Goal: Task Accomplishment & Management: Complete application form

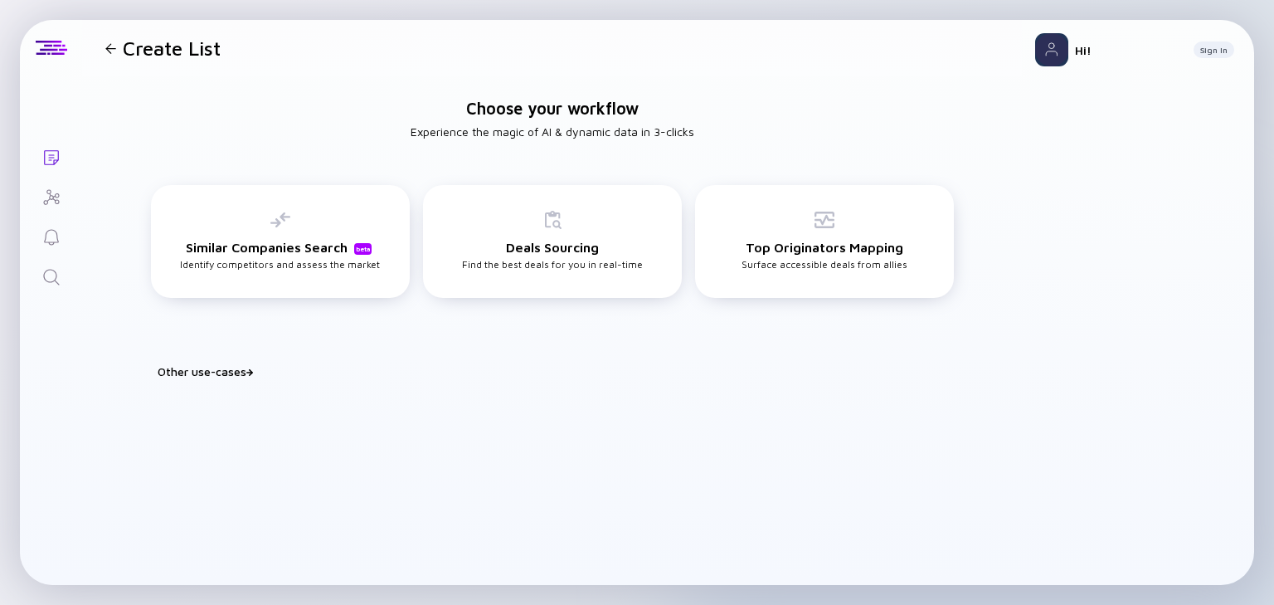
click at [55, 275] on icon "Search" at bounding box center [51, 277] width 20 height 20
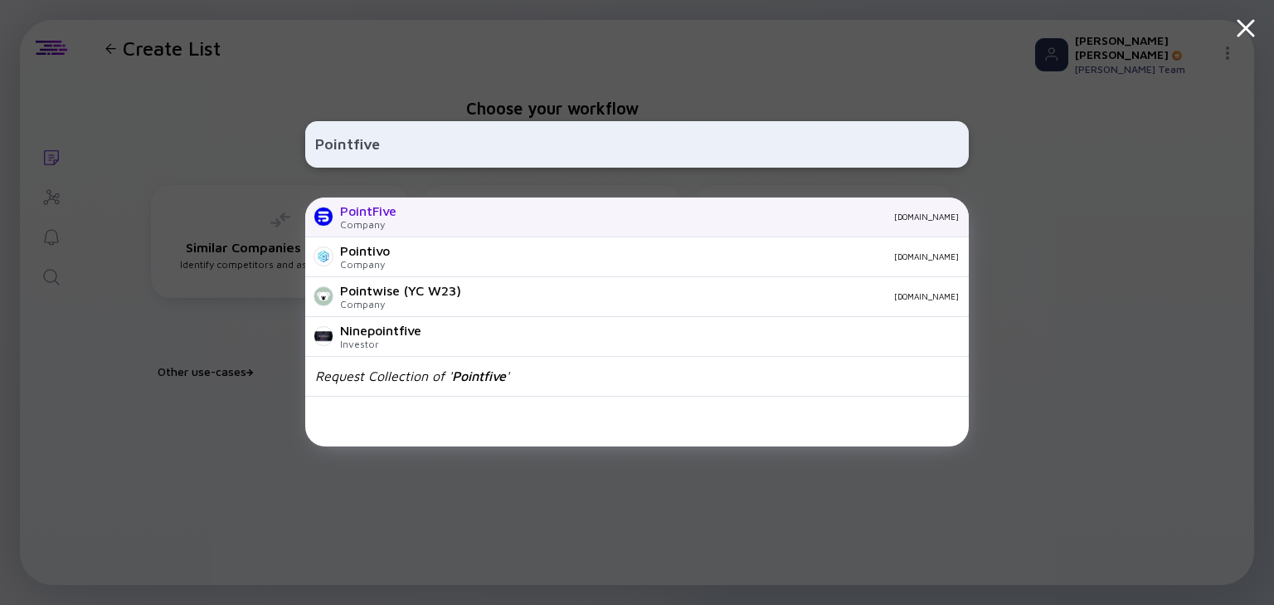
type input "Pointfive"
click at [417, 217] on div "[DOMAIN_NAME]" at bounding box center [684, 217] width 549 height 10
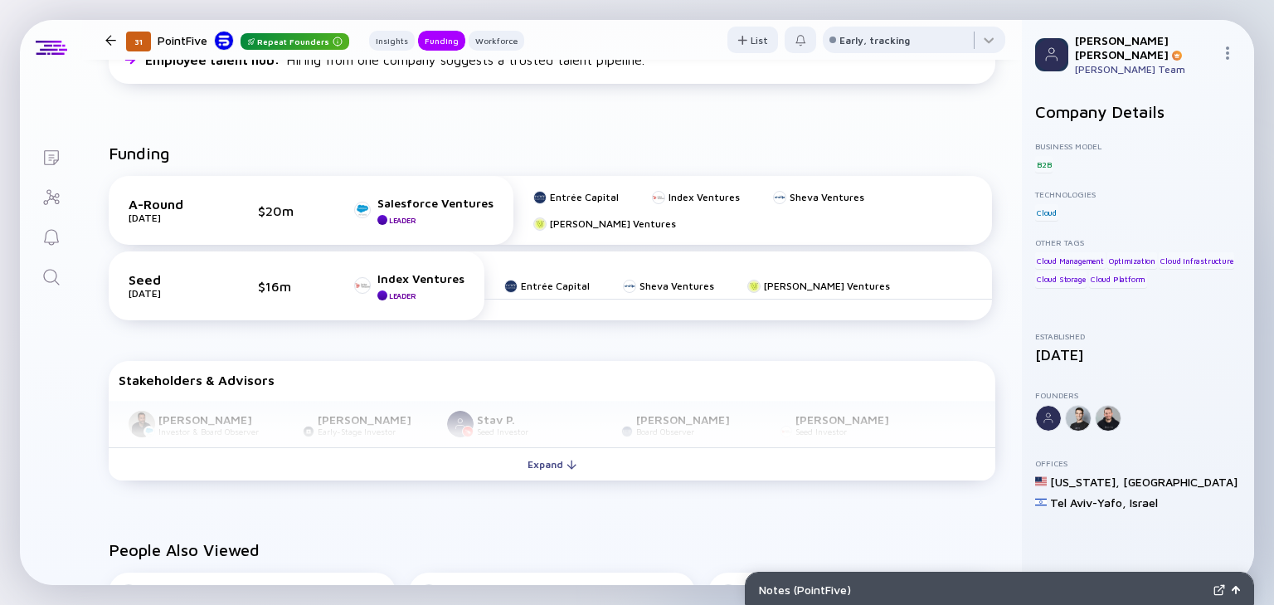
scroll to position [647, 0]
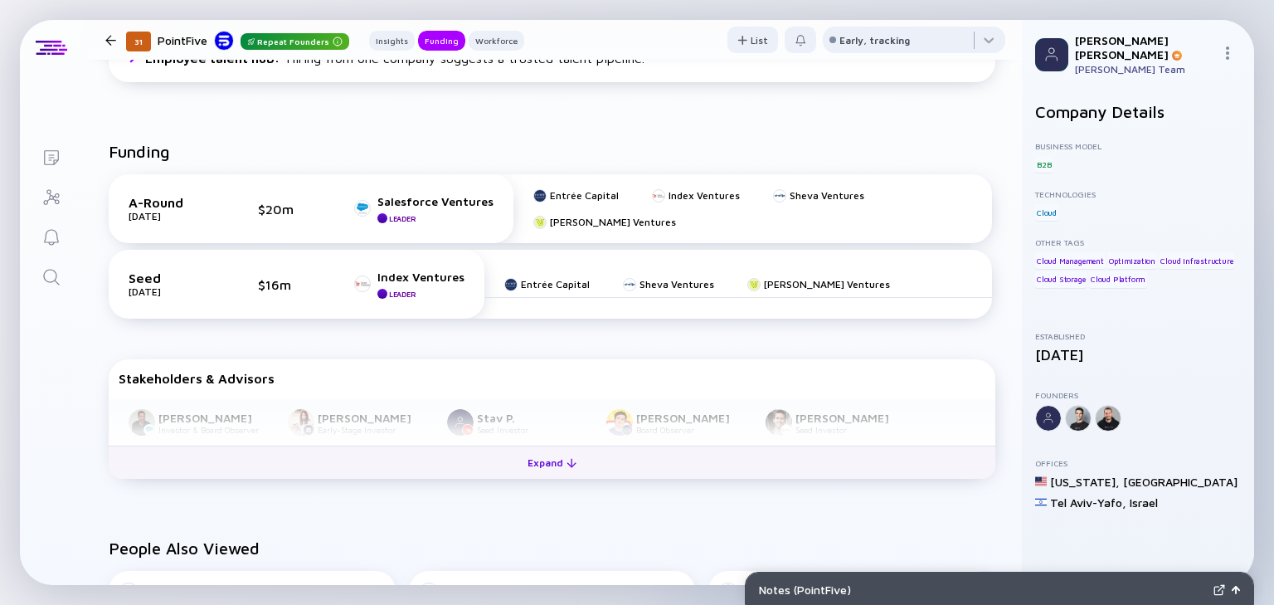
click at [544, 450] on div "Expand" at bounding box center [552, 463] width 69 height 26
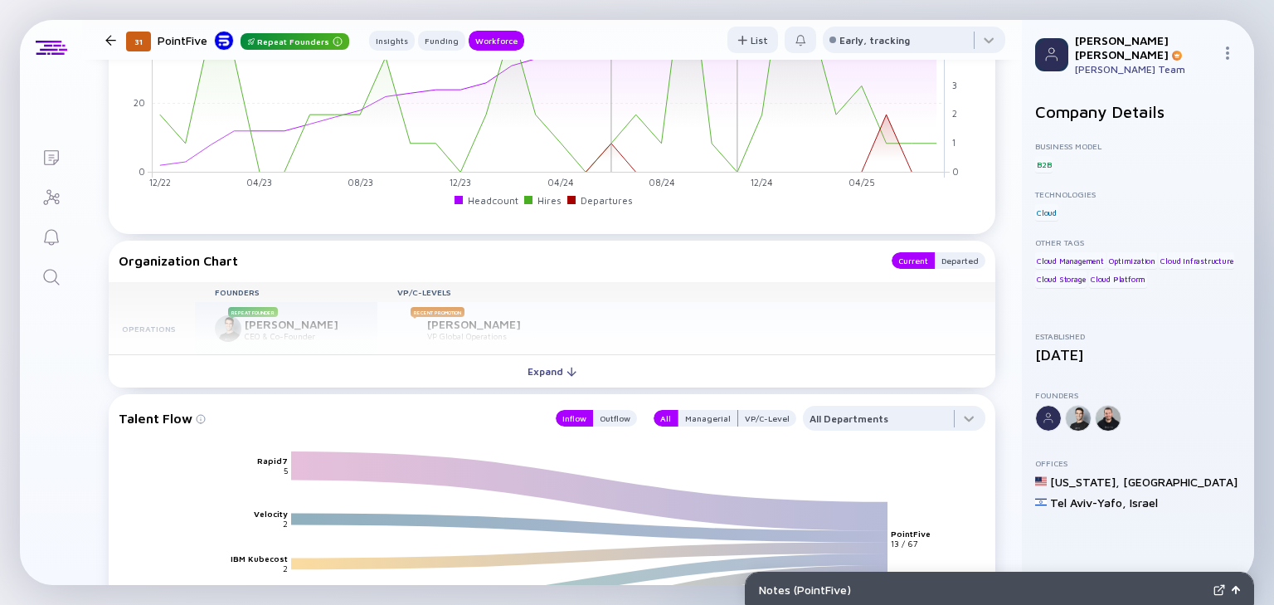
scroll to position [1759, 0]
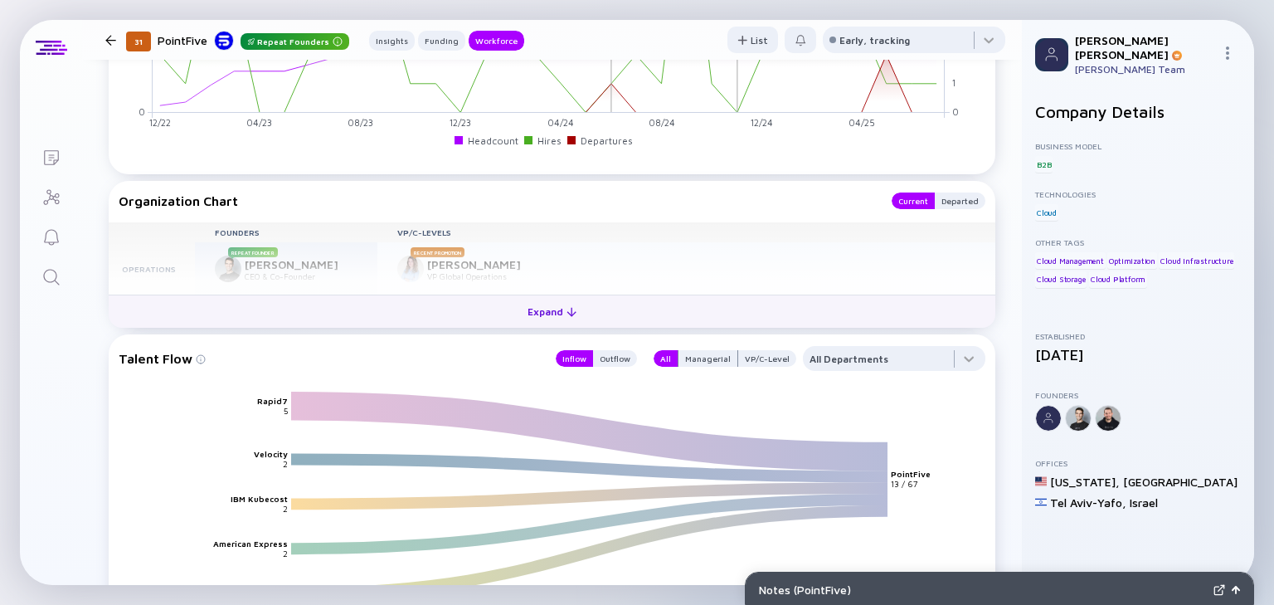
click at [535, 318] on div "Expand" at bounding box center [552, 312] width 69 height 26
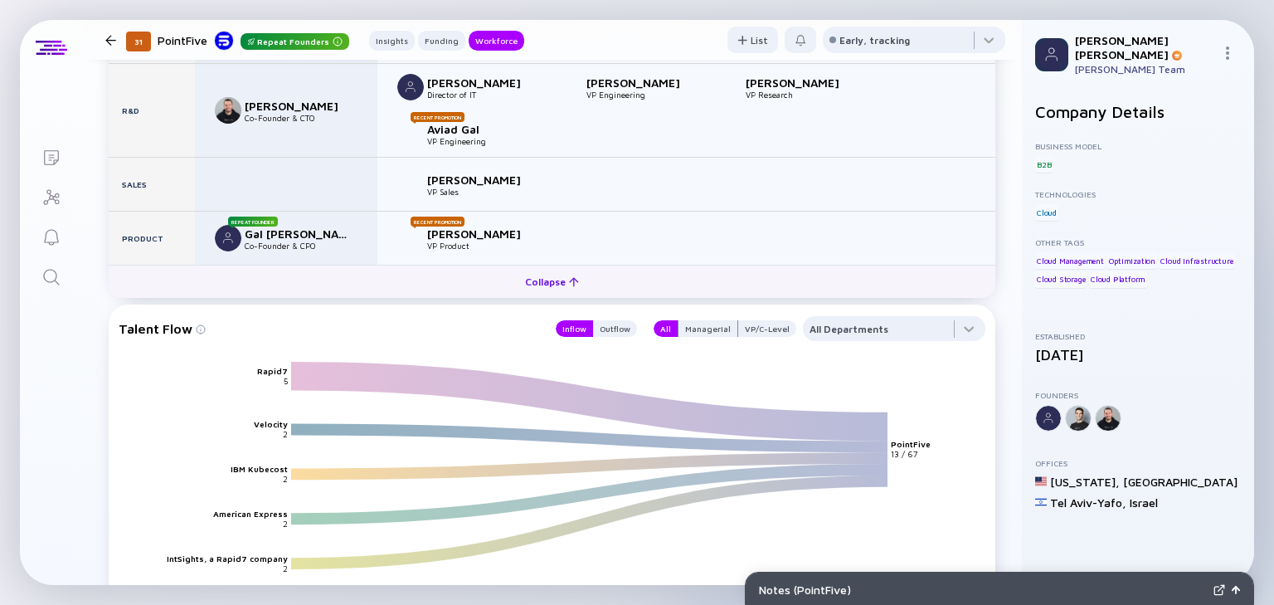
scroll to position [1775, 0]
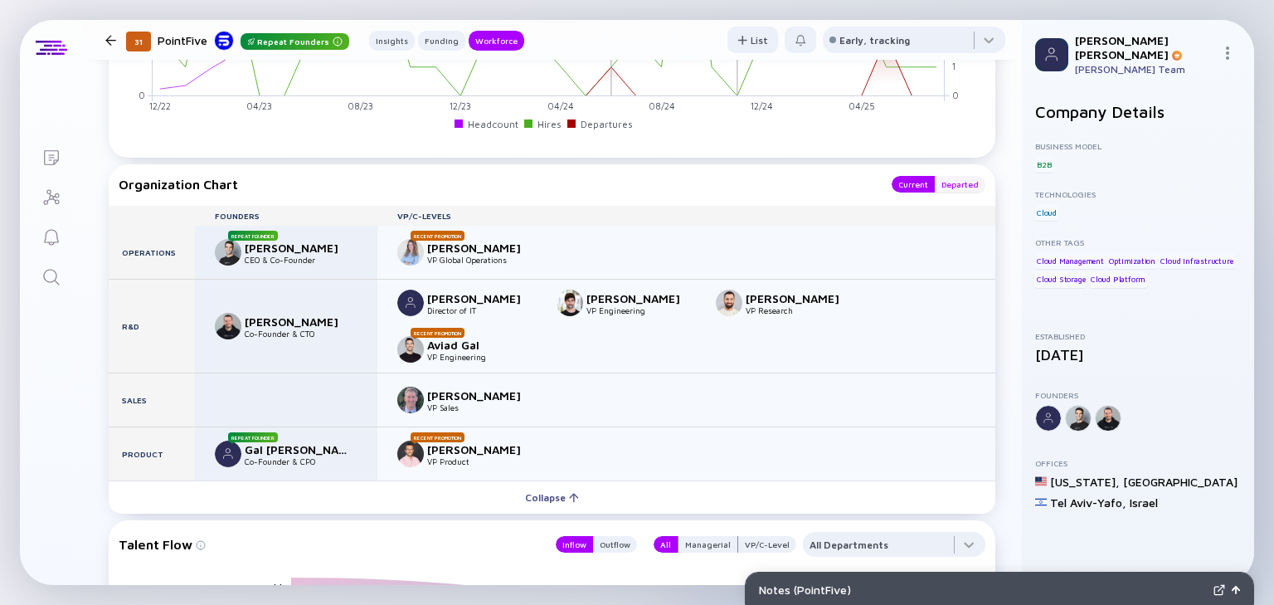
click at [956, 180] on div "Departed" at bounding box center [960, 184] width 51 height 17
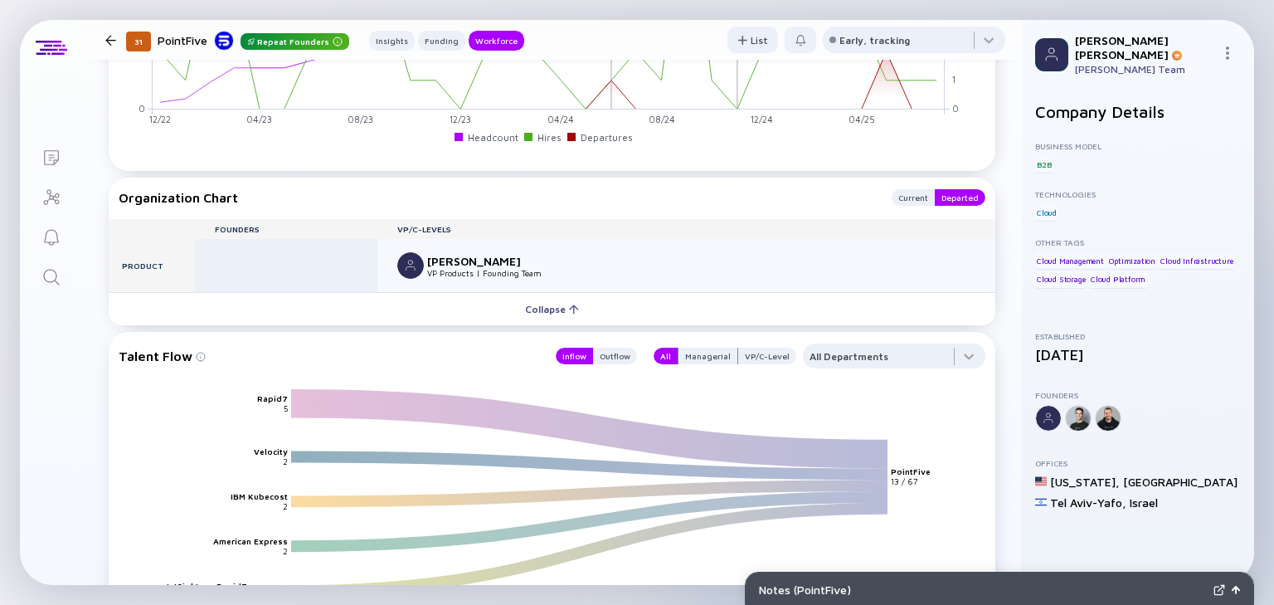
scroll to position [1759, 0]
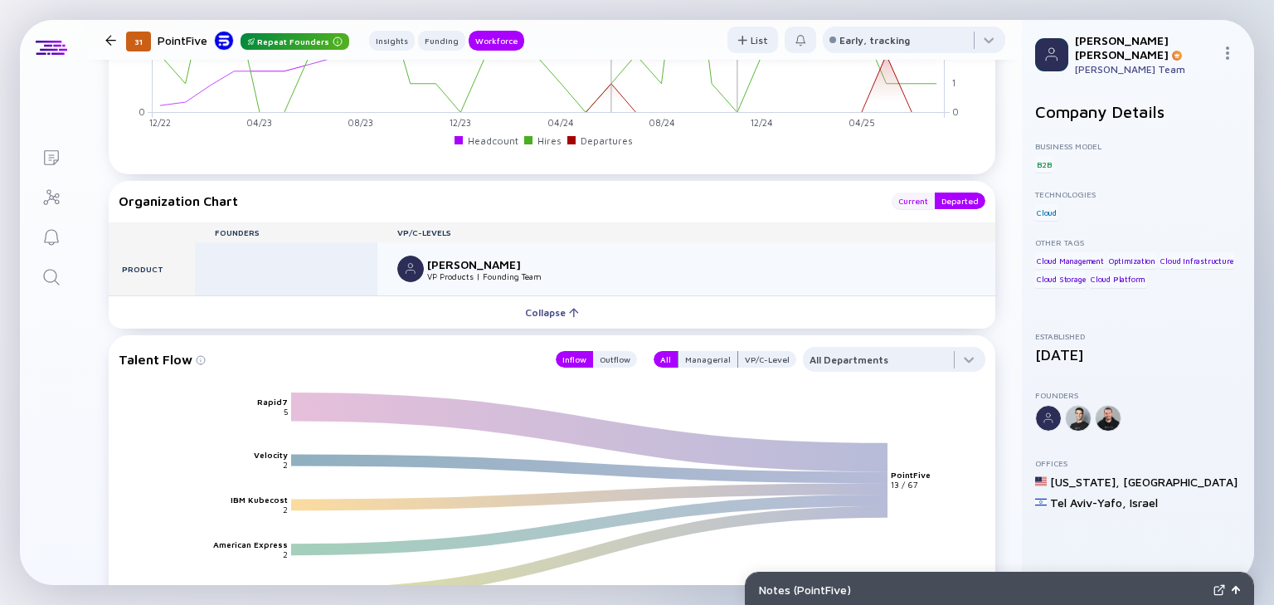
click at [904, 195] on div "Current" at bounding box center [913, 200] width 43 height 17
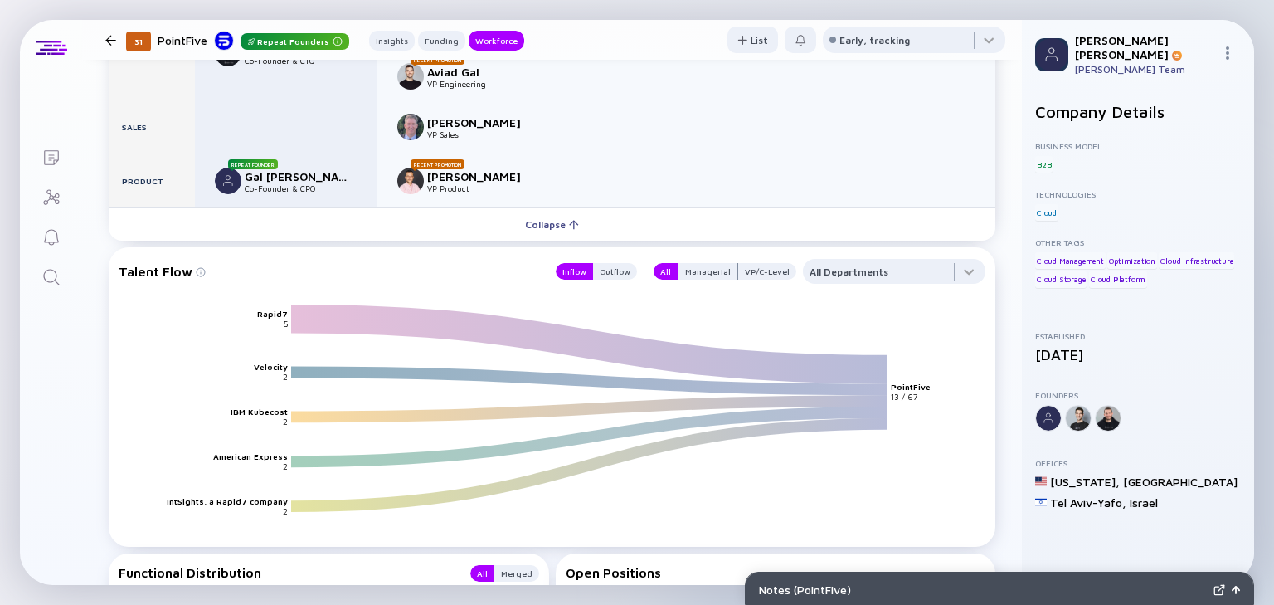
scroll to position [2034, 0]
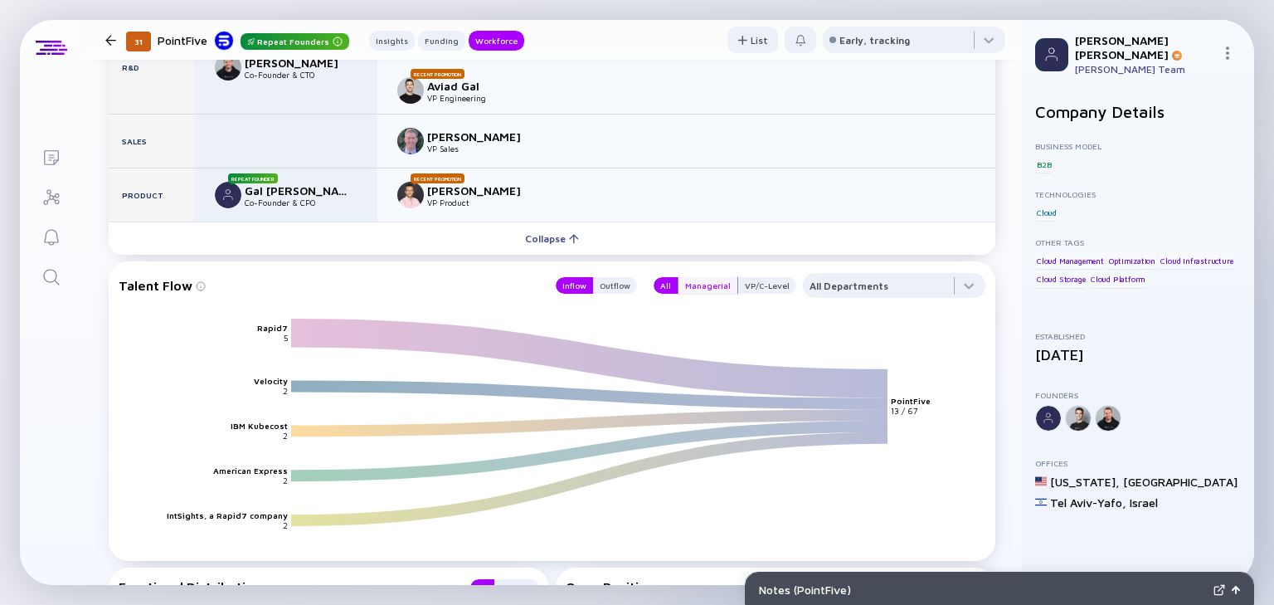
click at [698, 280] on div "Managerial" at bounding box center [708, 285] width 59 height 17
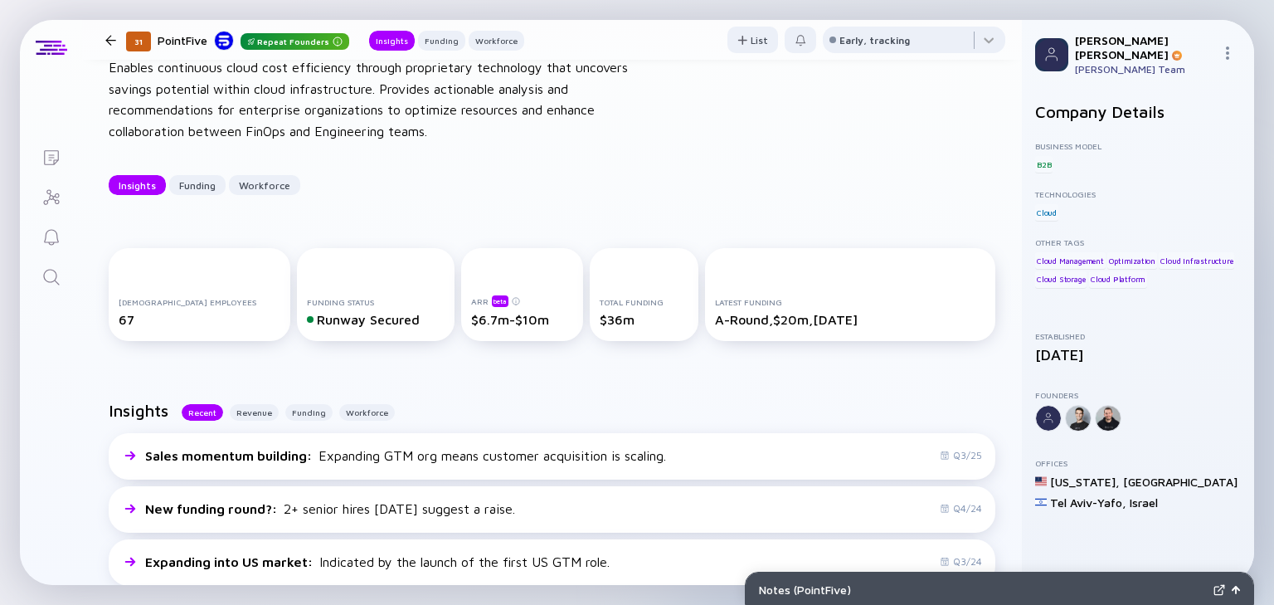
scroll to position [0, 0]
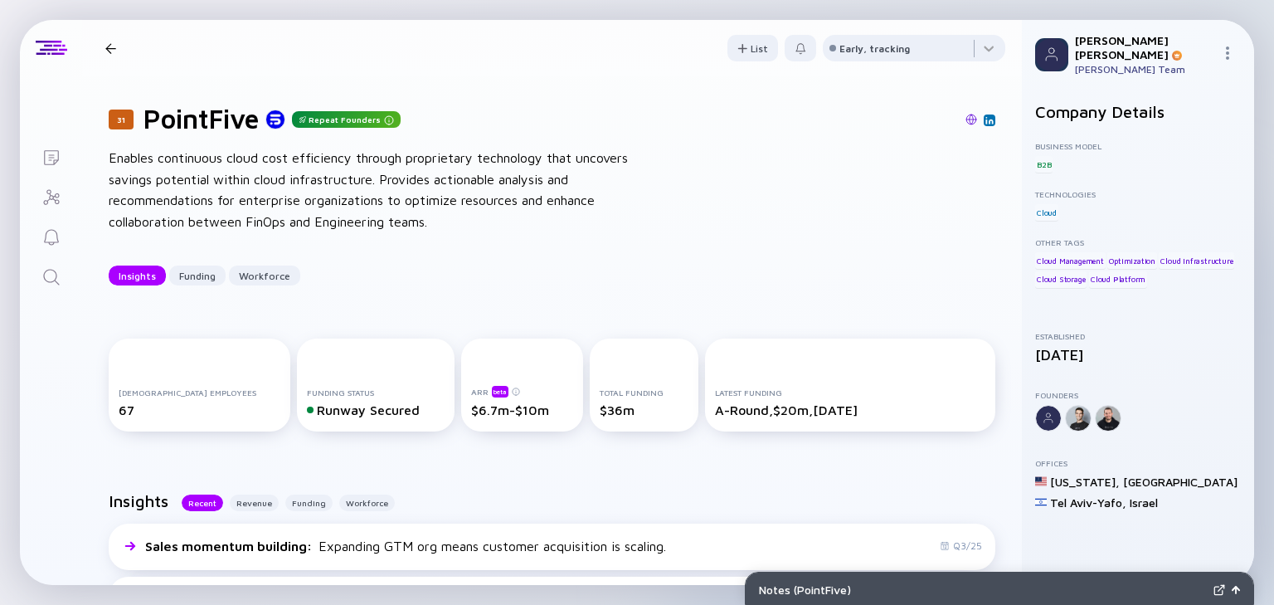
click at [53, 275] on icon "Search" at bounding box center [51, 277] width 20 height 20
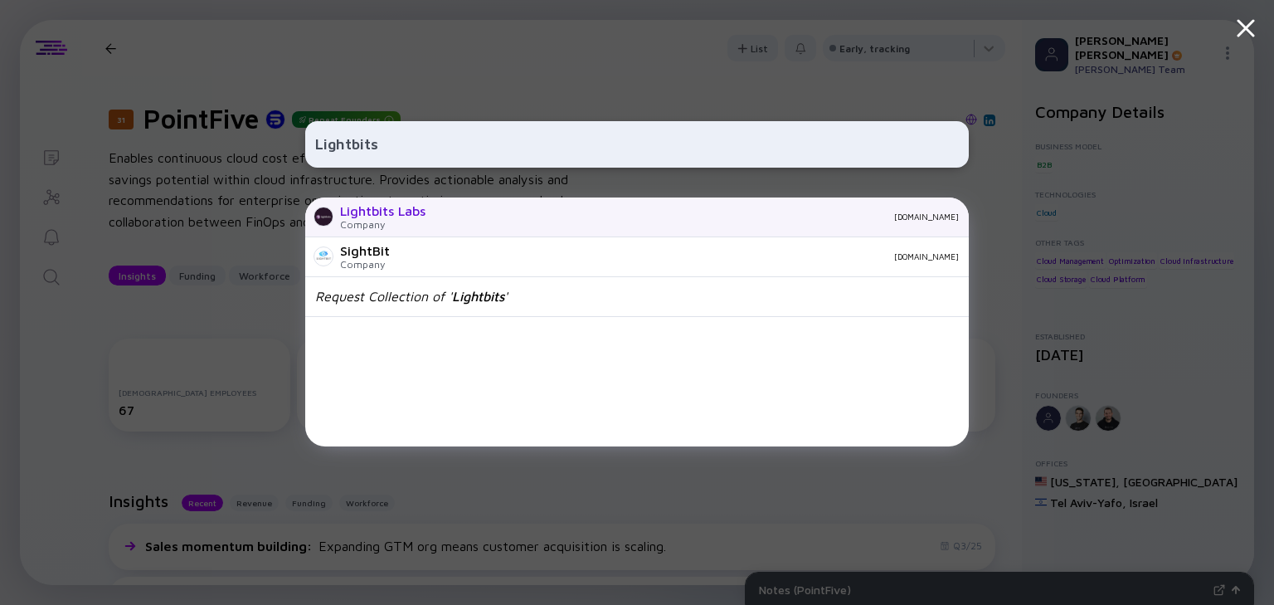
type input "Lightbits"
click at [457, 227] on div "Lightbits Labs Company lightbitslabs.com" at bounding box center [637, 217] width 664 height 40
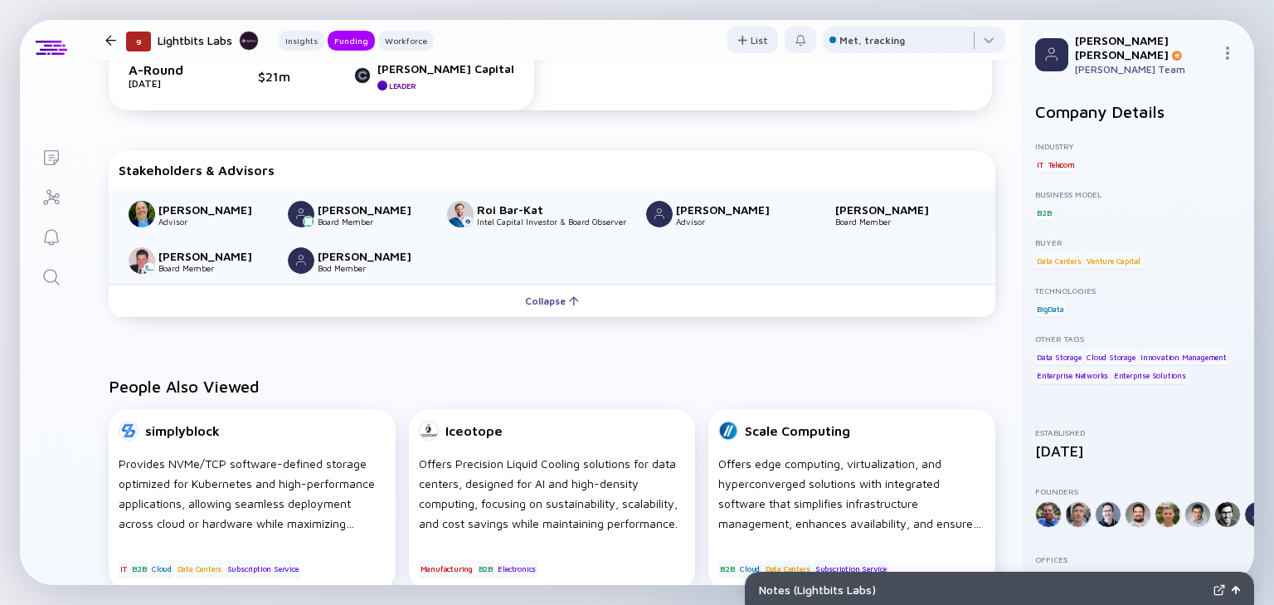
scroll to position [538, 0]
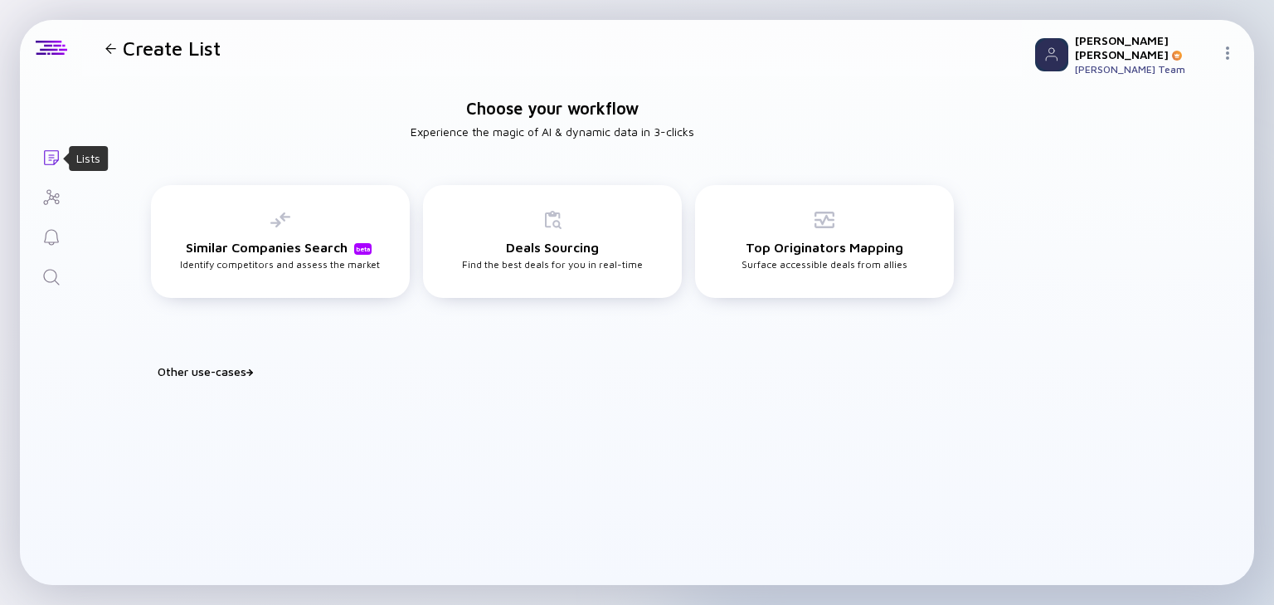
click at [56, 163] on icon "Lists" at bounding box center [51, 158] width 20 height 20
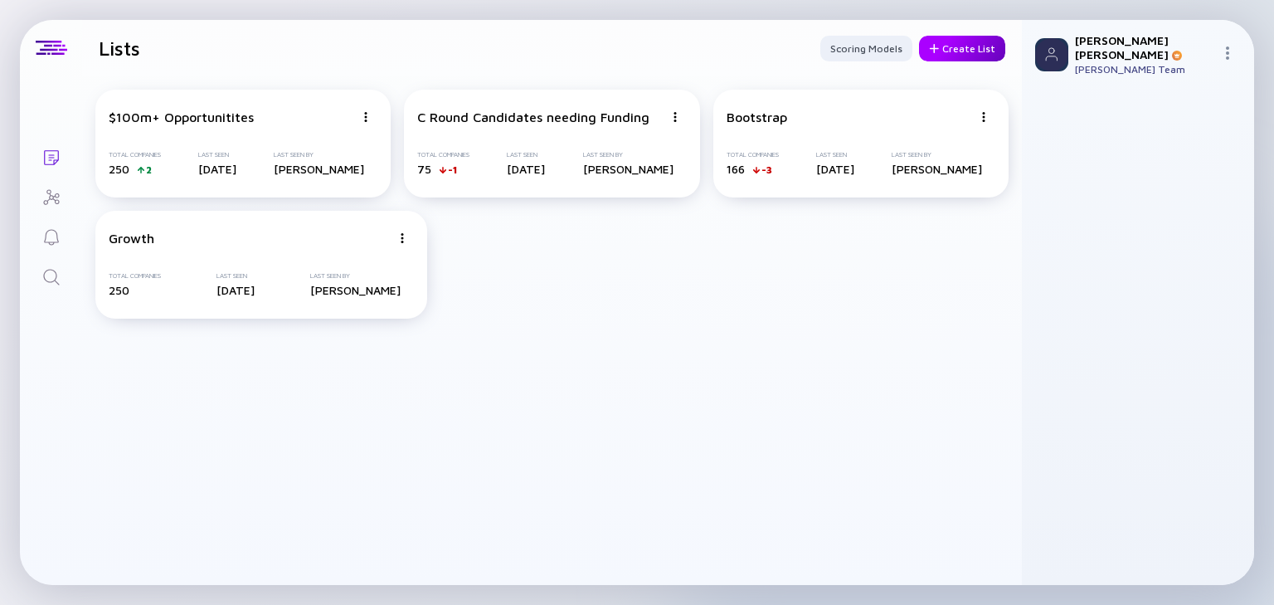
click at [967, 48] on div "Create List" at bounding box center [962, 49] width 86 height 26
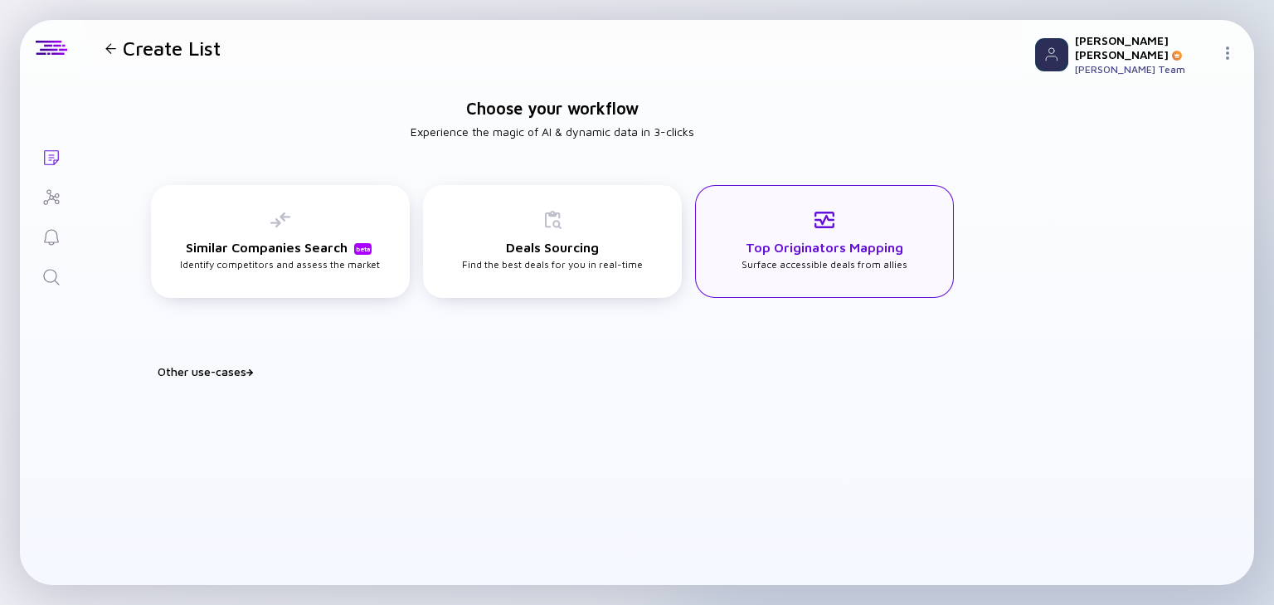
click at [814, 271] on div "Top Originators Mapping Surface accessible deals from allies" at bounding box center [824, 241] width 259 height 113
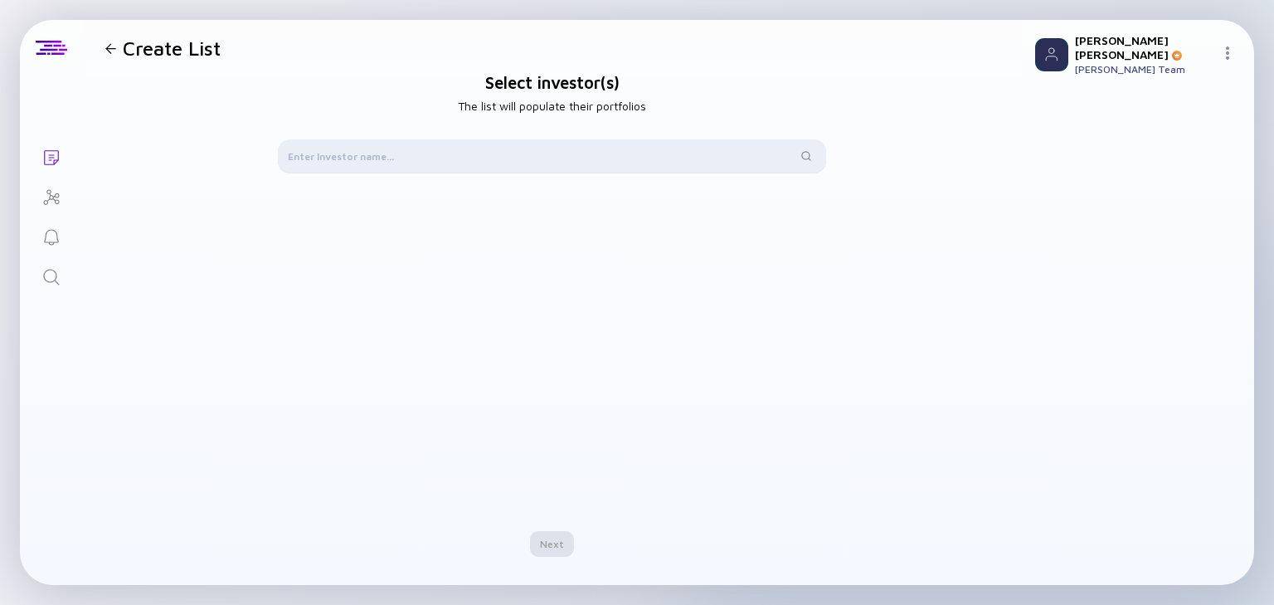
click at [395, 168] on div at bounding box center [552, 155] width 548 height 33
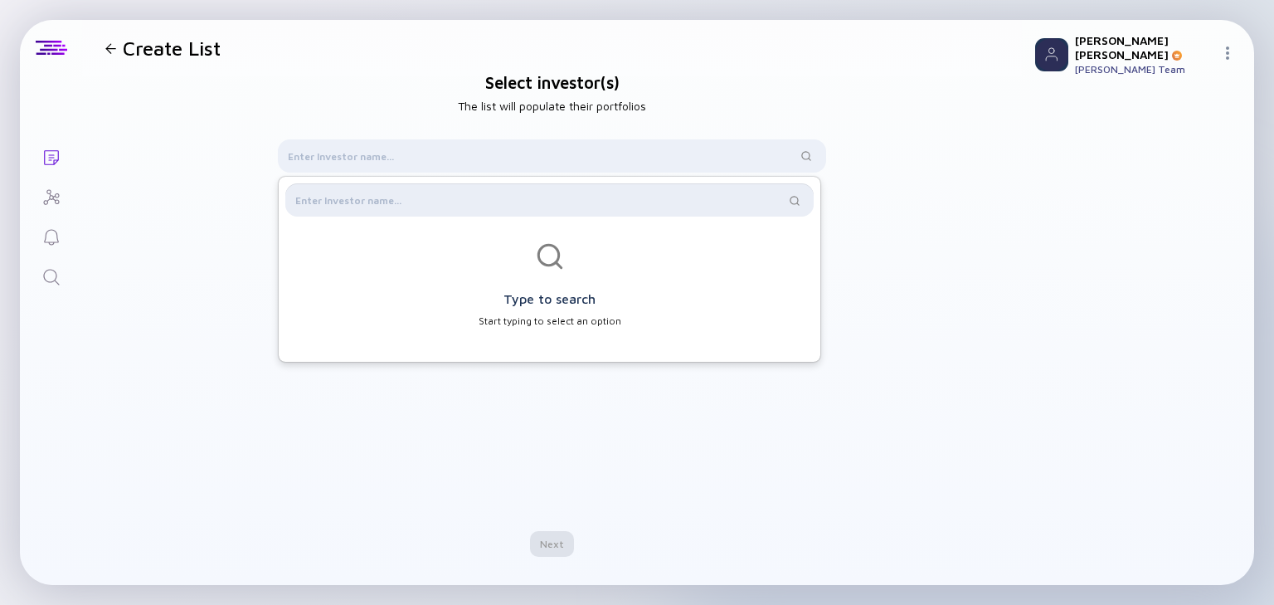
click at [379, 206] on input "text" at bounding box center [539, 200] width 489 height 17
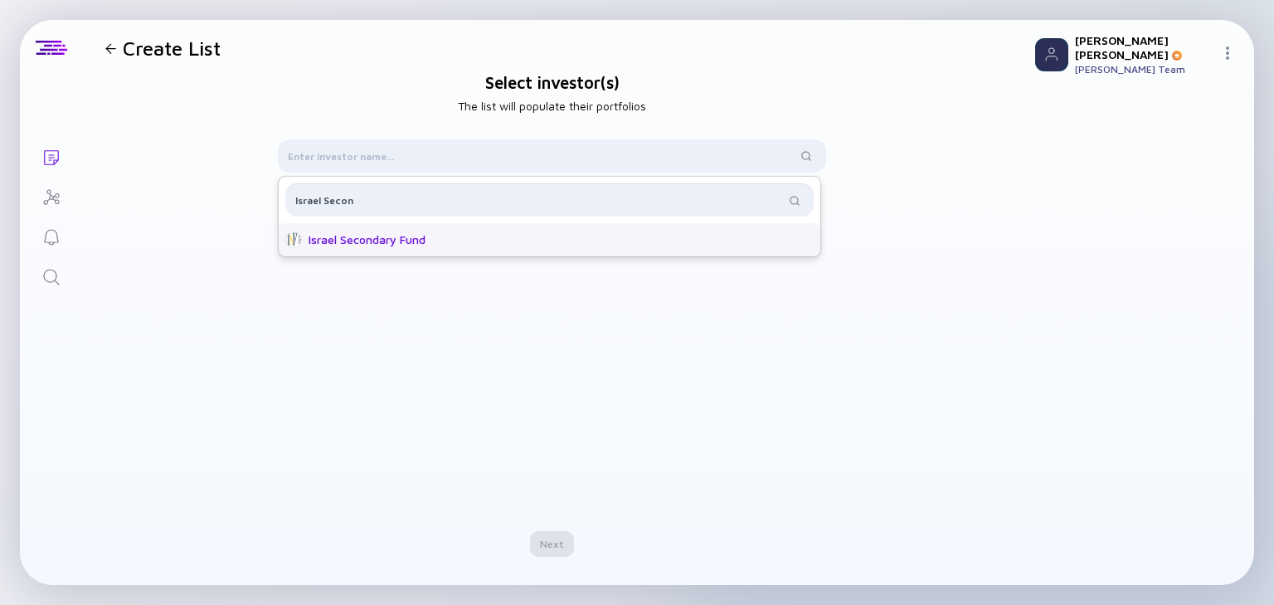
type input "Israel Secon"
click at [396, 231] on div "Israel Secondary Fund" at bounding box center [542, 239] width 515 height 17
click at [540, 543] on div "Next" at bounding box center [552, 544] width 44 height 26
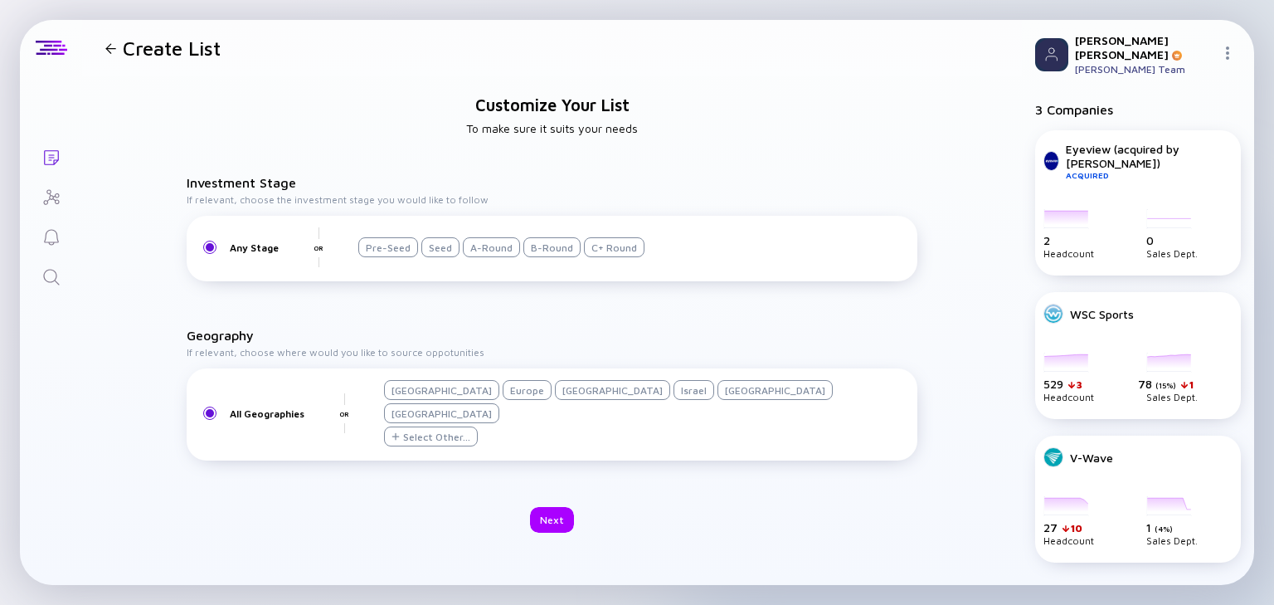
click at [674, 400] on div "Israel" at bounding box center [694, 390] width 41 height 20
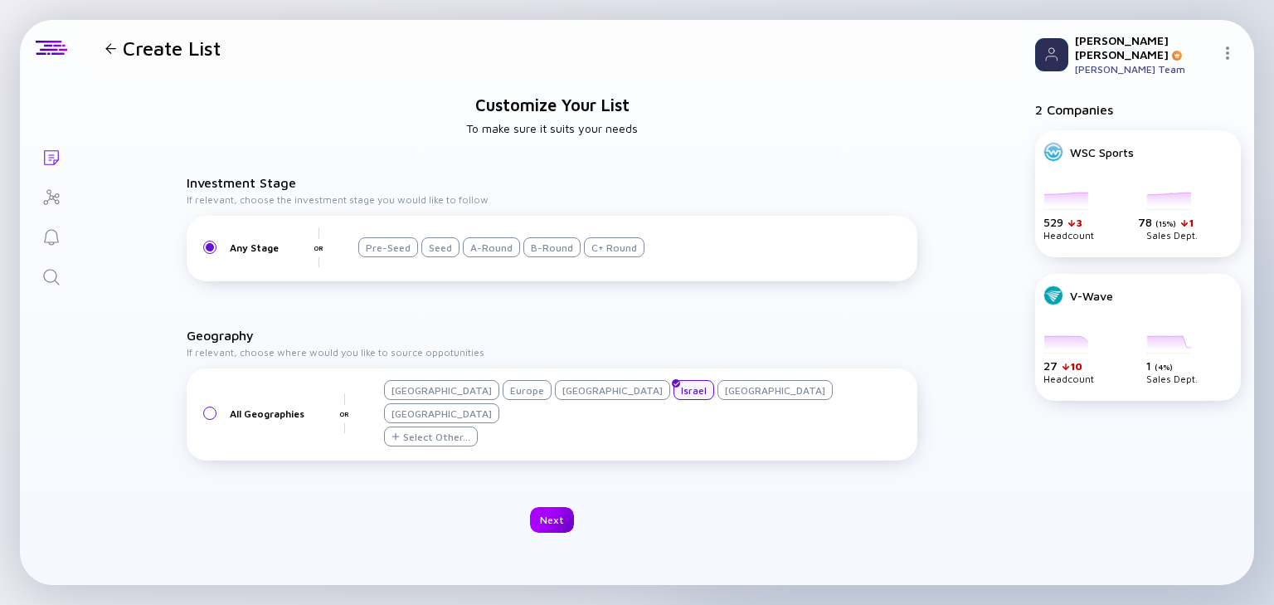
click at [551, 507] on div "Next" at bounding box center [552, 520] width 44 height 26
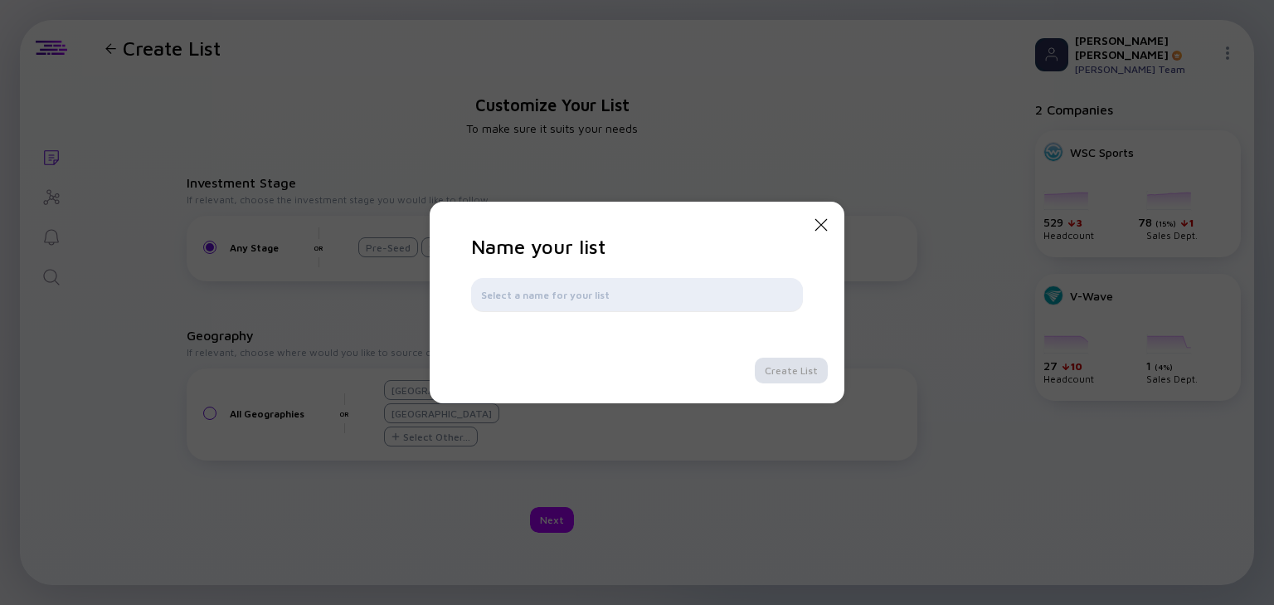
click at [524, 301] on input "text" at bounding box center [637, 294] width 312 height 17
type input "ISF"
click at [796, 367] on div "Create List" at bounding box center [791, 371] width 73 height 26
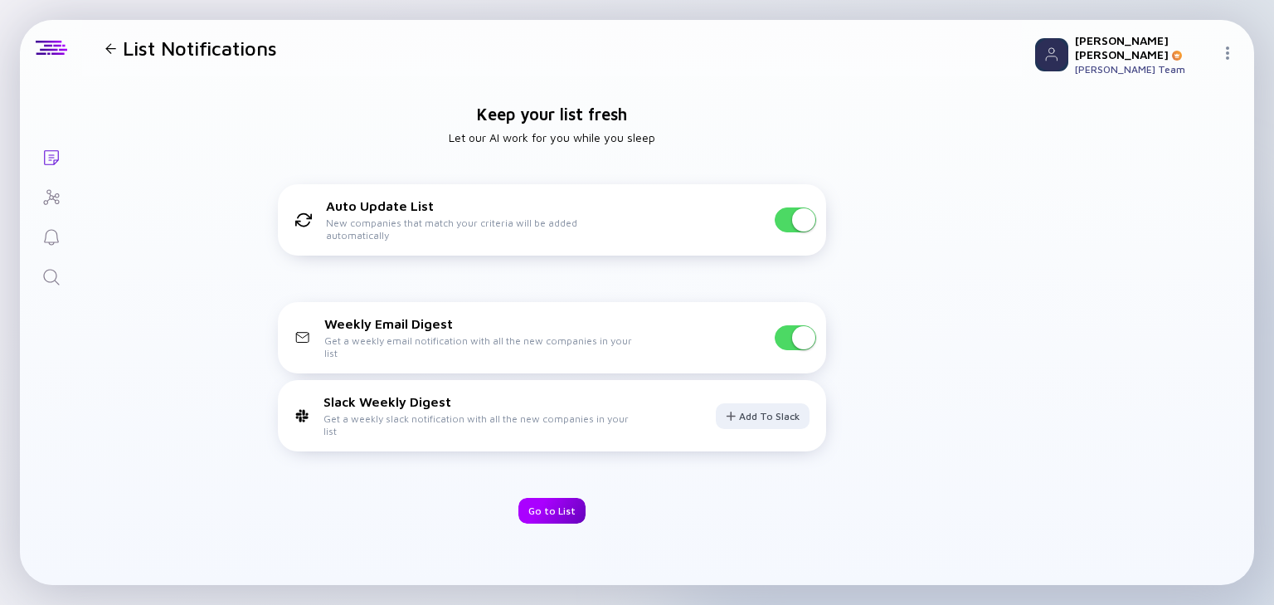
click at [546, 509] on div "Go to List" at bounding box center [551, 511] width 67 height 26
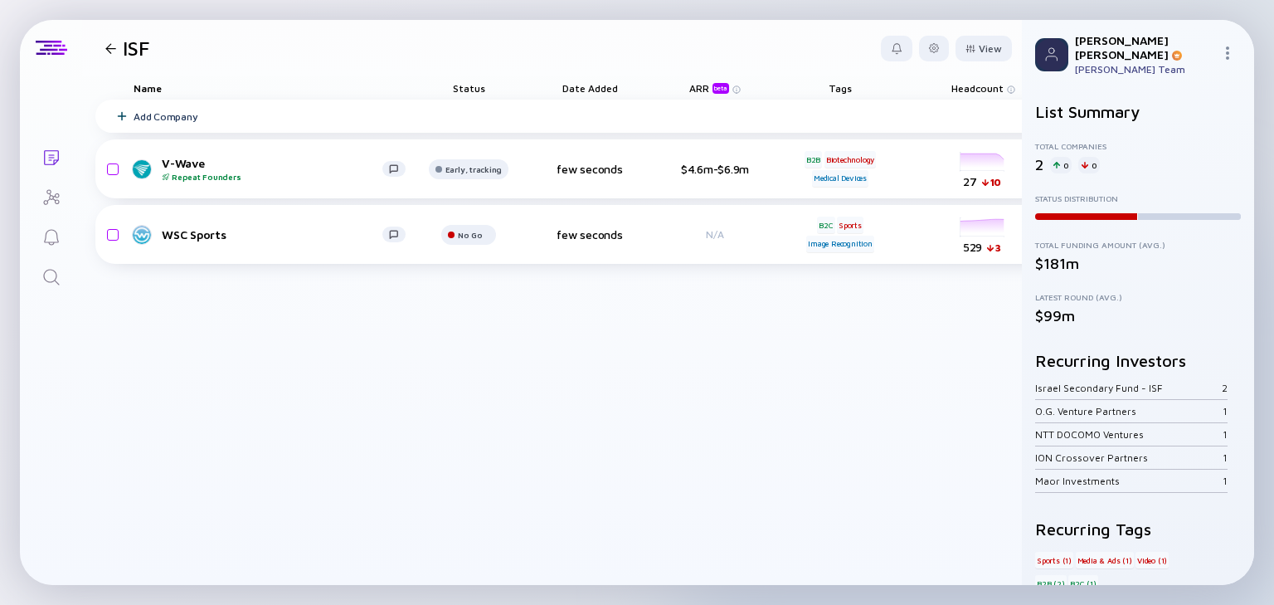
click at [50, 277] on icon "Search" at bounding box center [51, 277] width 20 height 20
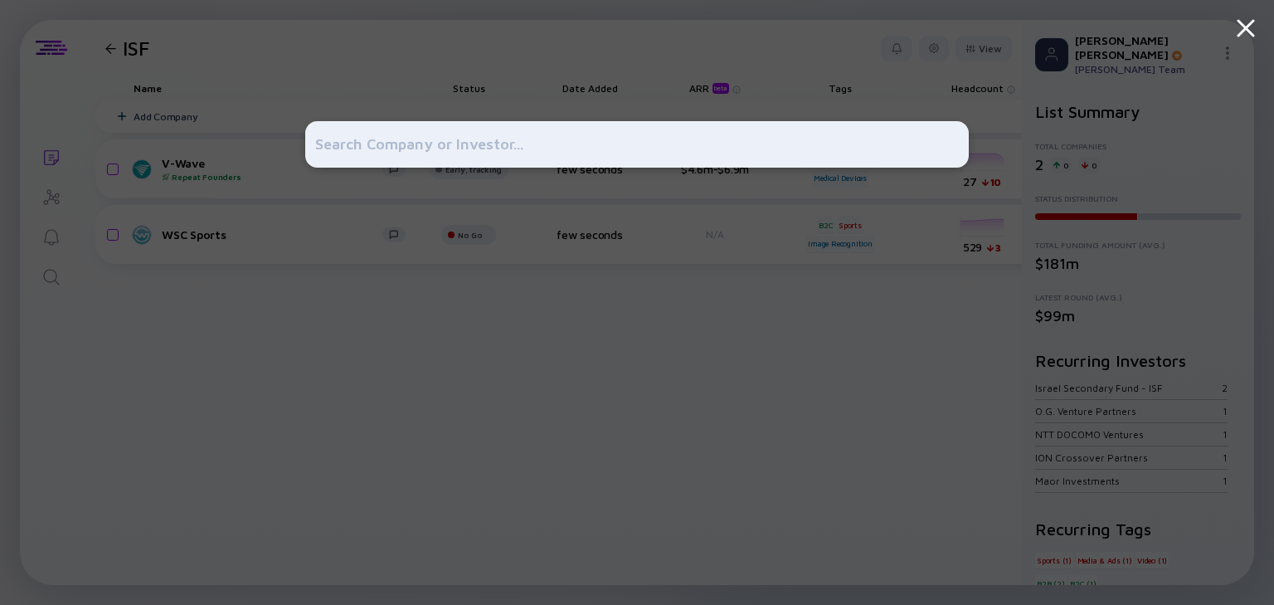
click at [45, 349] on div at bounding box center [637, 302] width 1274 height 605
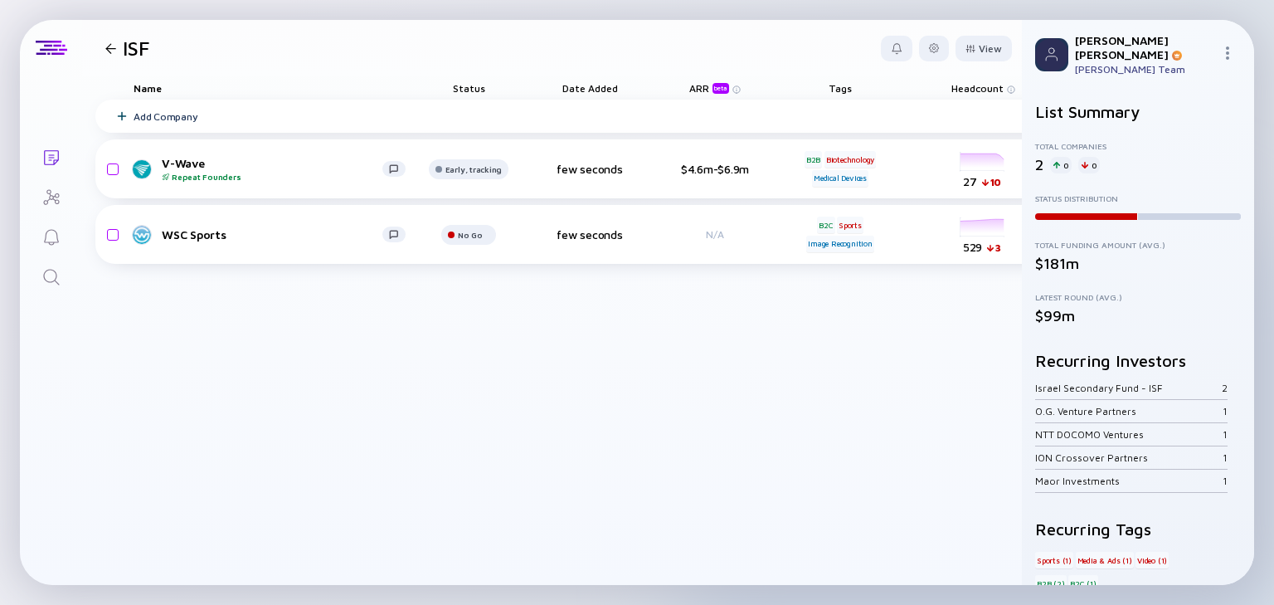
click at [48, 158] on icon "Lists" at bounding box center [51, 158] width 20 height 20
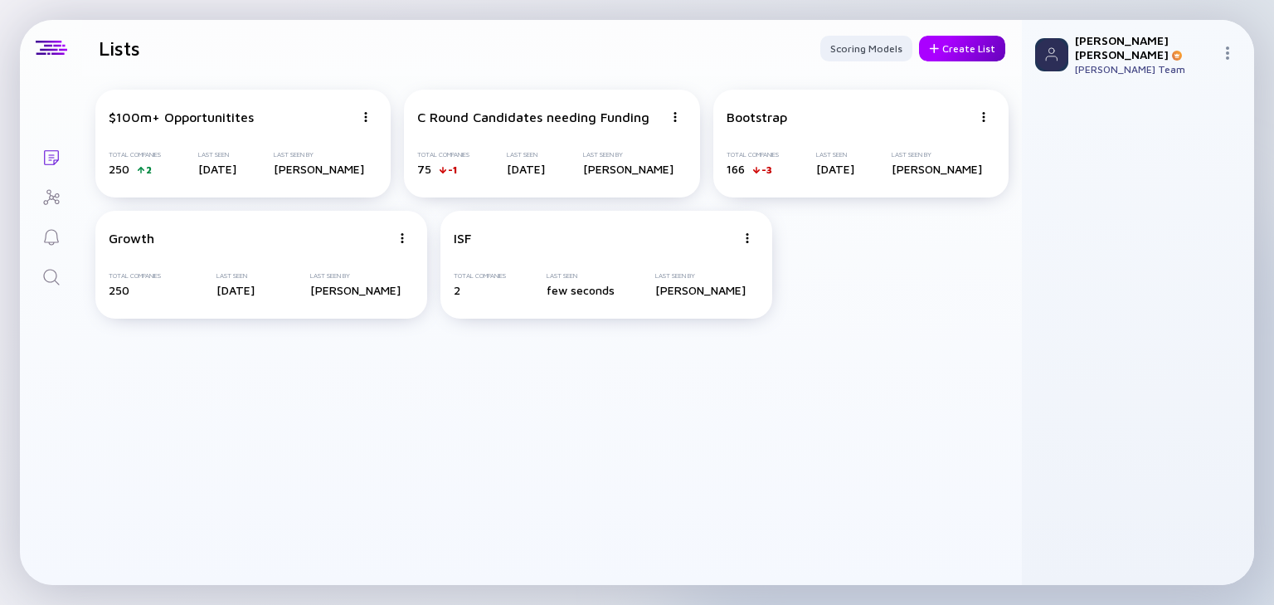
click at [961, 44] on div "Create List" at bounding box center [962, 49] width 86 height 26
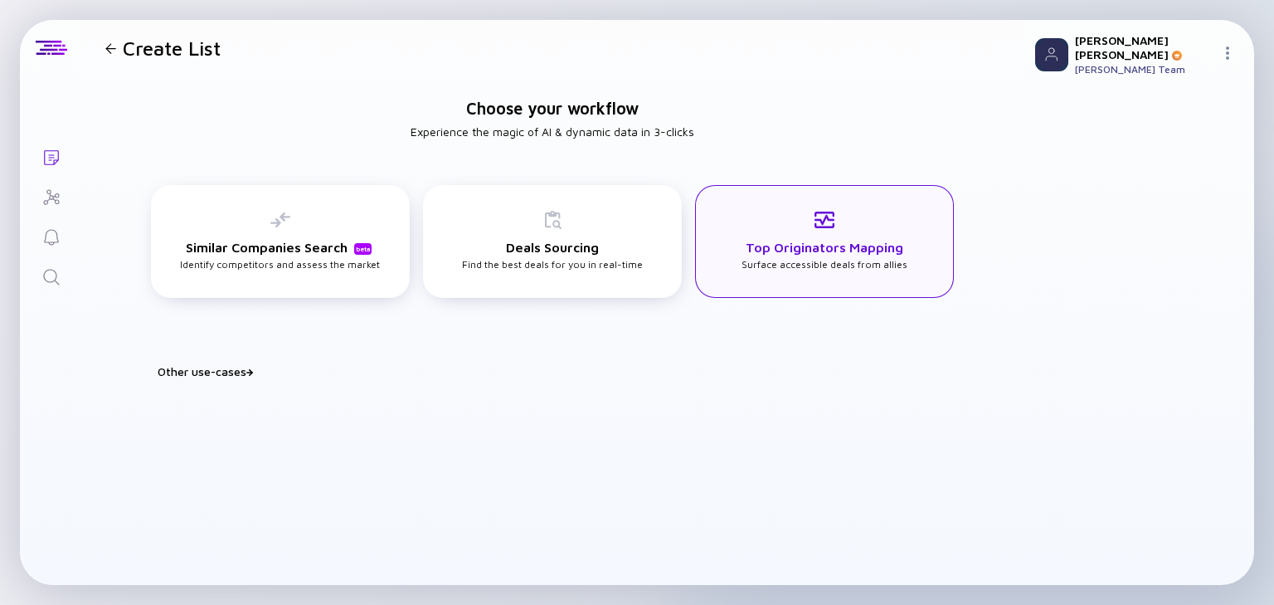
click at [822, 236] on div "Top Originators Mapping Surface accessible deals from allies" at bounding box center [825, 240] width 166 height 61
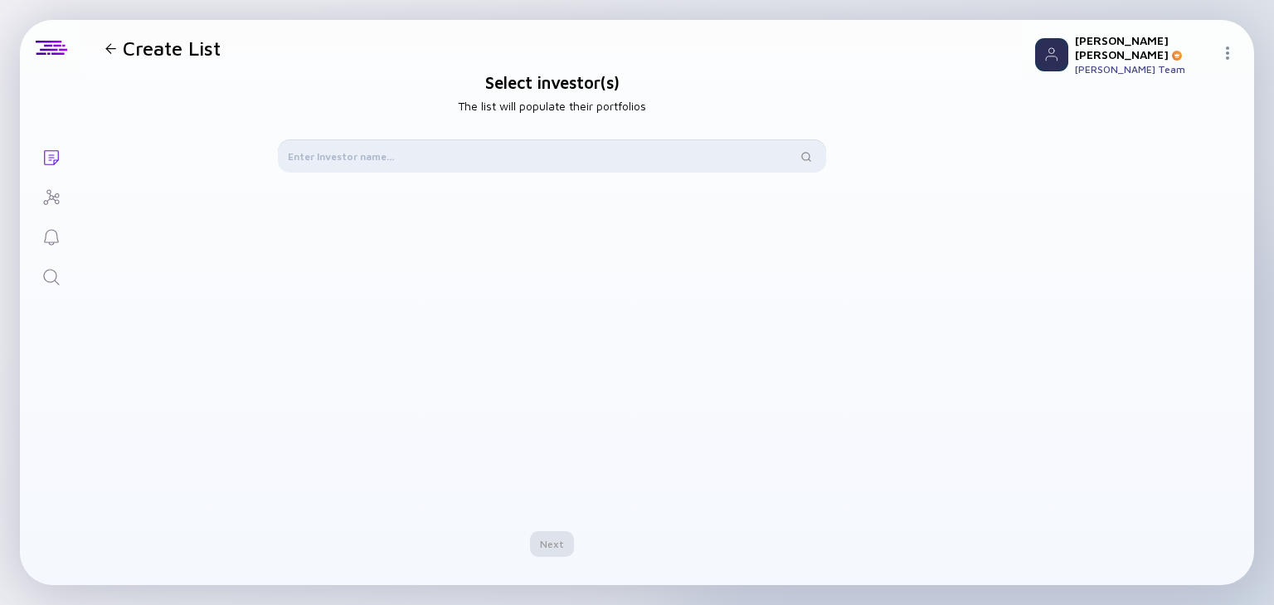
click at [365, 163] on input "text" at bounding box center [542, 156] width 509 height 17
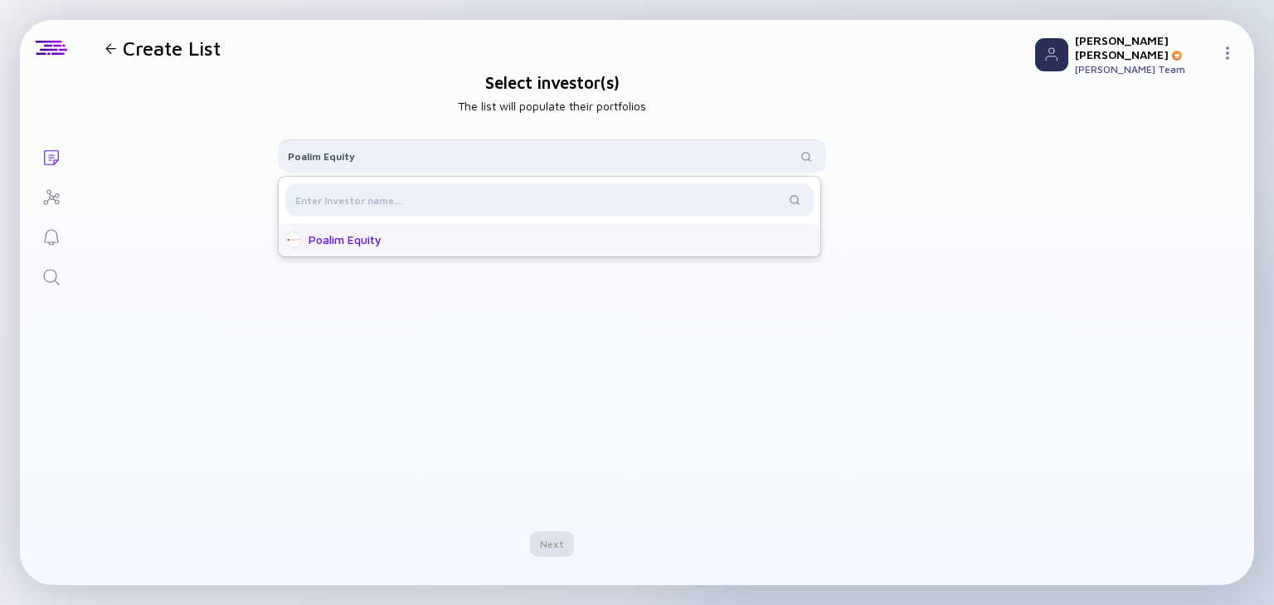
type input "Poalim Equity"
click at [401, 252] on div "Poalim Equity" at bounding box center [550, 239] width 542 height 33
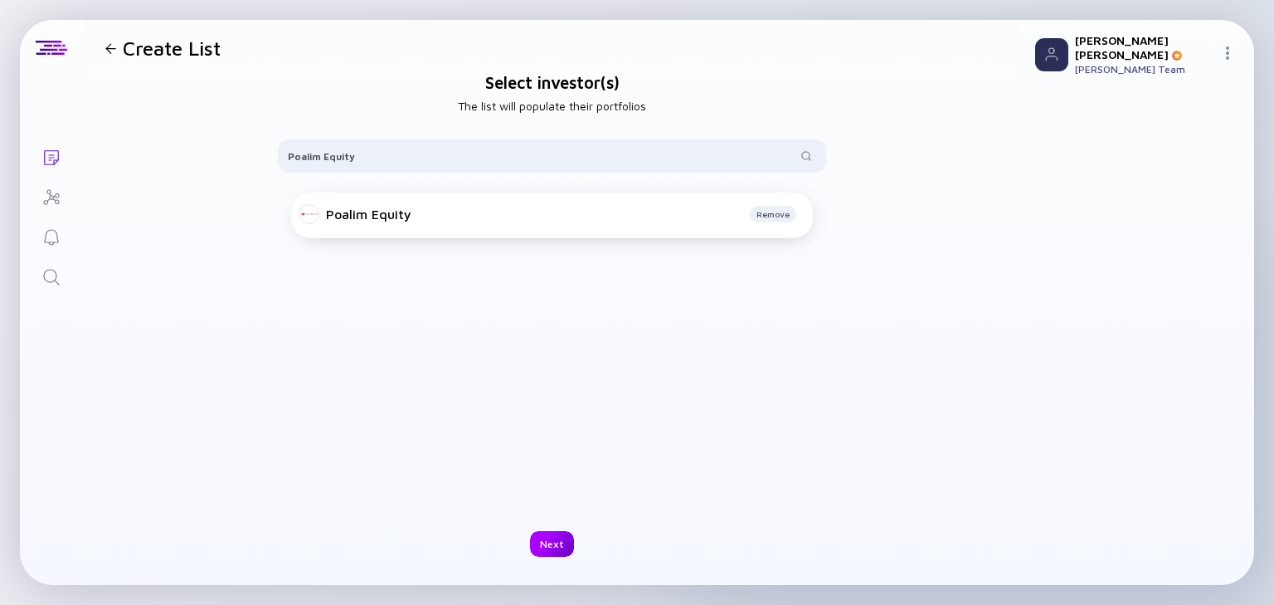
click at [544, 538] on div "Next" at bounding box center [552, 544] width 44 height 26
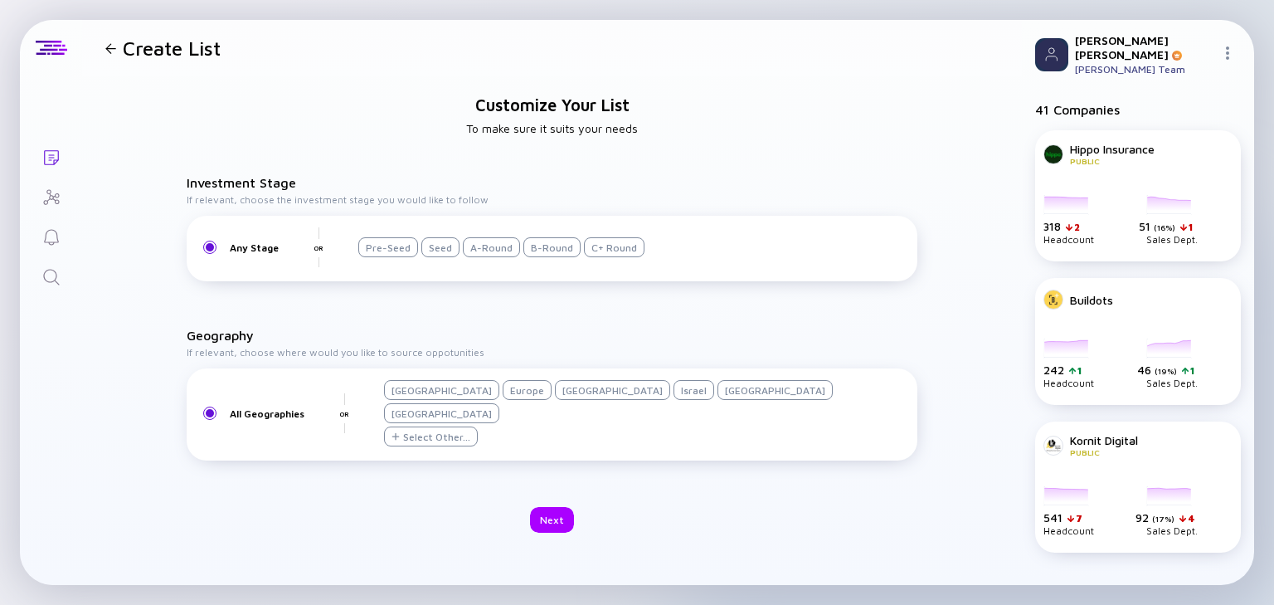
click at [674, 400] on div "Israel" at bounding box center [694, 390] width 41 height 20
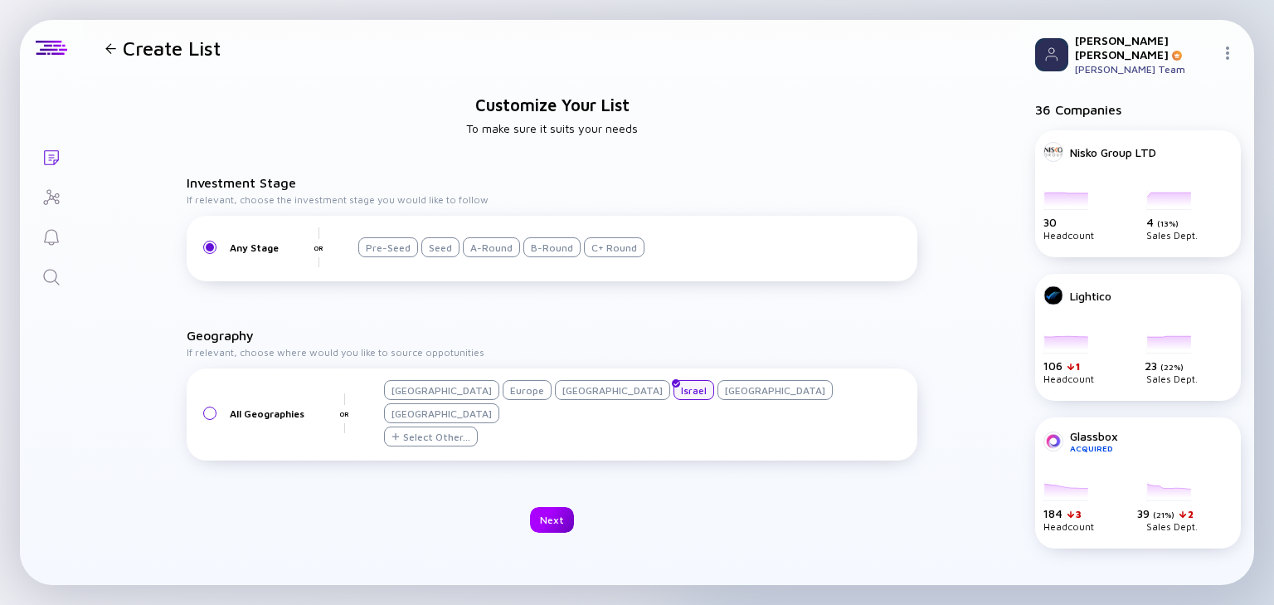
click at [557, 509] on div "Next" at bounding box center [552, 520] width 44 height 26
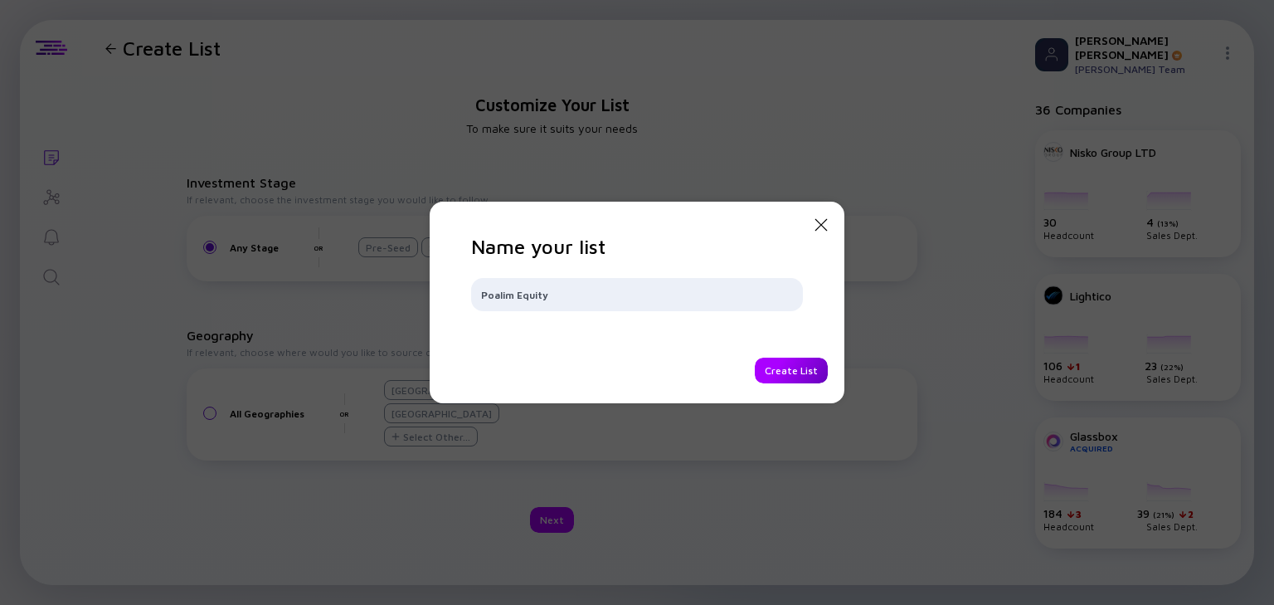
type input "Poalim Equity"
click at [778, 365] on div "Create List" at bounding box center [791, 371] width 73 height 26
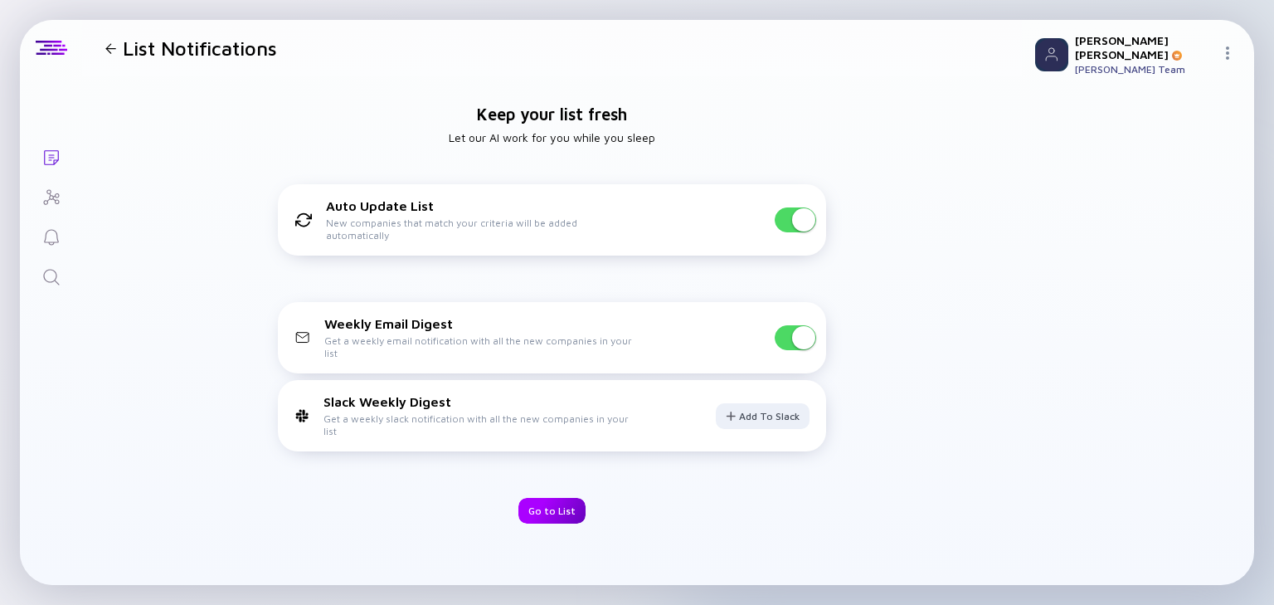
click at [546, 513] on div "Go to List" at bounding box center [551, 511] width 67 height 26
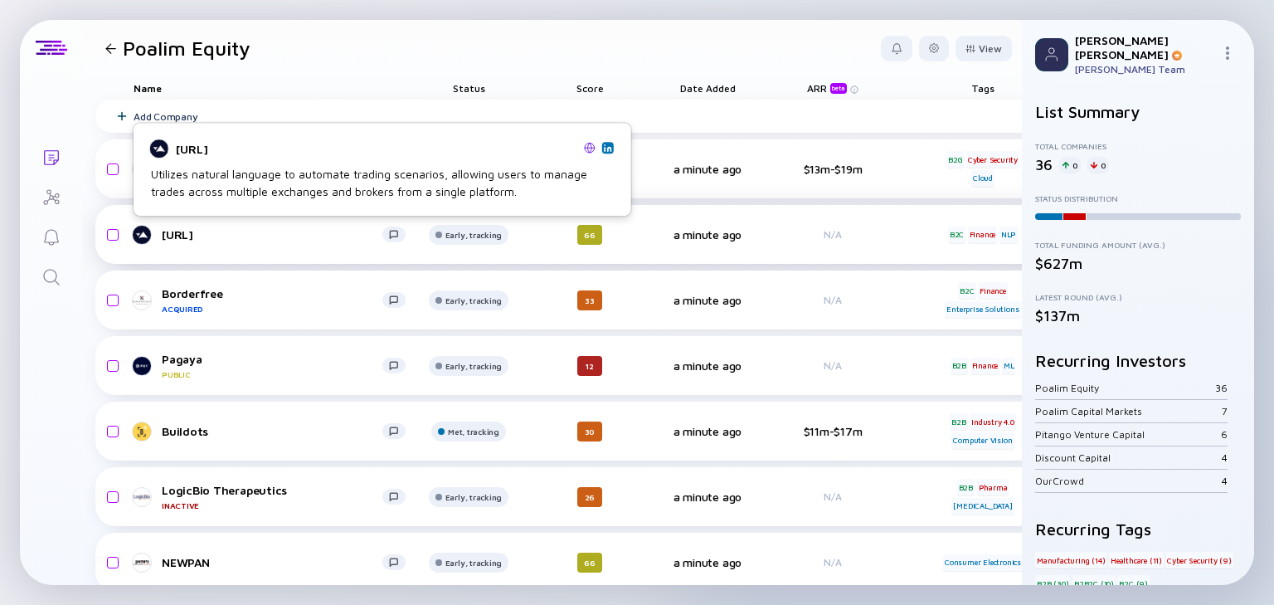
click at [190, 231] on div "[URL]" at bounding box center [272, 234] width 221 height 14
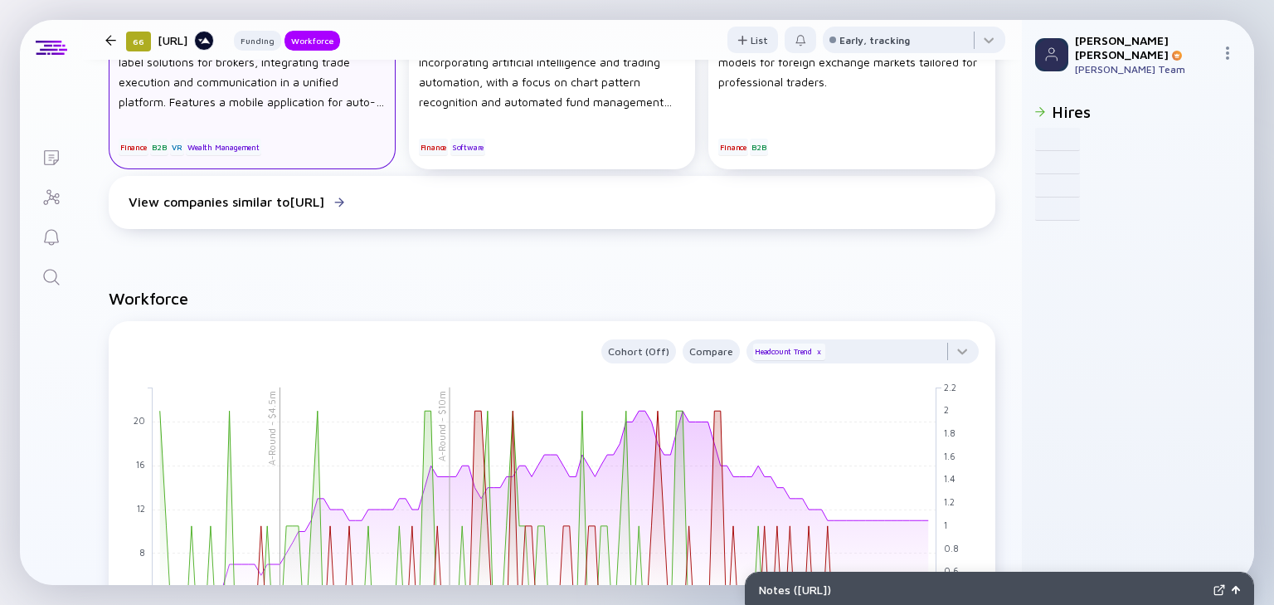
scroll to position [708, 0]
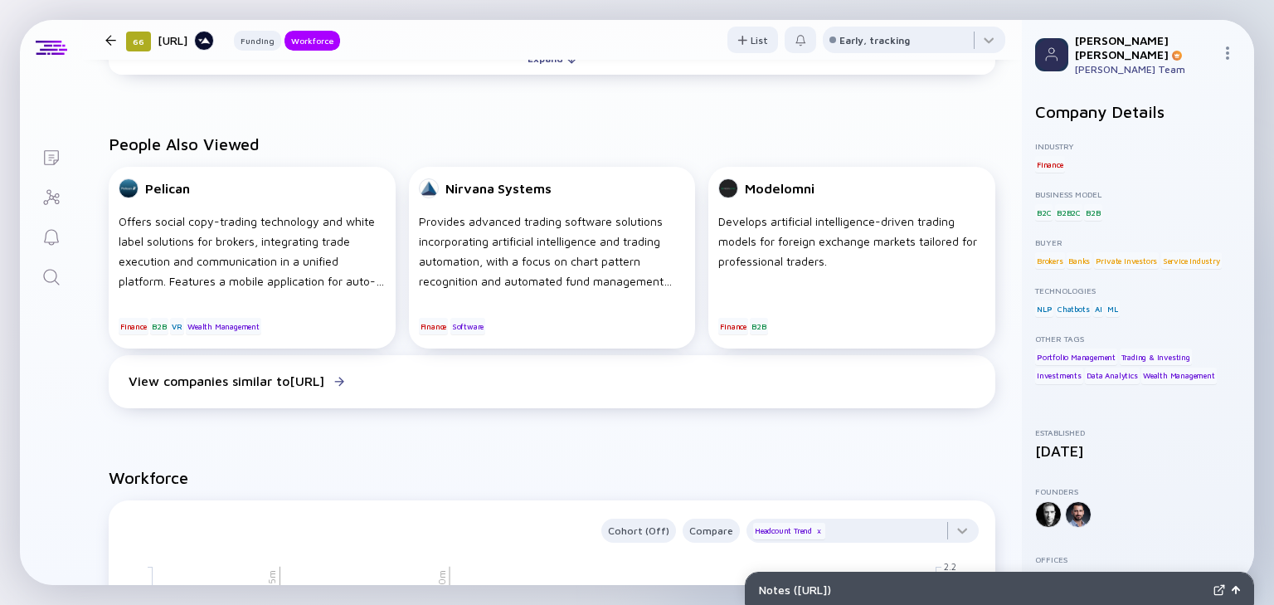
click at [46, 269] on icon "Search" at bounding box center [51, 277] width 16 height 16
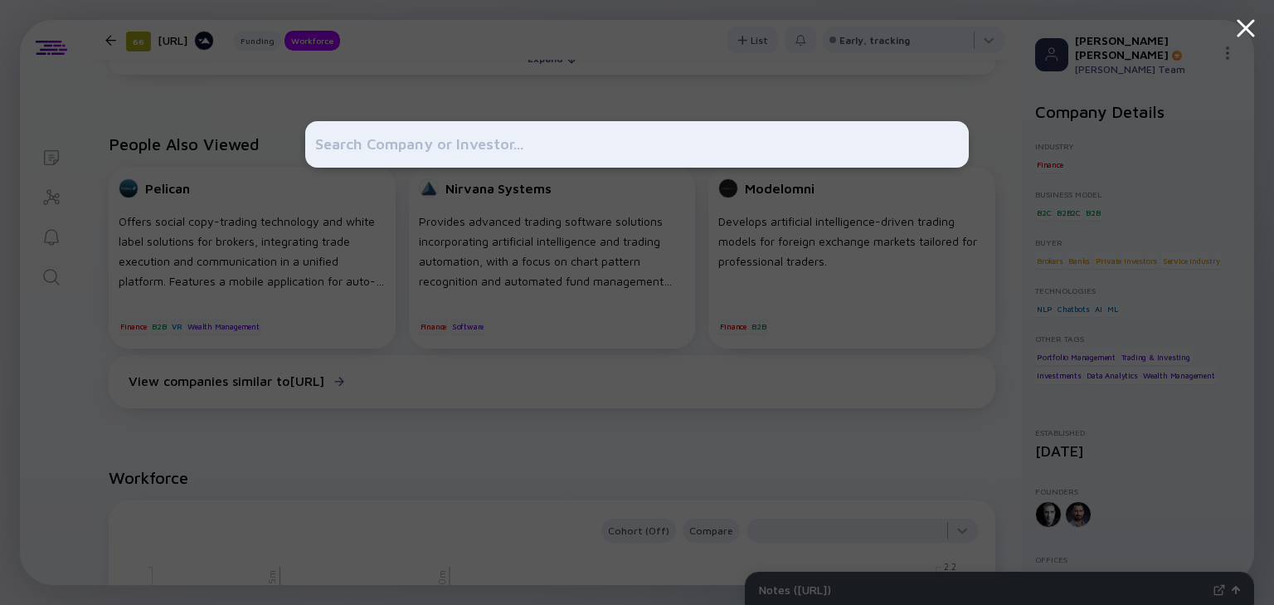
click at [60, 309] on div at bounding box center [637, 302] width 1274 height 605
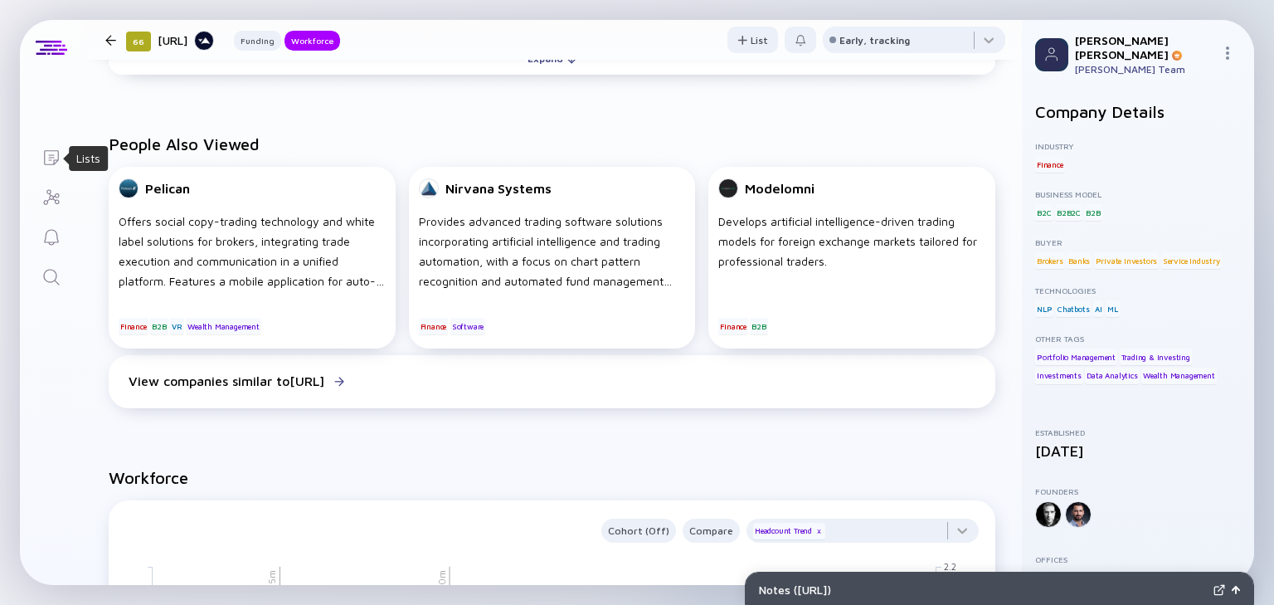
click at [51, 160] on icon "Lists" at bounding box center [51, 158] width 20 height 20
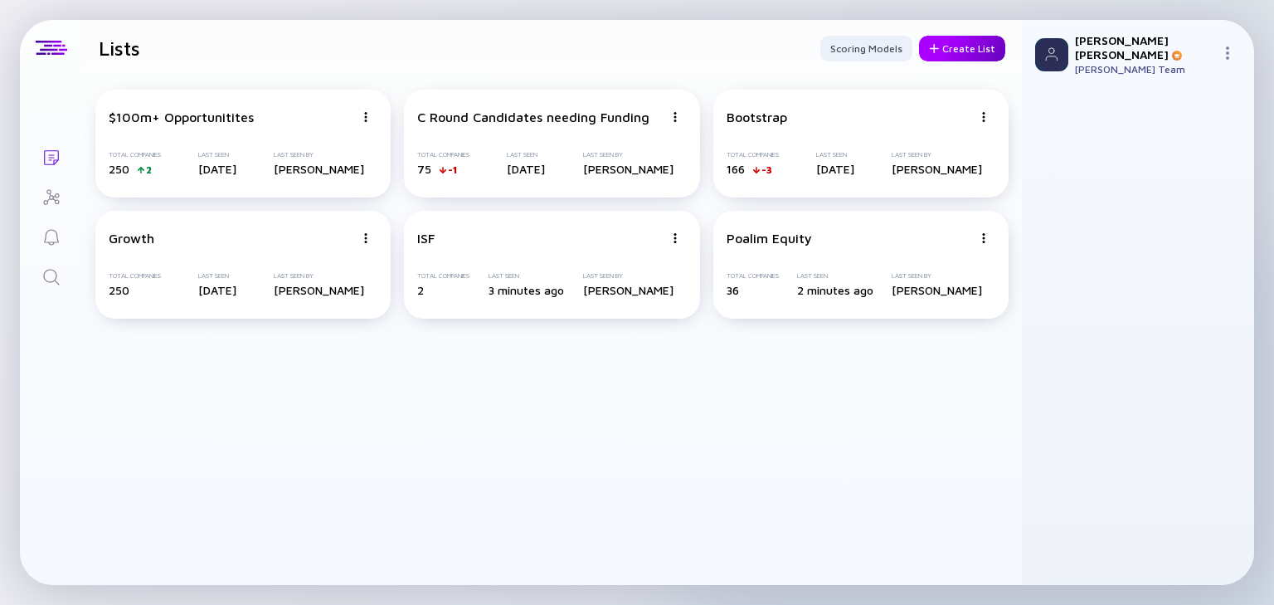
click at [952, 46] on div "Create List" at bounding box center [962, 49] width 86 height 26
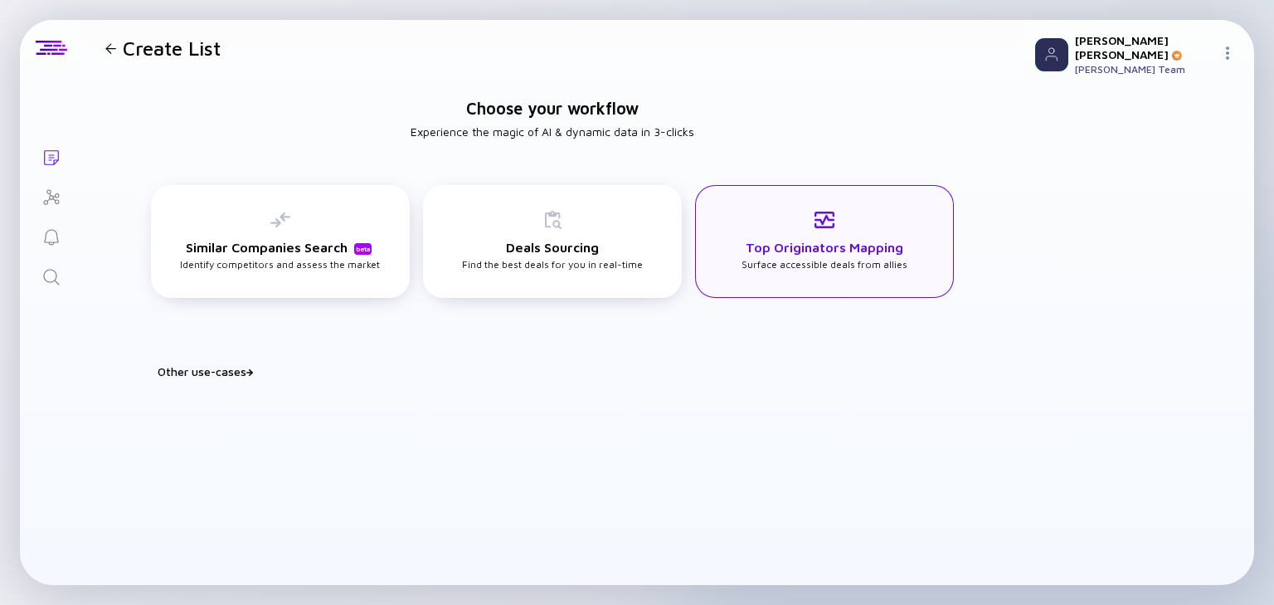
click at [843, 251] on h3 "Top Originators Mapping" at bounding box center [825, 247] width 158 height 15
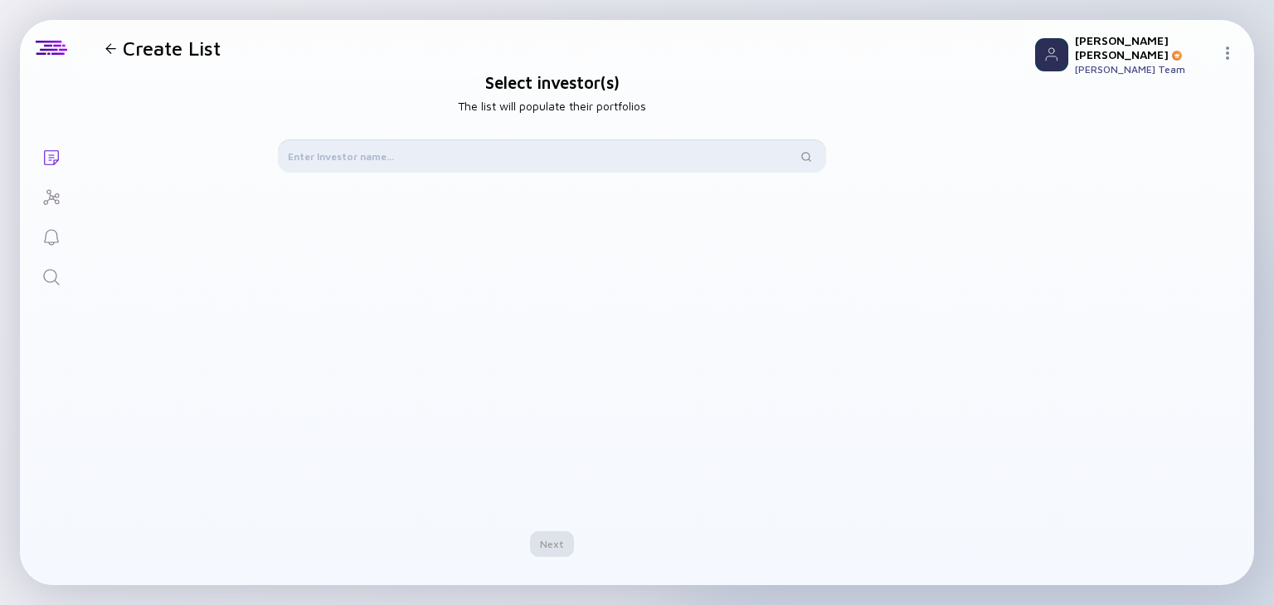
click at [361, 150] on input "text" at bounding box center [542, 156] width 509 height 17
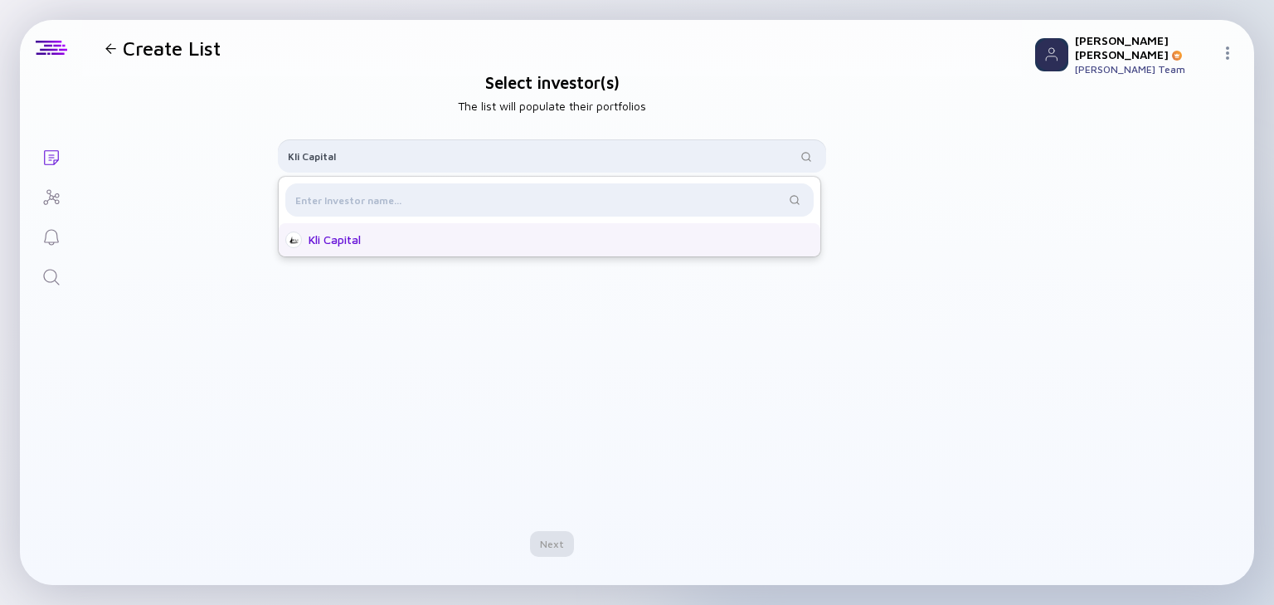
type input "Kli Capital"
click at [408, 237] on div "Kli Capital" at bounding box center [555, 239] width 492 height 17
click at [548, 541] on div "Next" at bounding box center [552, 544] width 44 height 26
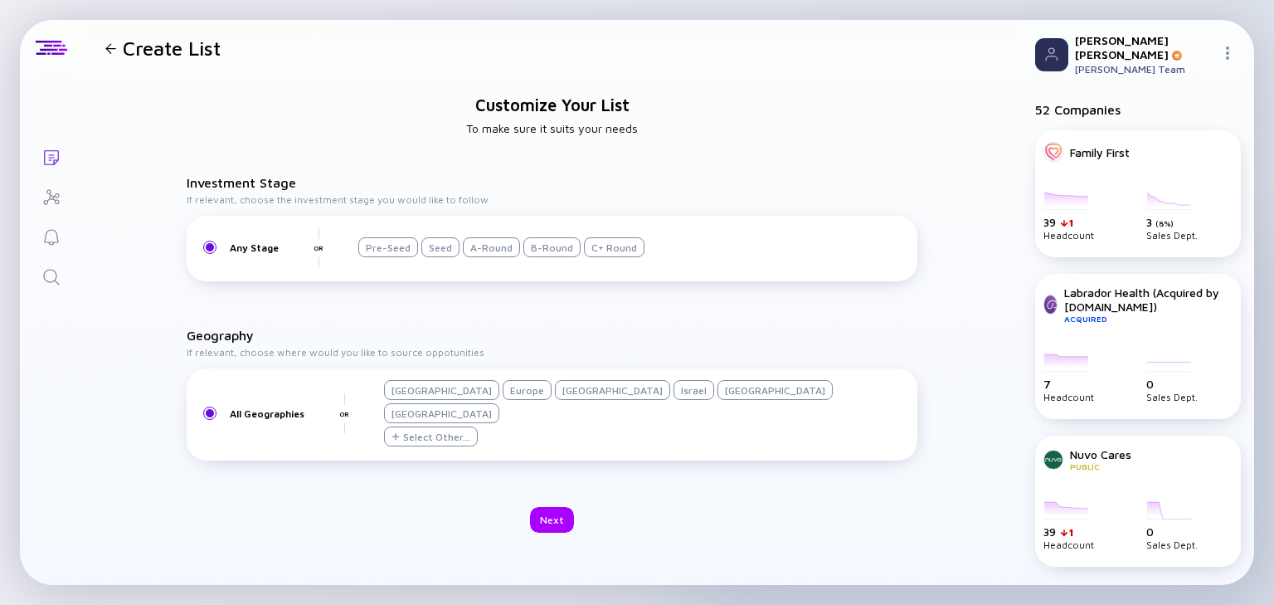
click at [674, 400] on div "Israel" at bounding box center [694, 390] width 41 height 20
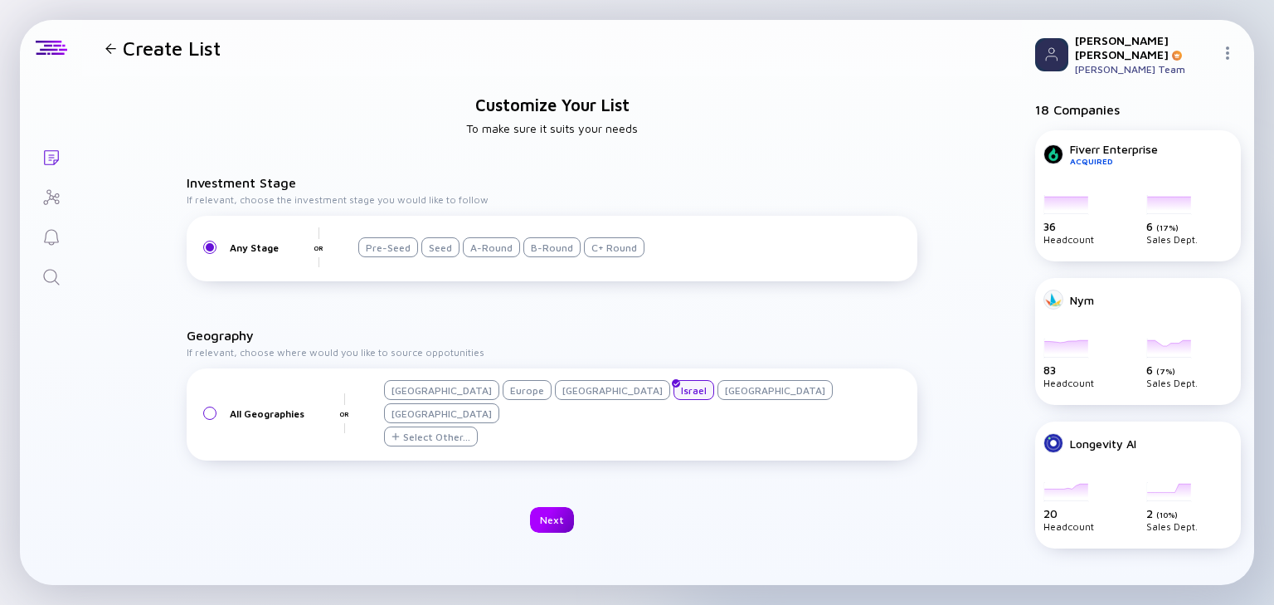
click at [557, 507] on div "Next" at bounding box center [552, 520] width 44 height 26
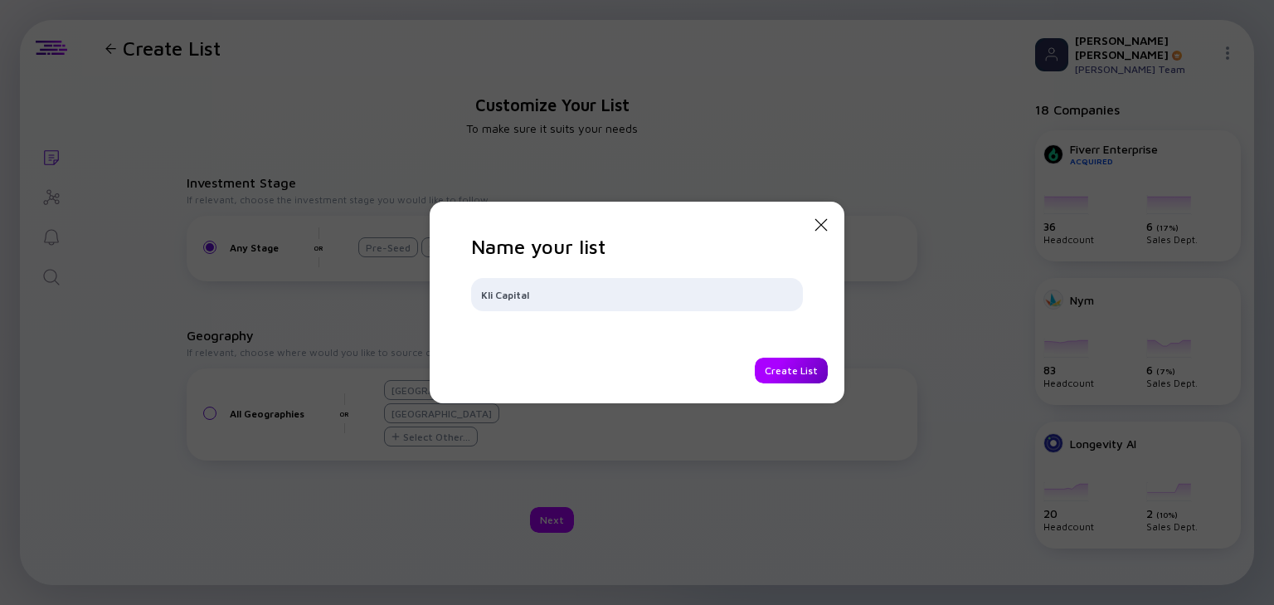
type input "Kli Capital"
click at [777, 367] on div "Create List" at bounding box center [791, 371] width 73 height 26
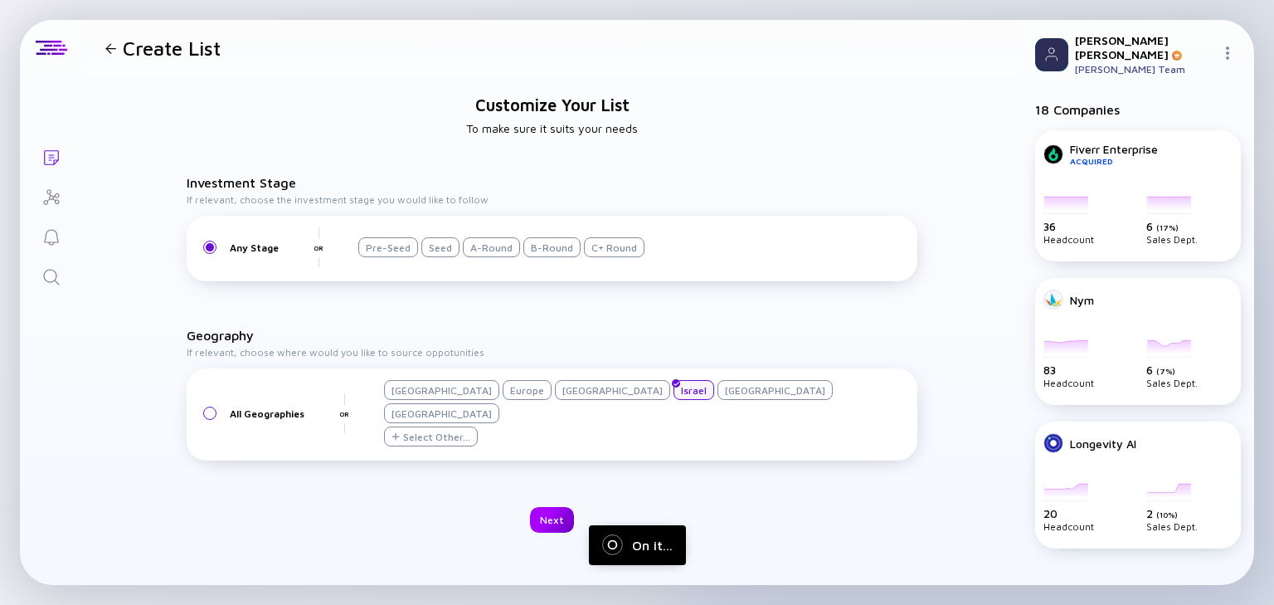
click at [557, 507] on div "Next" at bounding box center [552, 520] width 44 height 26
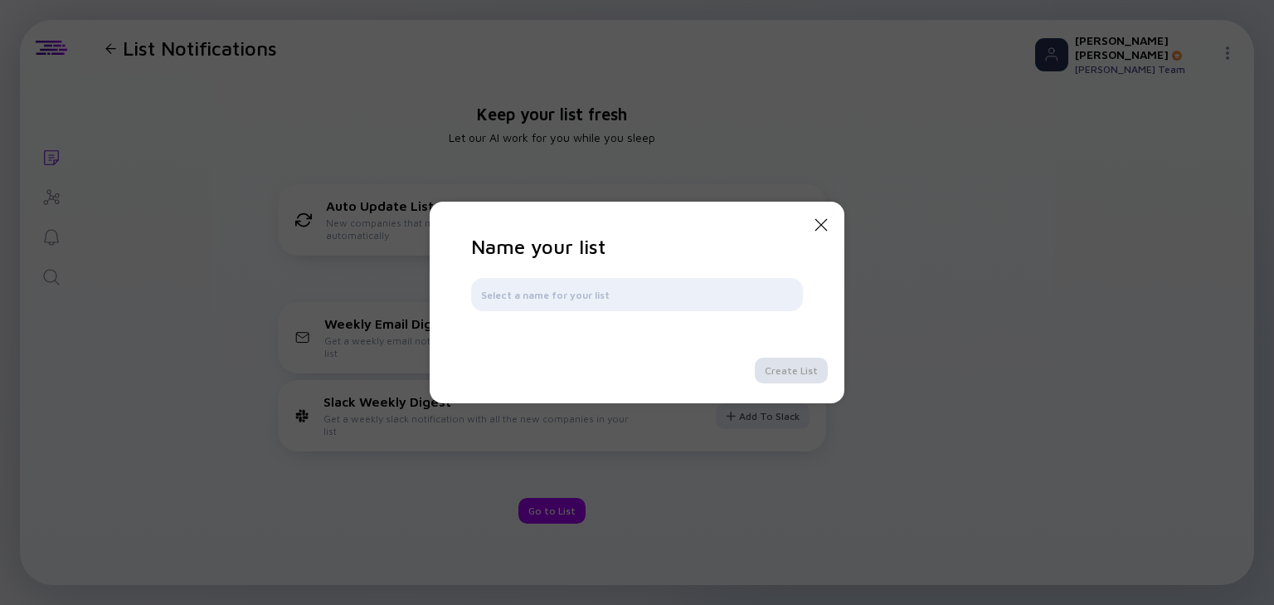
click at [820, 220] on icon "Close Modal" at bounding box center [821, 225] width 20 height 20
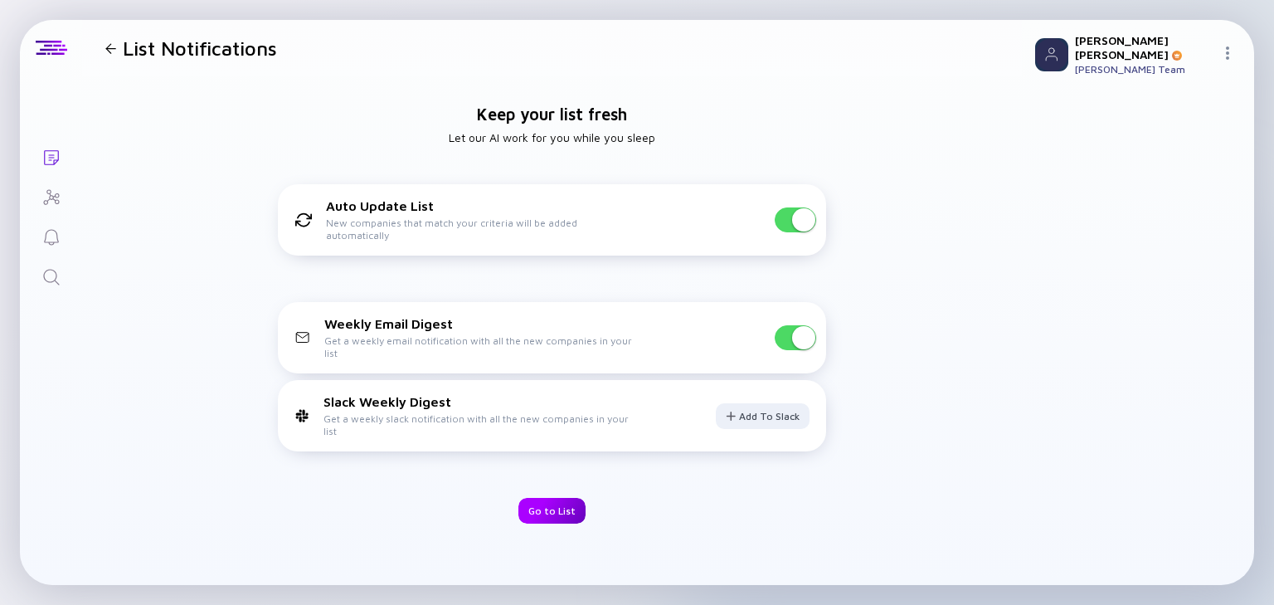
click at [568, 510] on div "Go to List" at bounding box center [551, 511] width 67 height 26
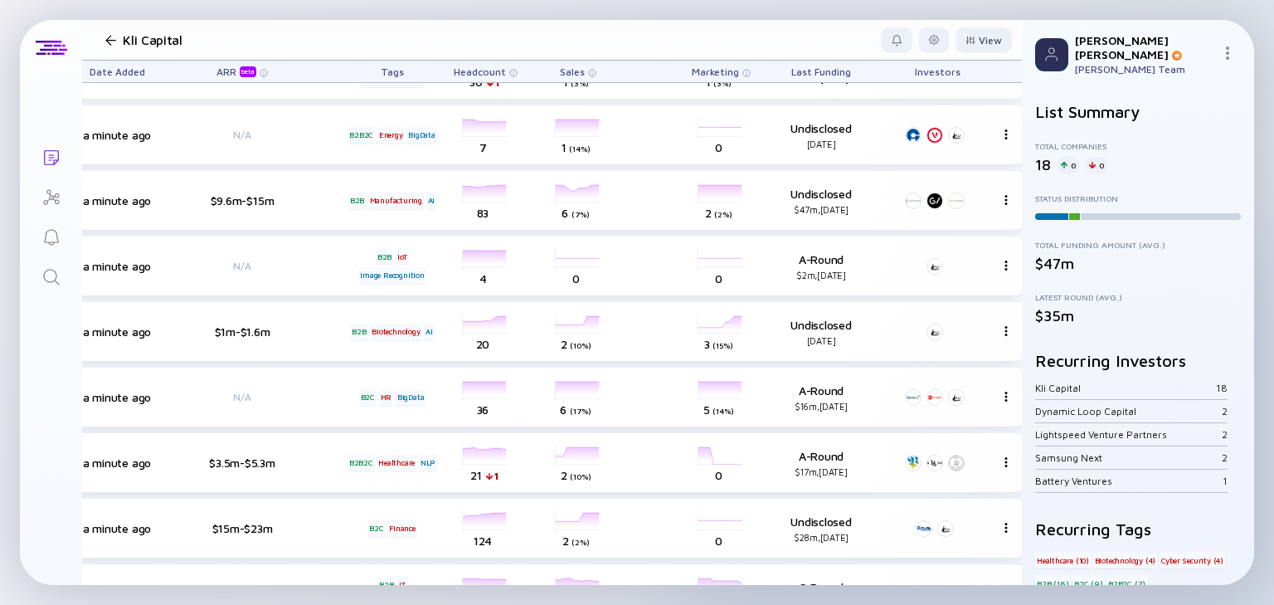
click at [111, 43] on div at bounding box center [110, 40] width 11 height 11
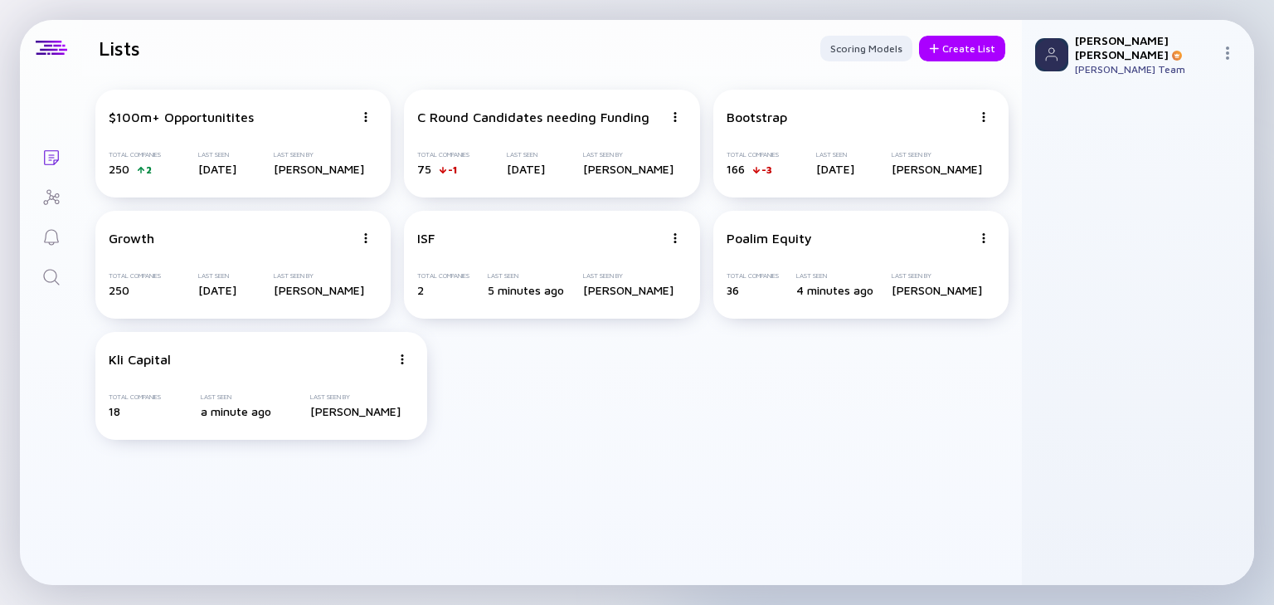
click at [12, 77] on div "On it... Lists Lists Scoring Models Create List $100m+ Opportunitites Total Com…" at bounding box center [637, 302] width 1274 height 605
click at [52, 274] on icon "Search" at bounding box center [51, 277] width 20 height 20
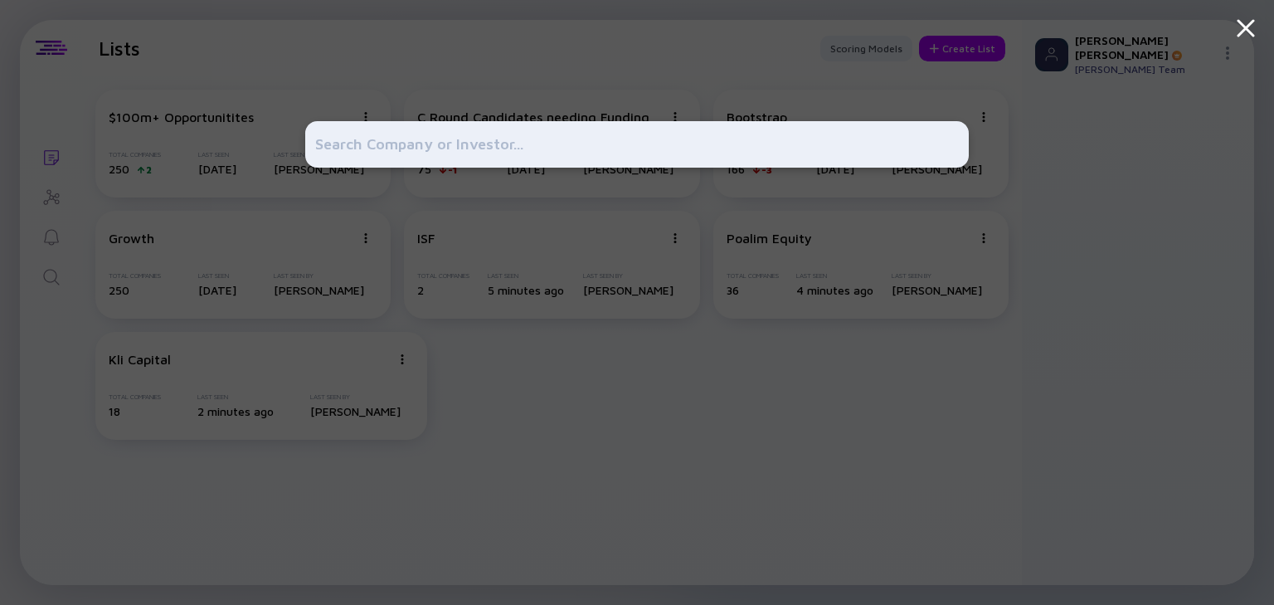
click at [56, 312] on div at bounding box center [637, 302] width 1274 height 605
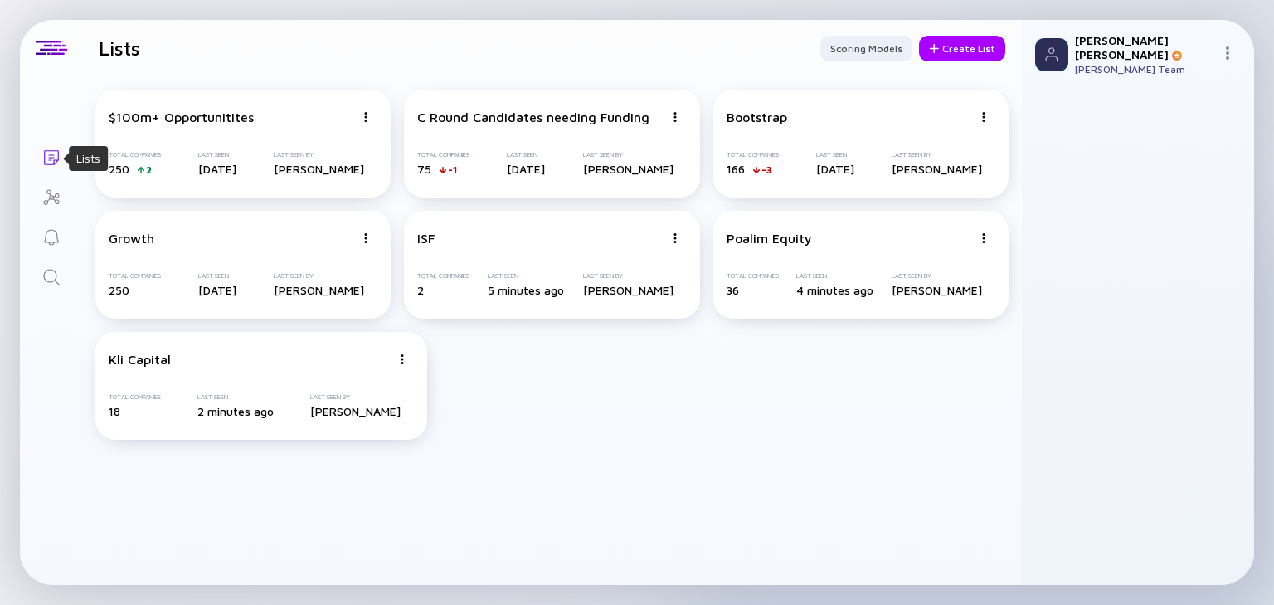
click at [53, 157] on icon "Lists" at bounding box center [51, 157] width 15 height 15
click at [971, 46] on div "Create List" at bounding box center [962, 49] width 86 height 26
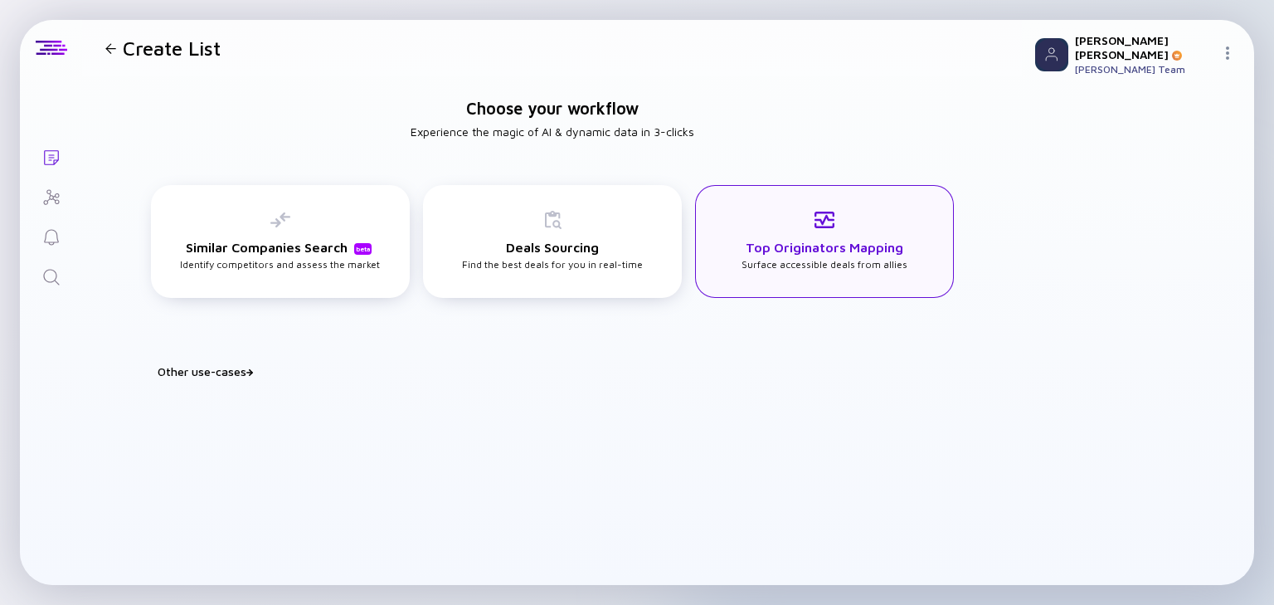
click at [854, 219] on div "Top Originators Mapping Surface accessible deals from allies" at bounding box center [825, 240] width 166 height 61
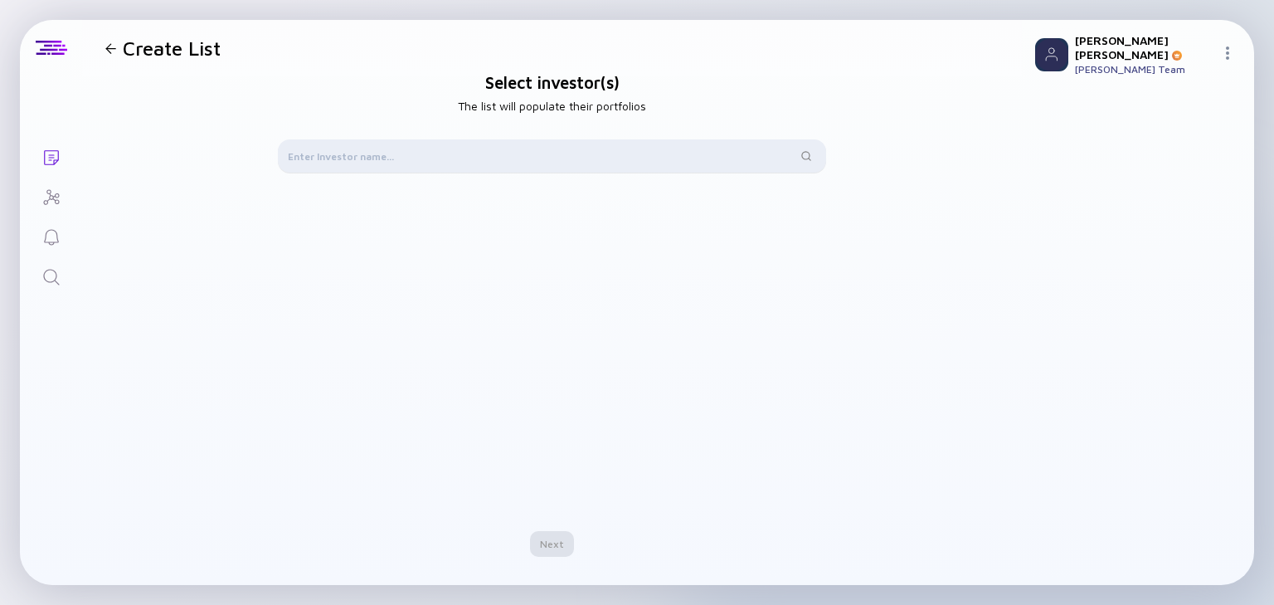
click at [397, 163] on div at bounding box center [552, 155] width 548 height 33
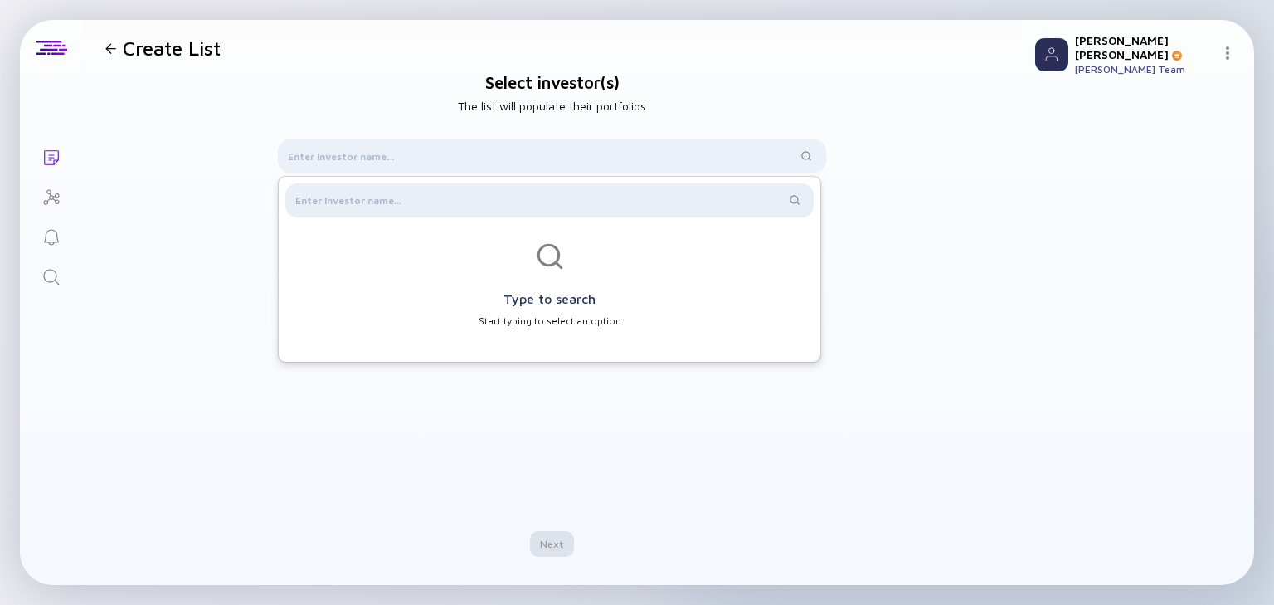
click at [372, 187] on div at bounding box center [549, 199] width 528 height 33
click at [367, 199] on input "text" at bounding box center [539, 200] width 489 height 17
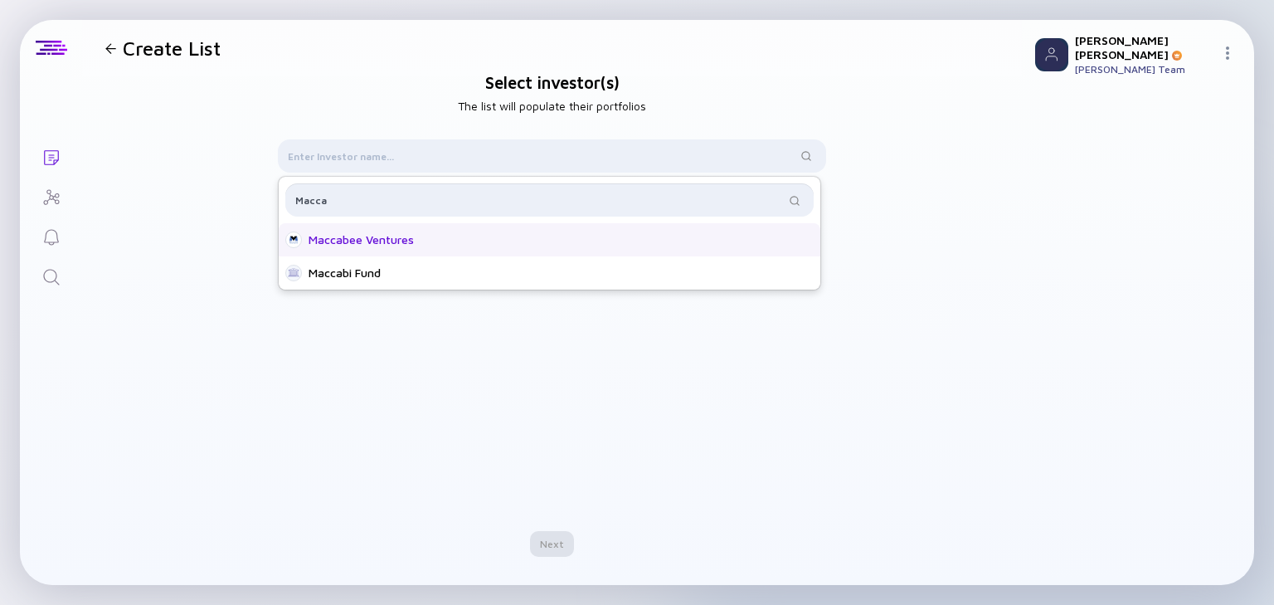
type input "Macca"
click at [353, 228] on div "Maccabee Ventures" at bounding box center [550, 239] width 542 height 33
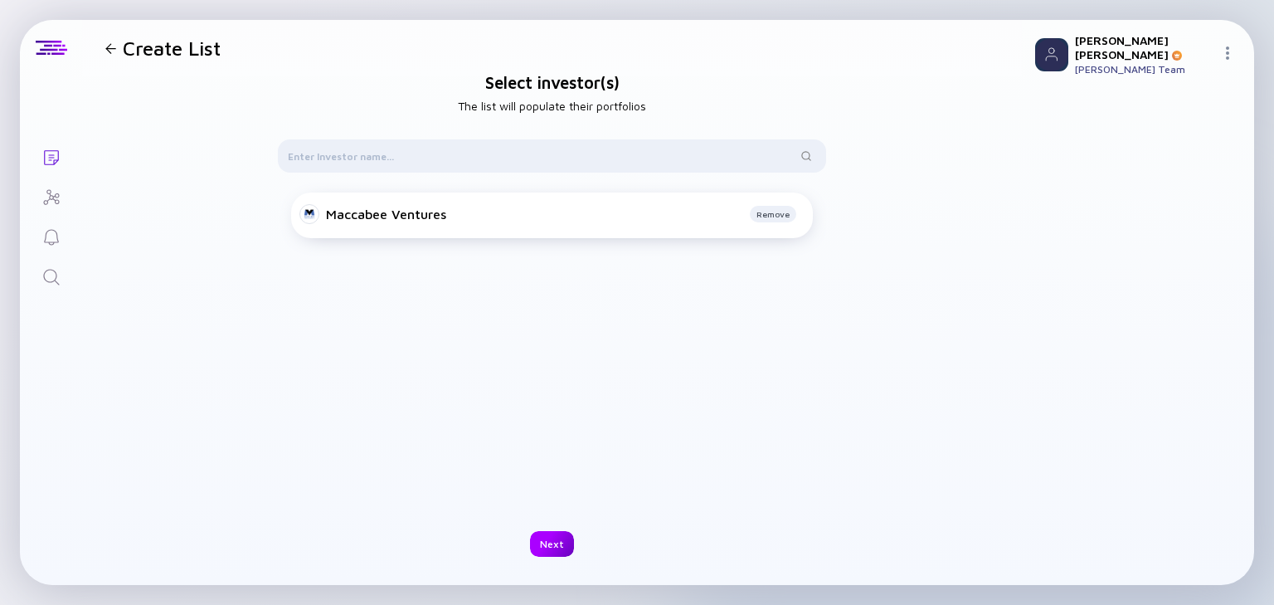
click at [542, 538] on div "Next" at bounding box center [552, 544] width 44 height 26
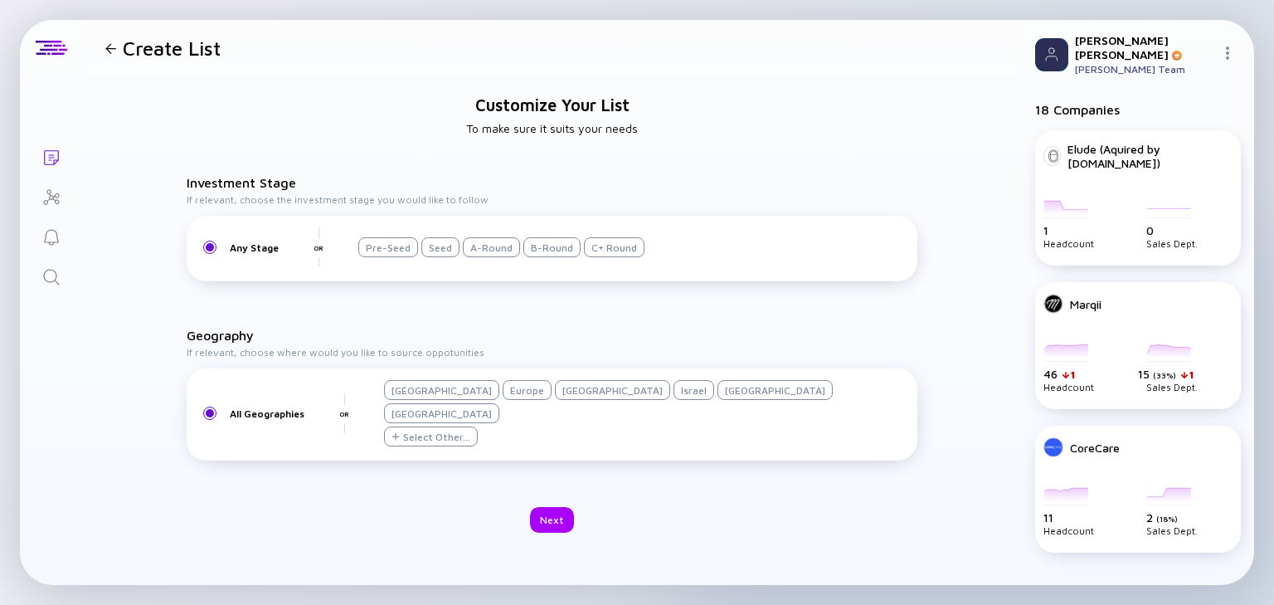
click at [674, 400] on div "Israel" at bounding box center [694, 390] width 41 height 20
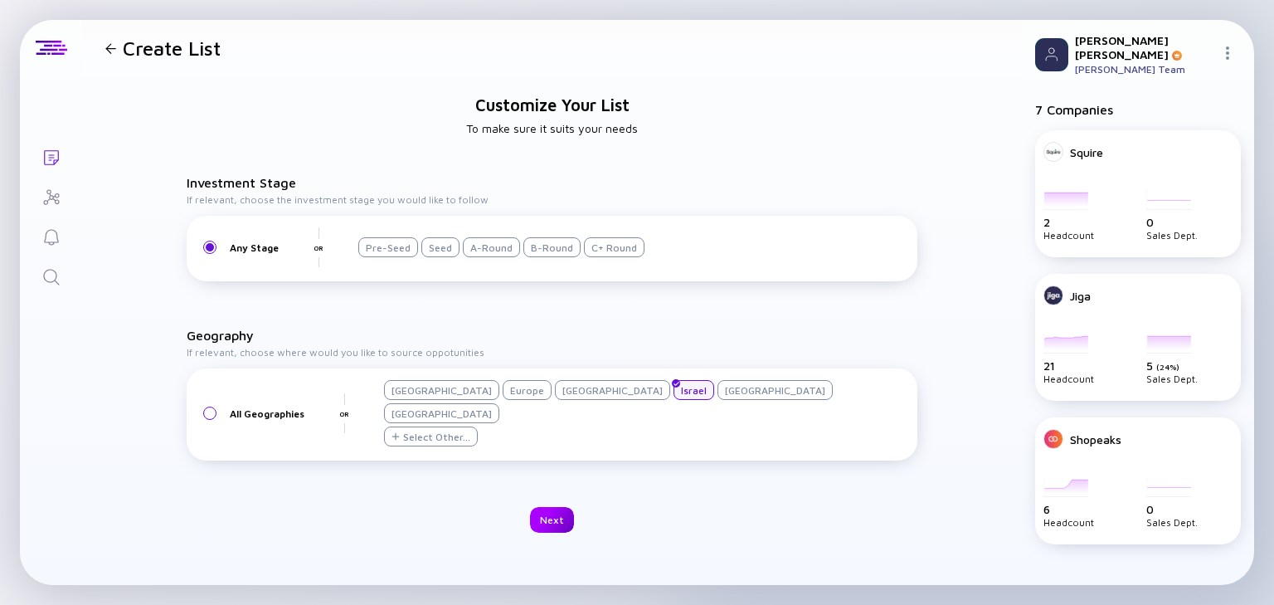
click at [549, 507] on div "Next" at bounding box center [552, 520] width 44 height 26
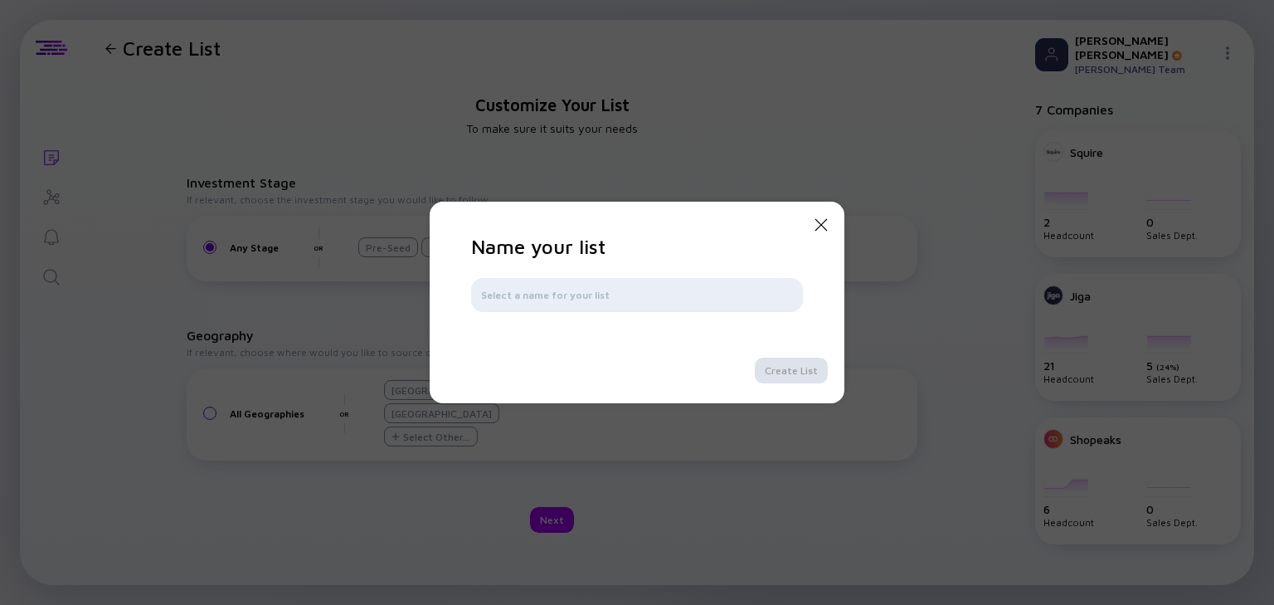
click at [571, 303] on div at bounding box center [637, 294] width 332 height 33
click at [574, 290] on input "text" at bounding box center [637, 294] width 312 height 17
type input "Maccabee Ventures"
click at [807, 369] on div "Create List" at bounding box center [791, 371] width 73 height 26
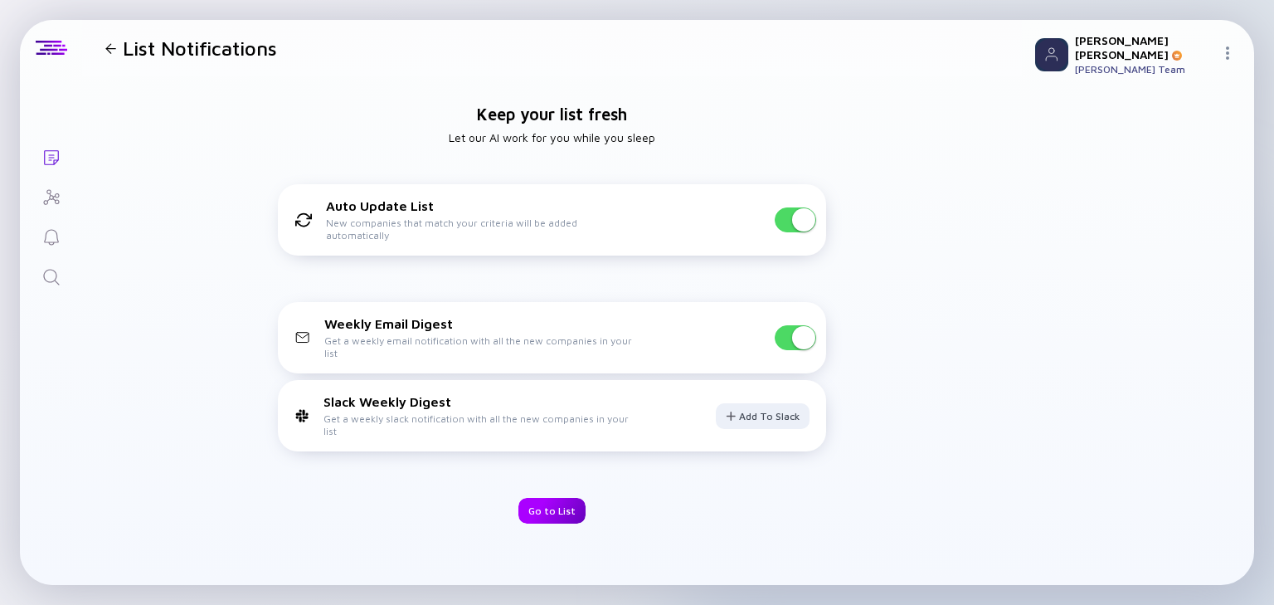
click at [547, 511] on div "Go to List" at bounding box center [551, 511] width 67 height 26
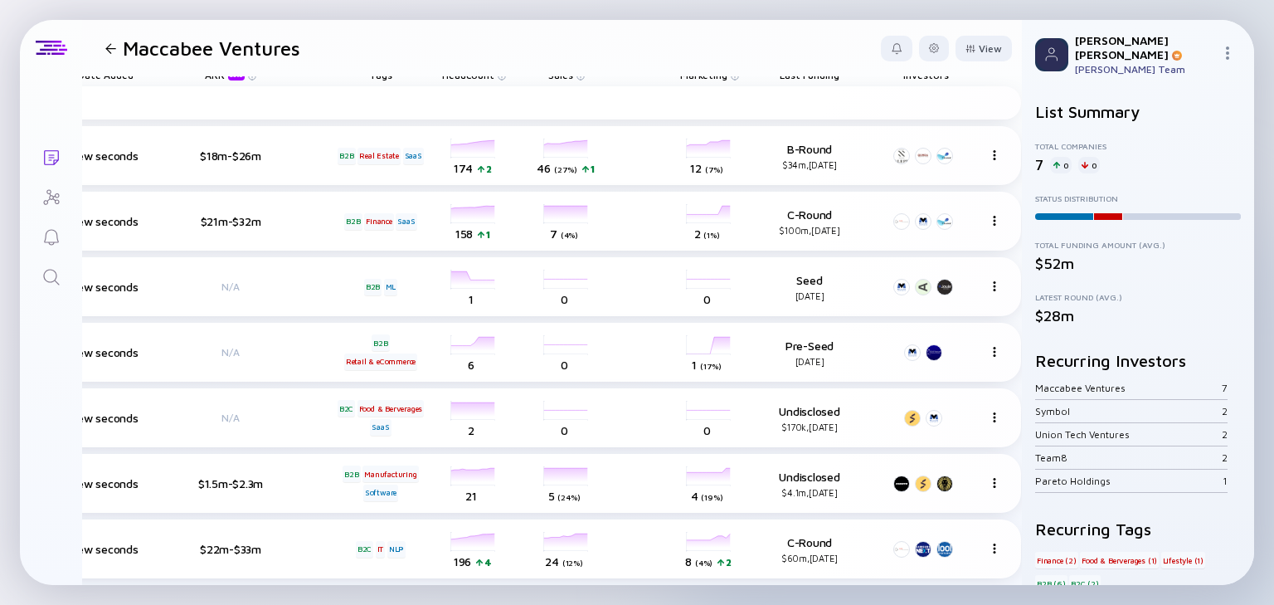
scroll to position [23, 604]
click at [56, 270] on icon "Search" at bounding box center [51, 277] width 20 height 20
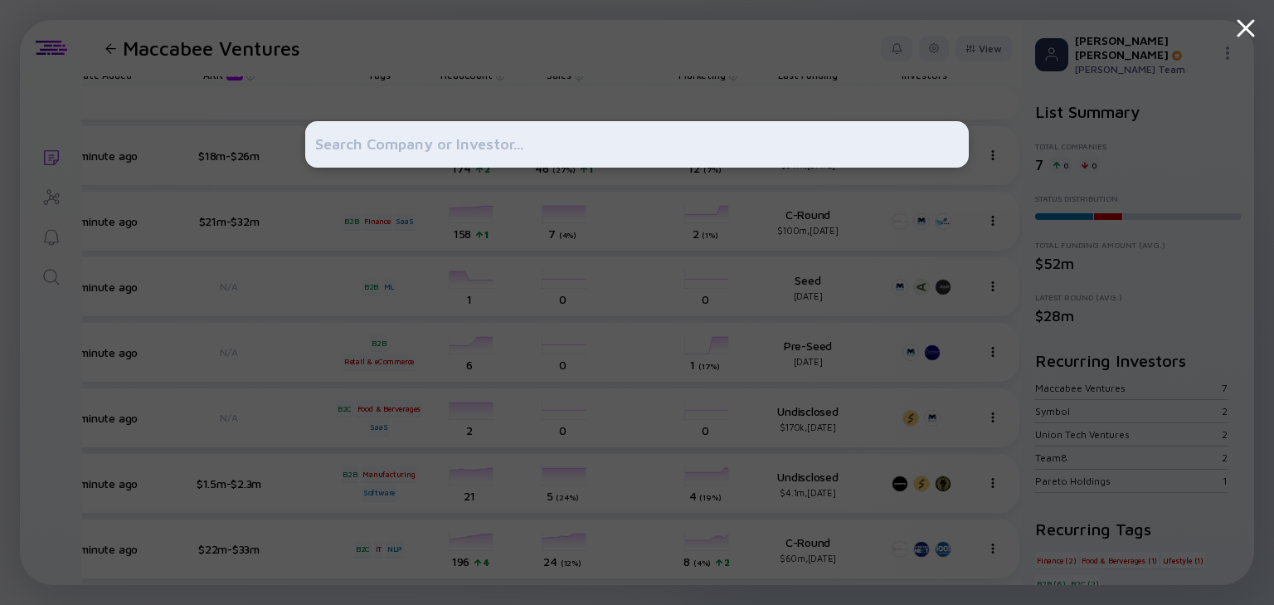
click at [368, 134] on input "text" at bounding box center [637, 144] width 644 height 30
click at [74, 66] on div at bounding box center [637, 302] width 1274 height 605
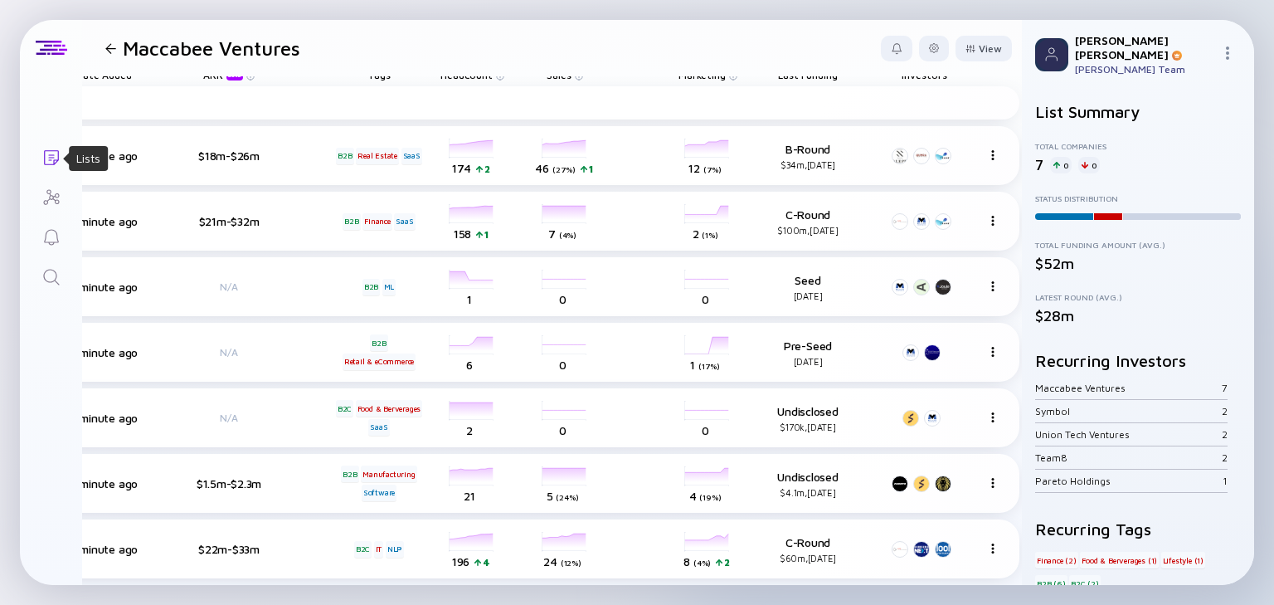
click at [45, 160] on icon "Lists" at bounding box center [51, 158] width 20 height 20
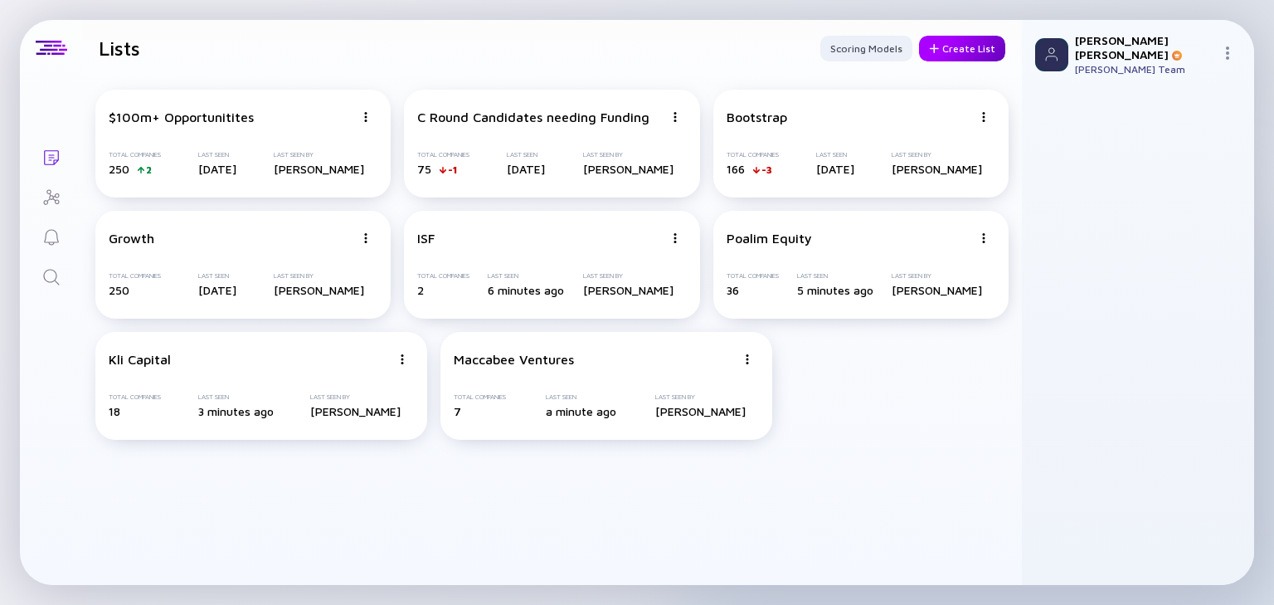
click at [958, 48] on div "Create List" at bounding box center [962, 49] width 86 height 26
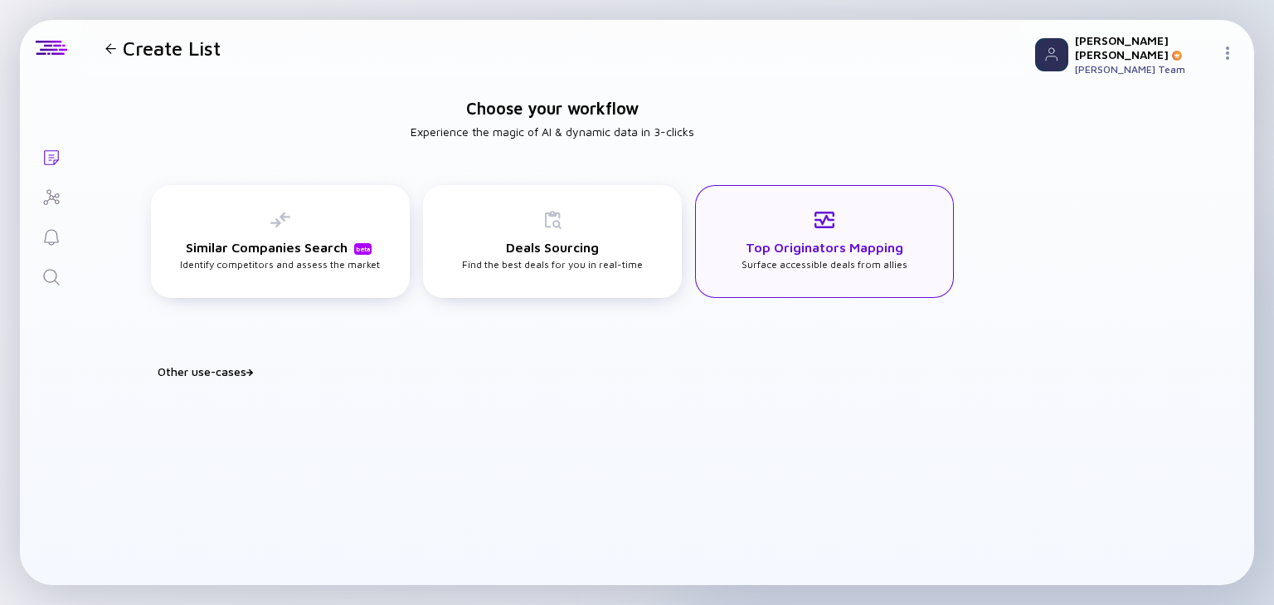
click at [810, 251] on h3 "Top Originators Mapping" at bounding box center [825, 247] width 158 height 15
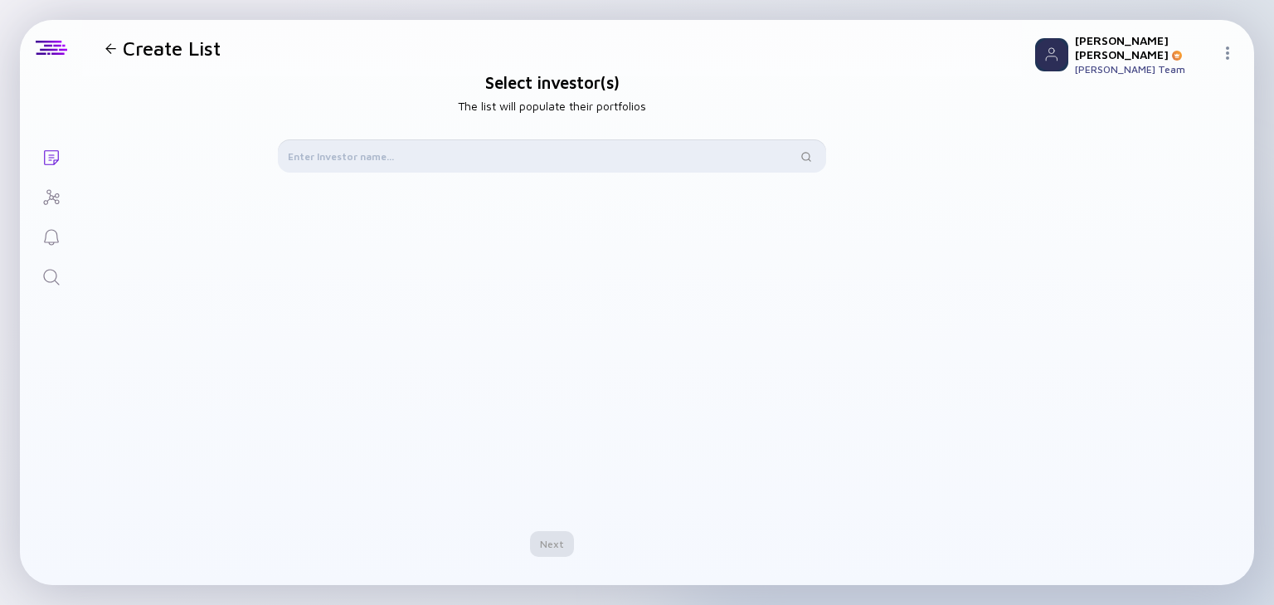
click at [370, 156] on input "text" at bounding box center [542, 156] width 509 height 17
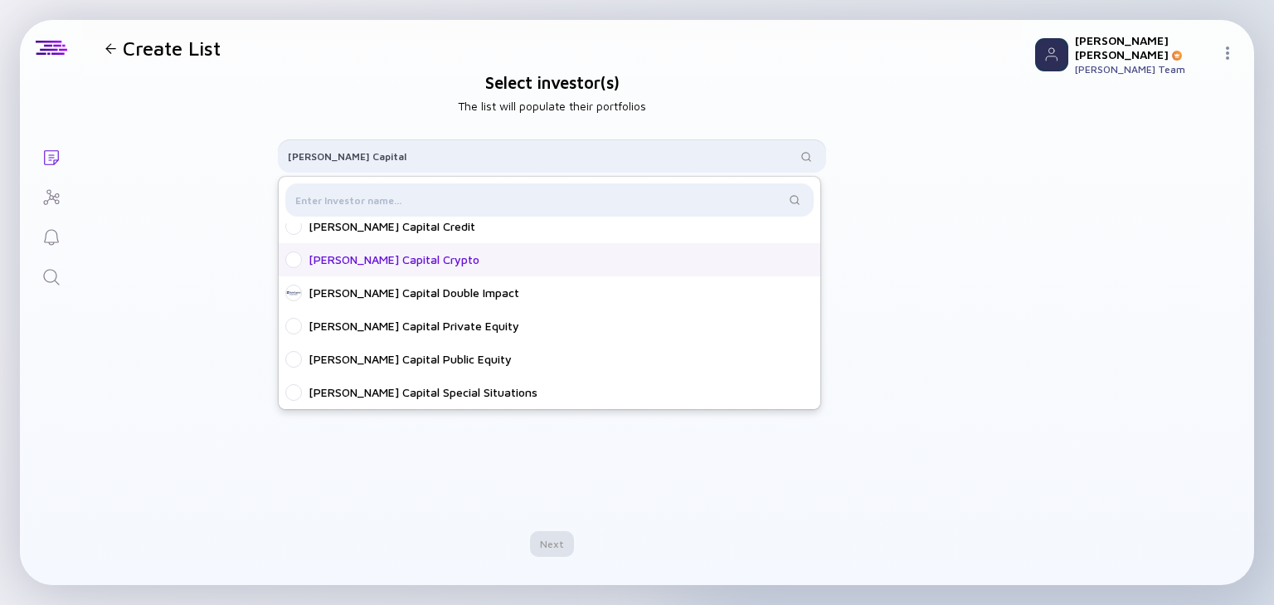
scroll to position [80, 0]
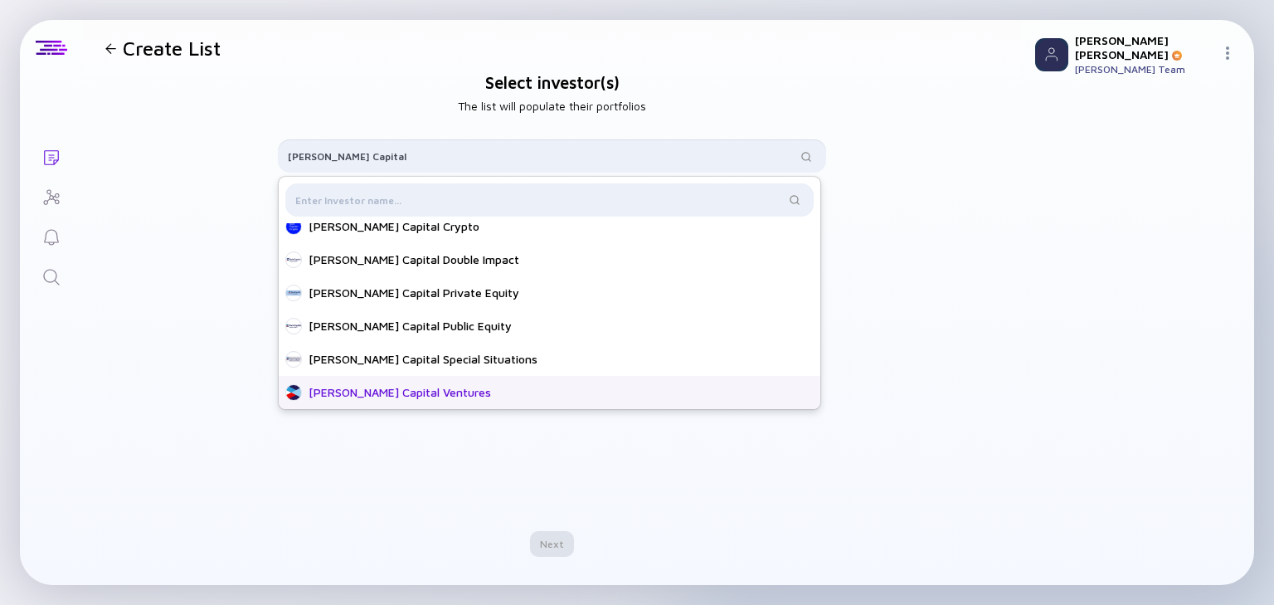
type input "[PERSON_NAME] Capital"
click at [428, 395] on div "[PERSON_NAME] Capital Ventures" at bounding box center [555, 392] width 492 height 17
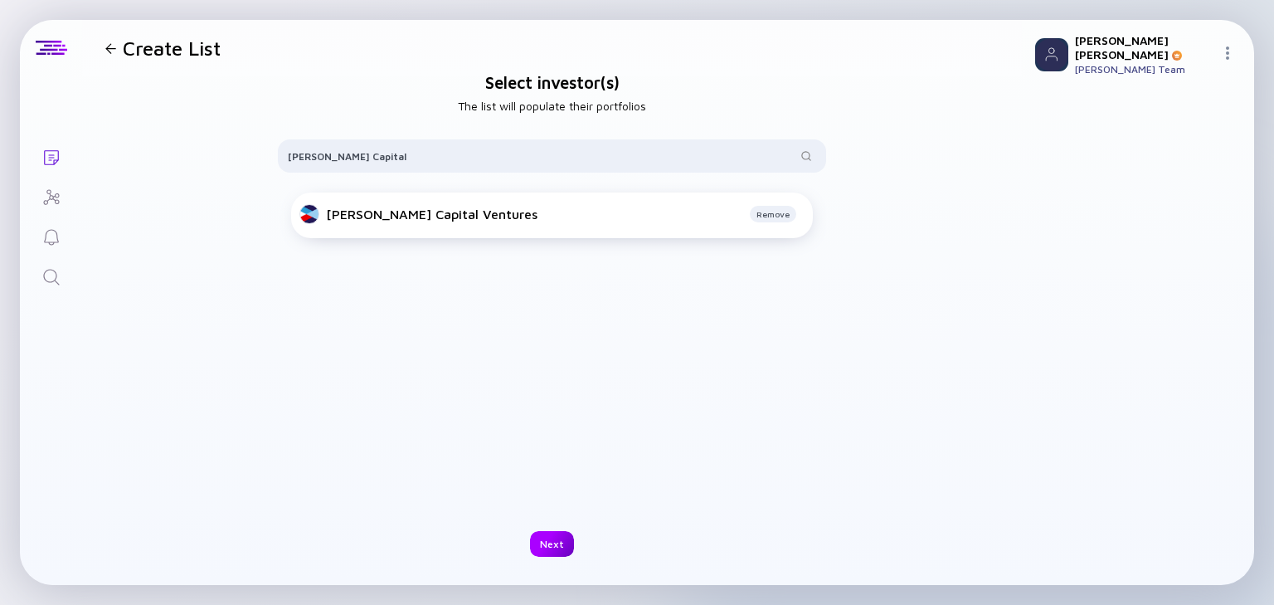
click at [551, 544] on div "Next" at bounding box center [552, 544] width 44 height 26
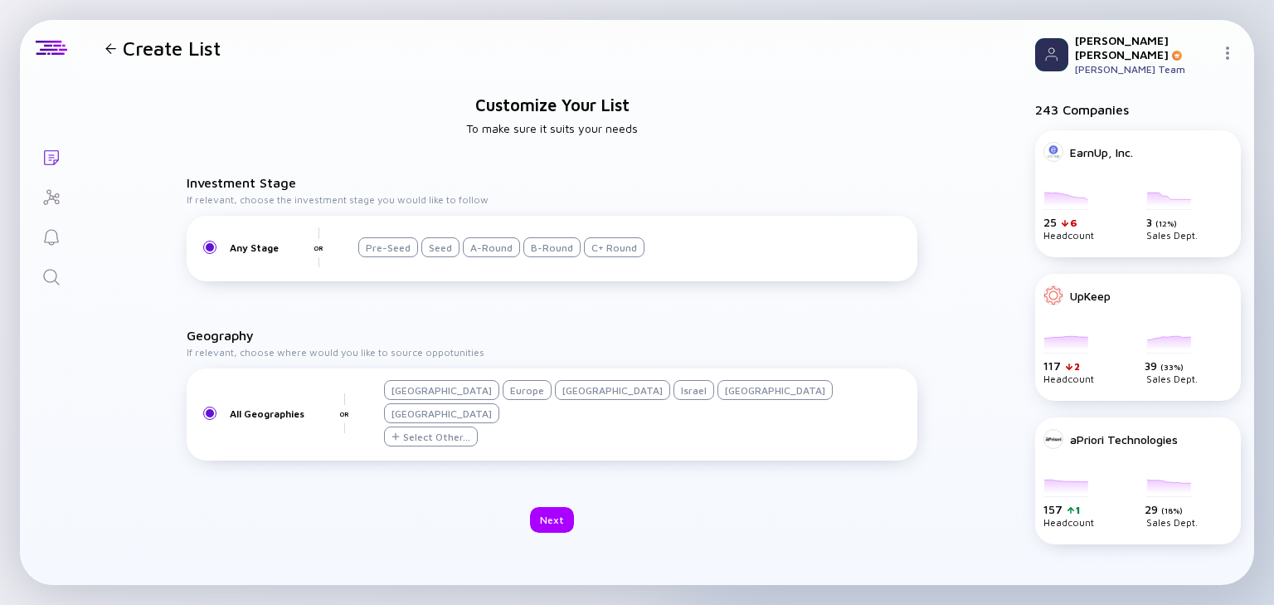
click at [674, 400] on div "Israel" at bounding box center [694, 390] width 41 height 20
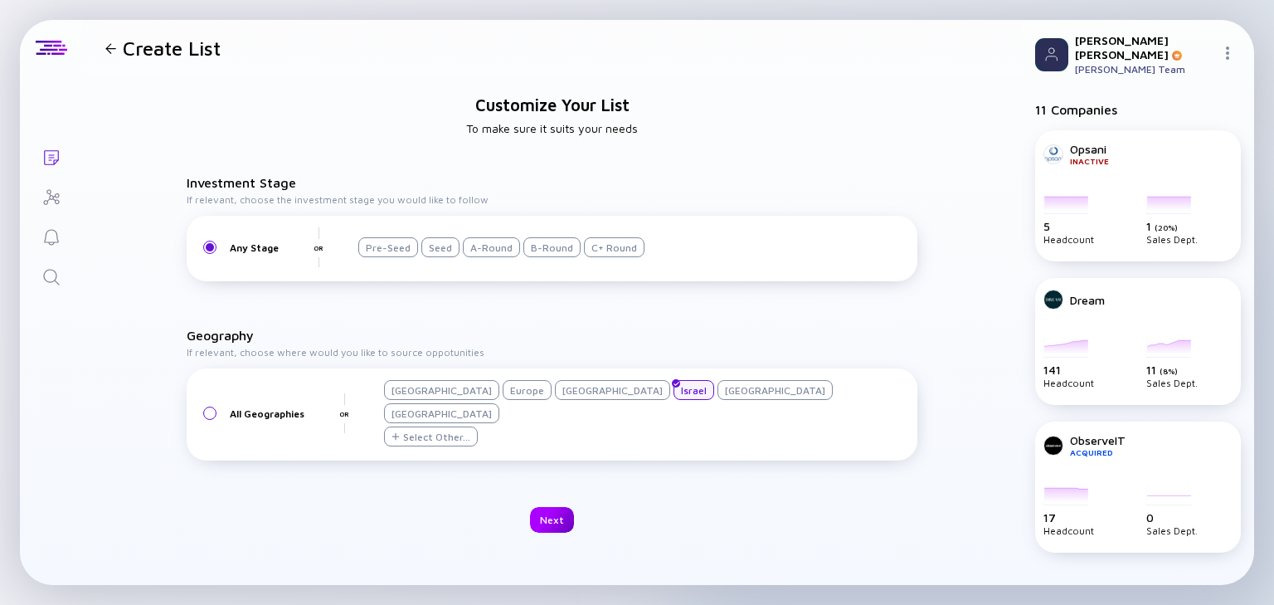
click at [551, 507] on div "Next" at bounding box center [552, 520] width 44 height 26
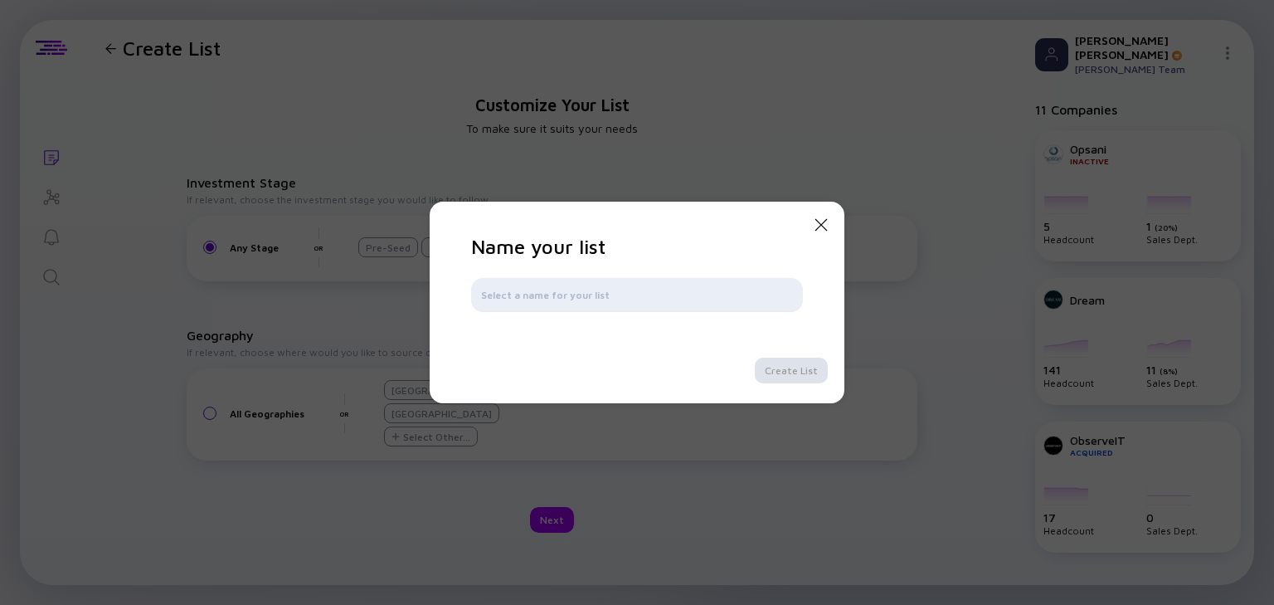
click at [557, 292] on input "text" at bounding box center [637, 294] width 312 height 17
type input "[PERSON_NAME] Capital Ventures"
click at [766, 372] on div "Create List" at bounding box center [791, 371] width 73 height 26
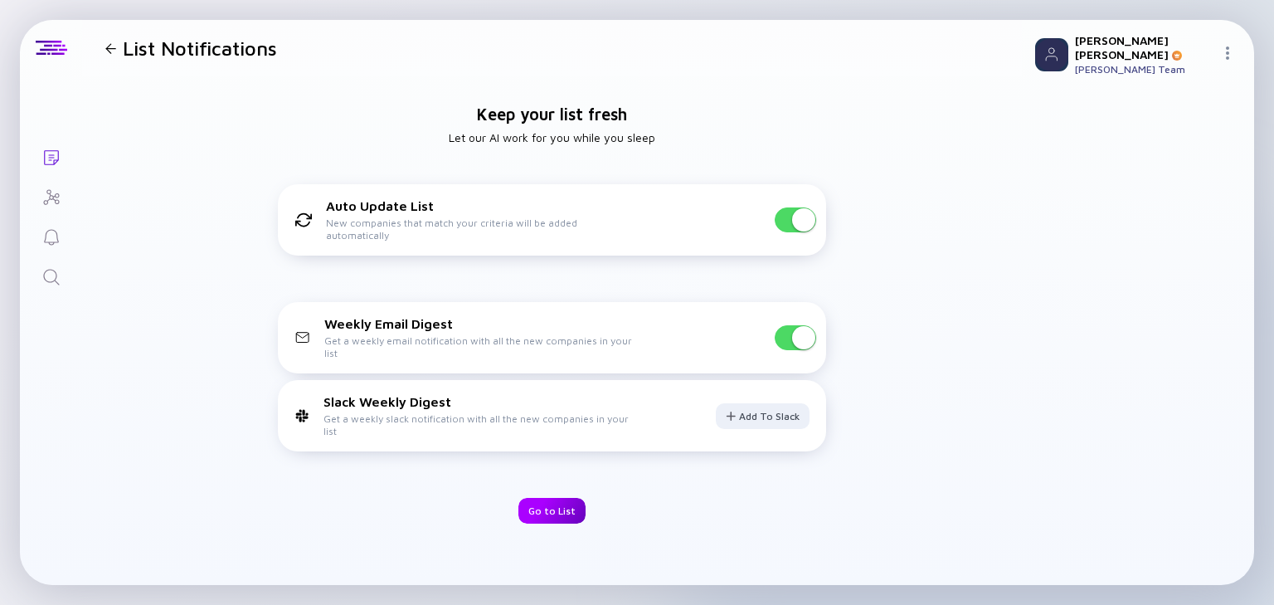
click at [552, 509] on div "Go to List" at bounding box center [551, 511] width 67 height 26
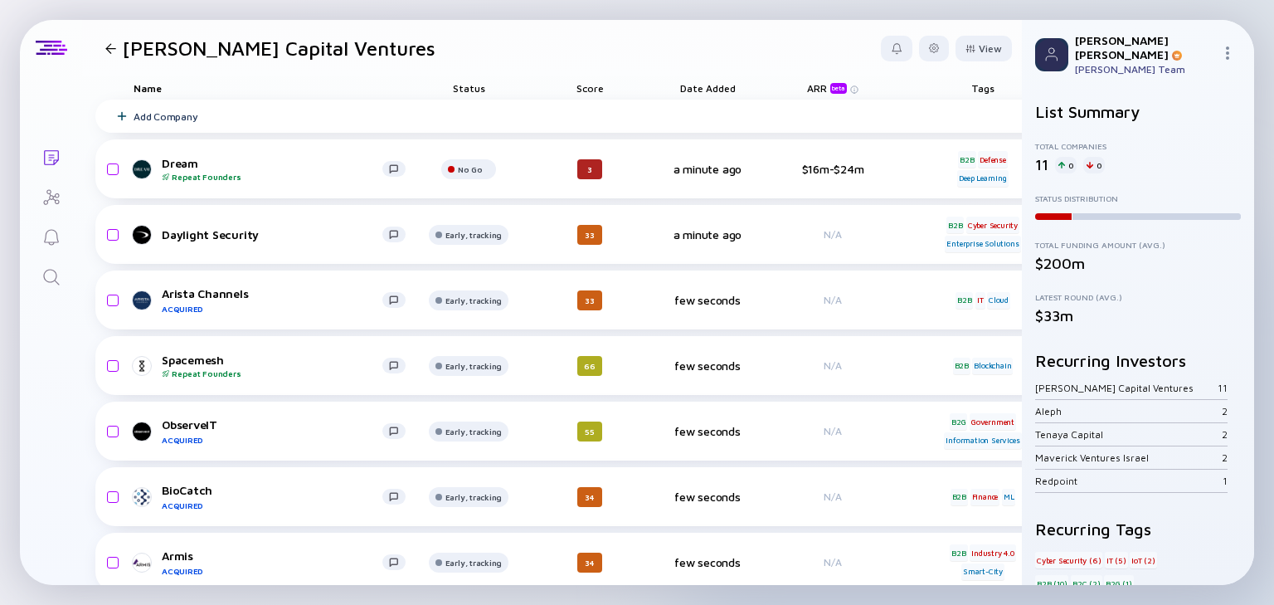
click at [49, 345] on div "Lists [PERSON_NAME] Capital Ventures View Name Status Score Date Added ARR beta…" at bounding box center [637, 302] width 1234 height 565
click at [20, 368] on div "Lists [PERSON_NAME] Capital Ventures View Name Status Score Date Added ARR beta…" at bounding box center [637, 302] width 1234 height 565
click at [51, 163] on icon "Lists" at bounding box center [51, 158] width 20 height 20
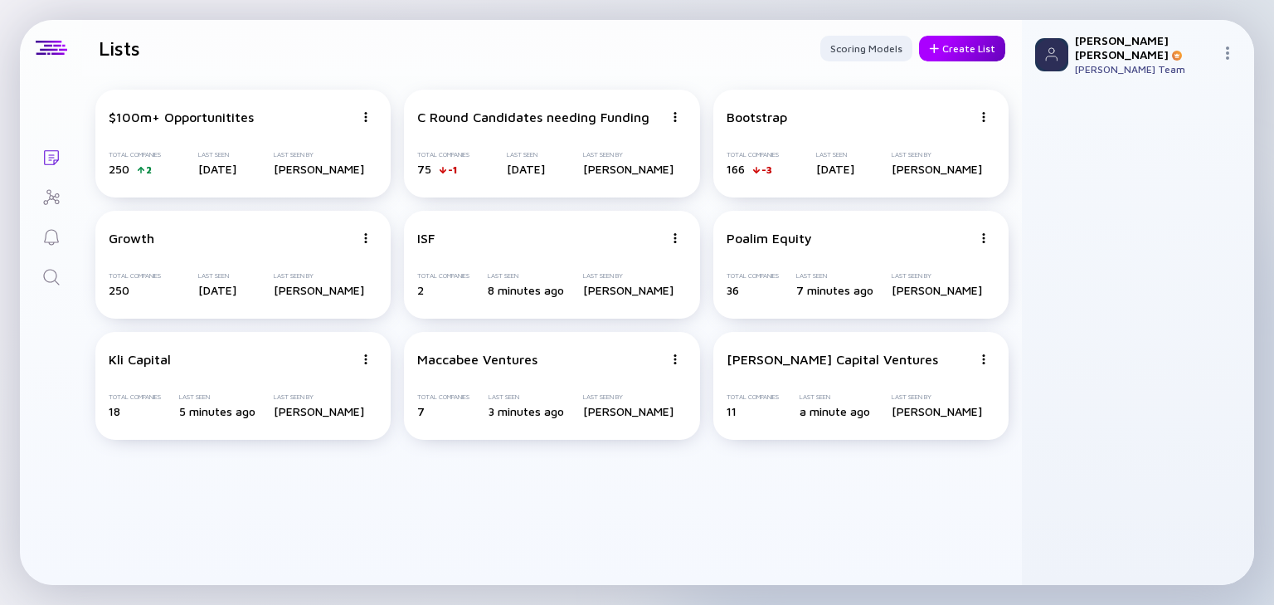
click at [962, 48] on div "Create List" at bounding box center [962, 49] width 86 height 26
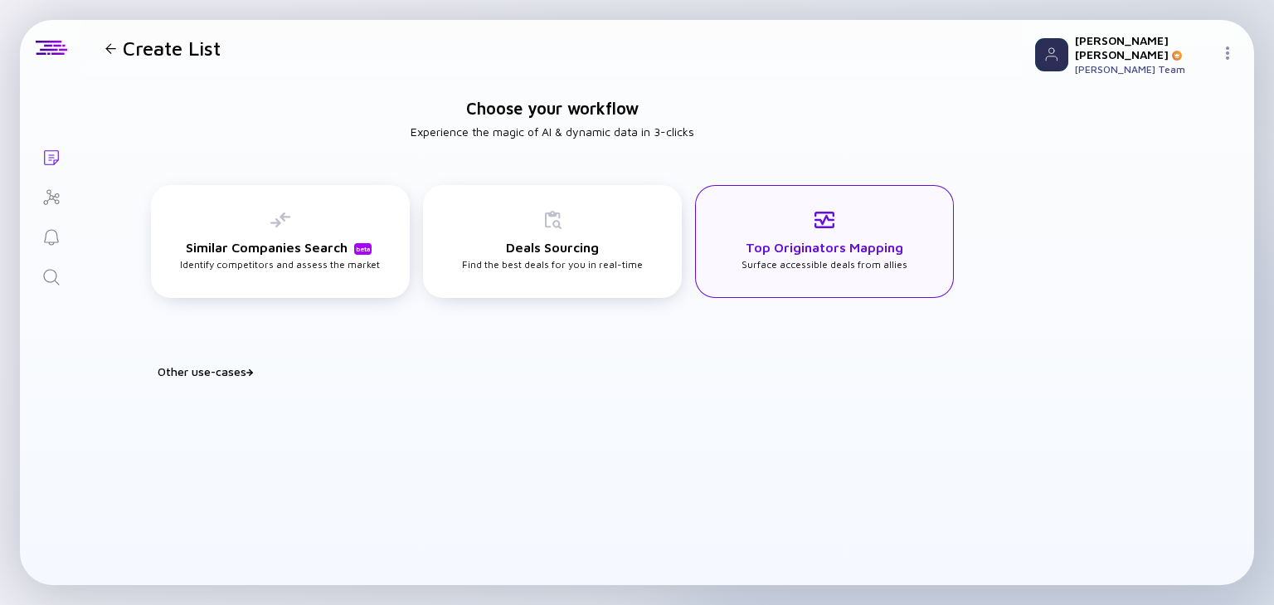
click at [838, 248] on h3 "Top Originators Mapping" at bounding box center [825, 247] width 158 height 15
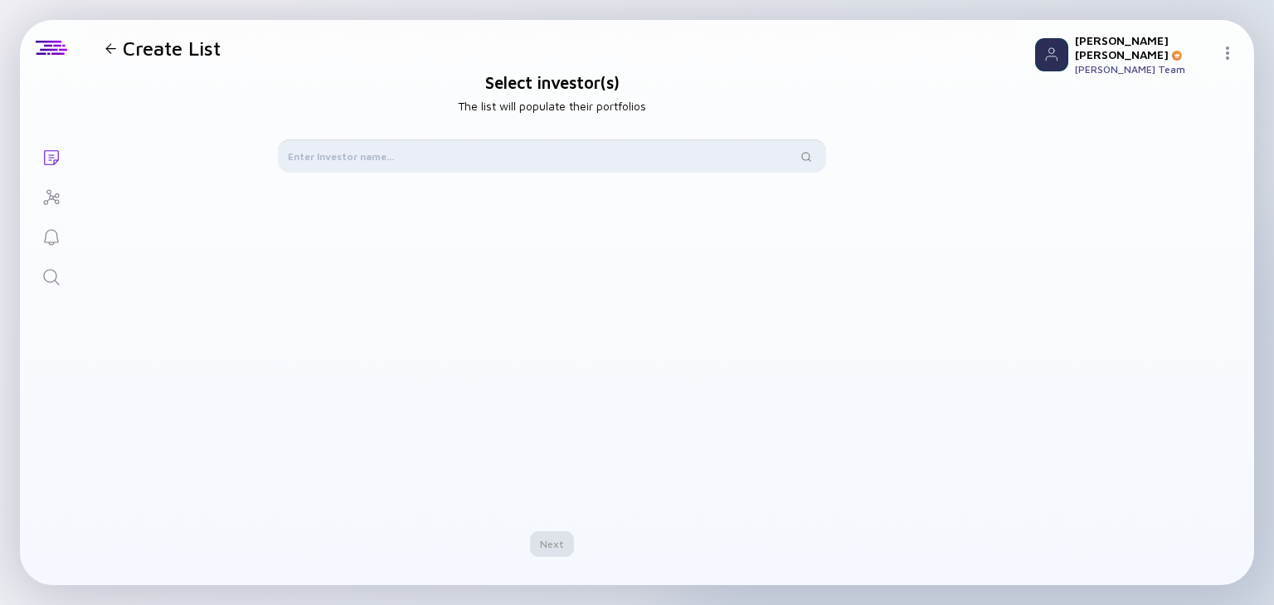
click at [338, 153] on input "text" at bounding box center [542, 156] width 509 height 17
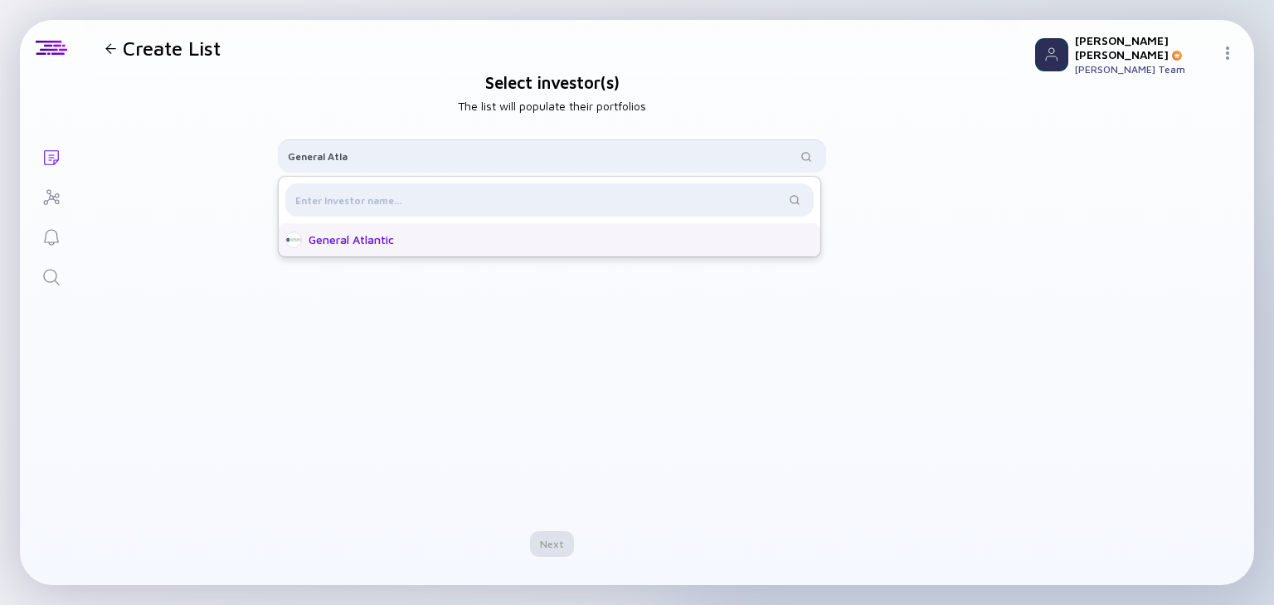
type input "General Atla"
click at [332, 238] on div "General Atlantic" at bounding box center [555, 239] width 492 height 17
click at [549, 547] on div "Next" at bounding box center [552, 544] width 44 height 26
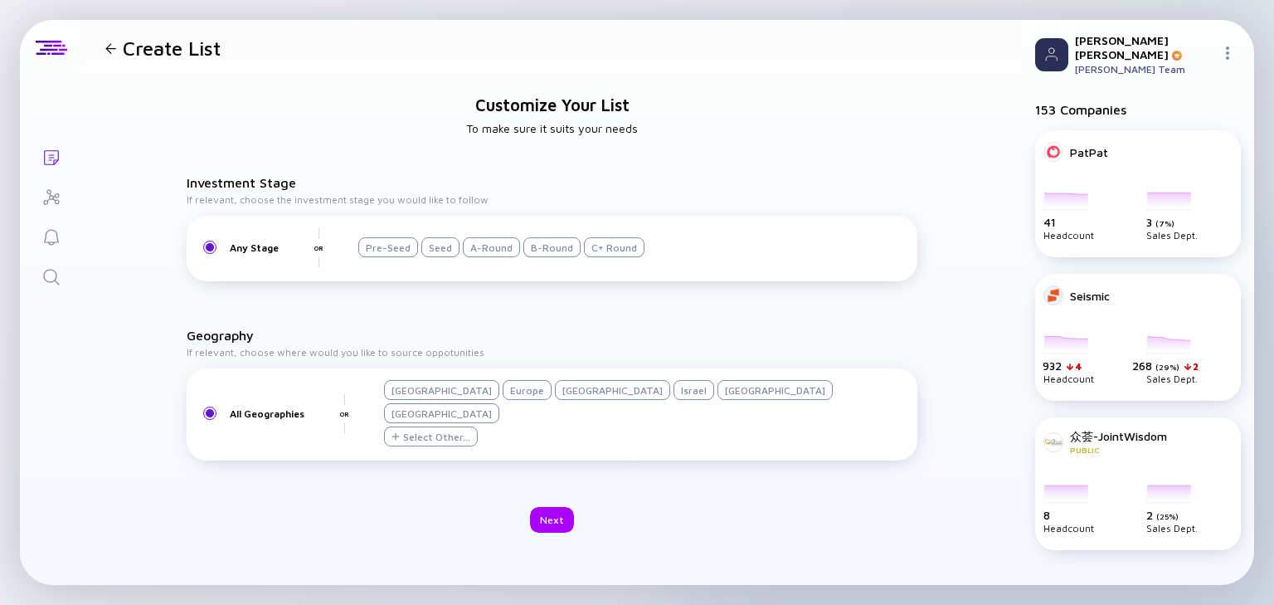
click at [674, 400] on div "Israel" at bounding box center [694, 390] width 41 height 20
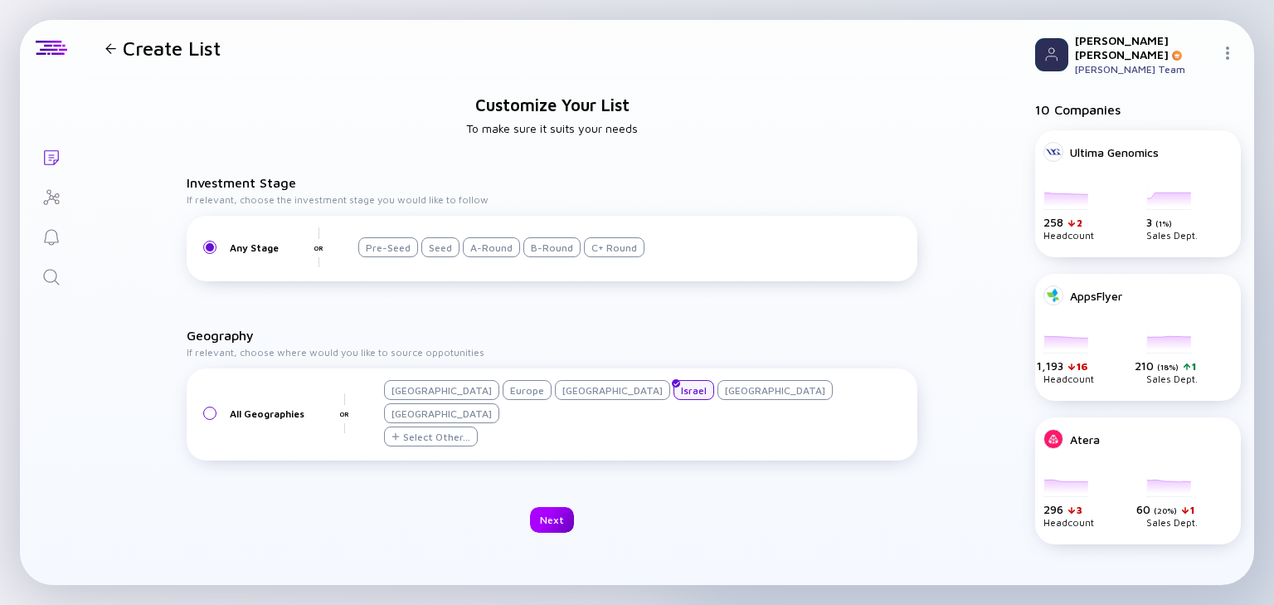
click at [548, 507] on div "Next" at bounding box center [552, 520] width 44 height 26
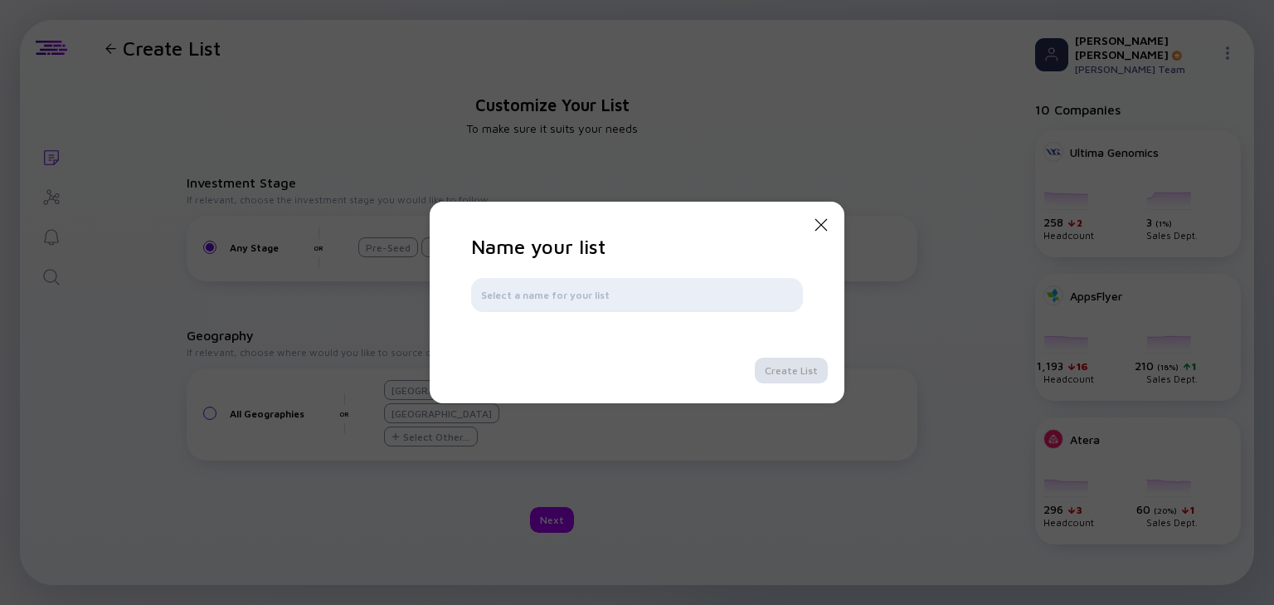
click at [514, 299] on input "text" at bounding box center [637, 294] width 312 height 17
type input "General Atlantic"
click at [791, 368] on div "Create List" at bounding box center [791, 371] width 73 height 26
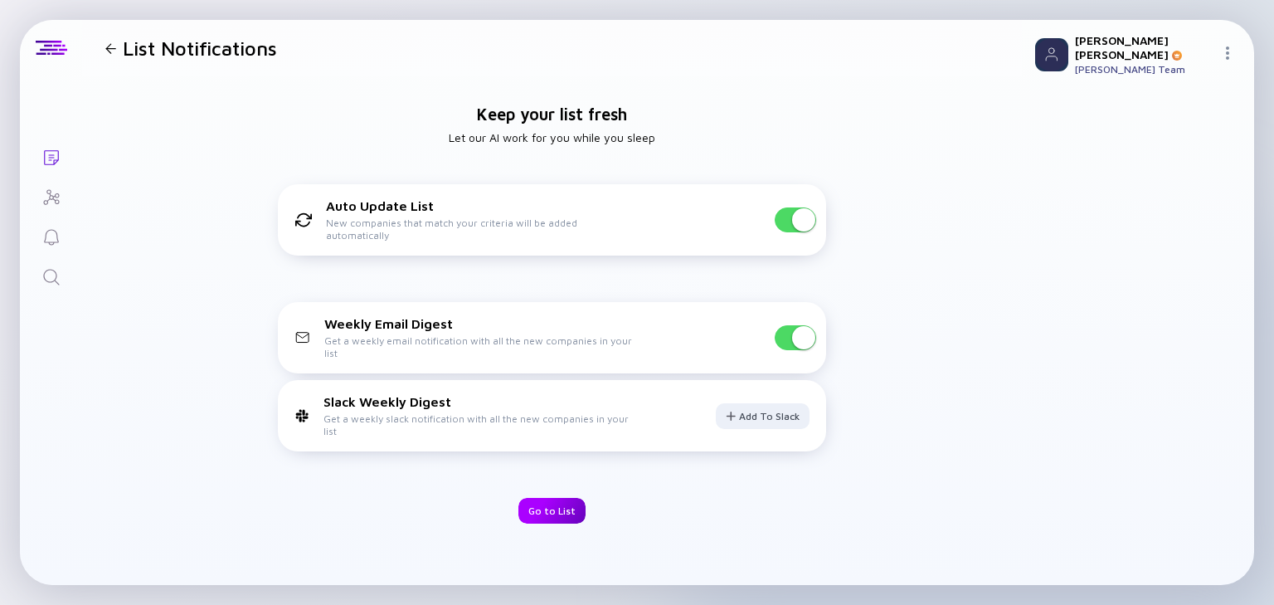
click at [554, 509] on div "Go to List" at bounding box center [551, 511] width 67 height 26
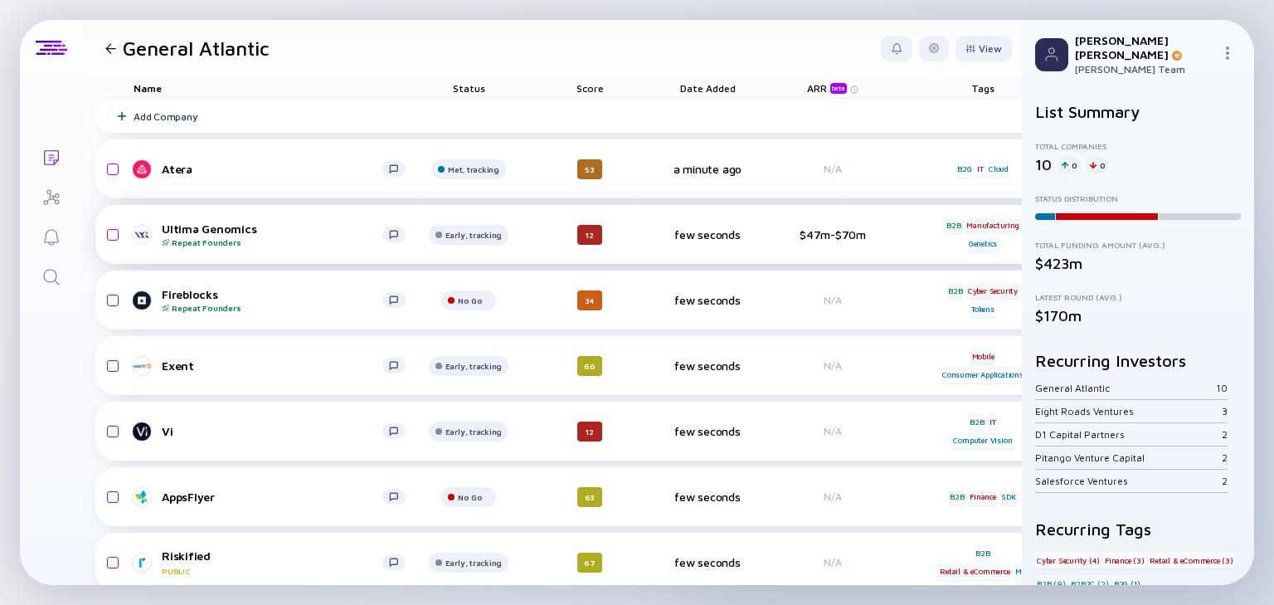
click at [217, 225] on div "Ultima Genomics Repeat Founders" at bounding box center [272, 234] width 221 height 26
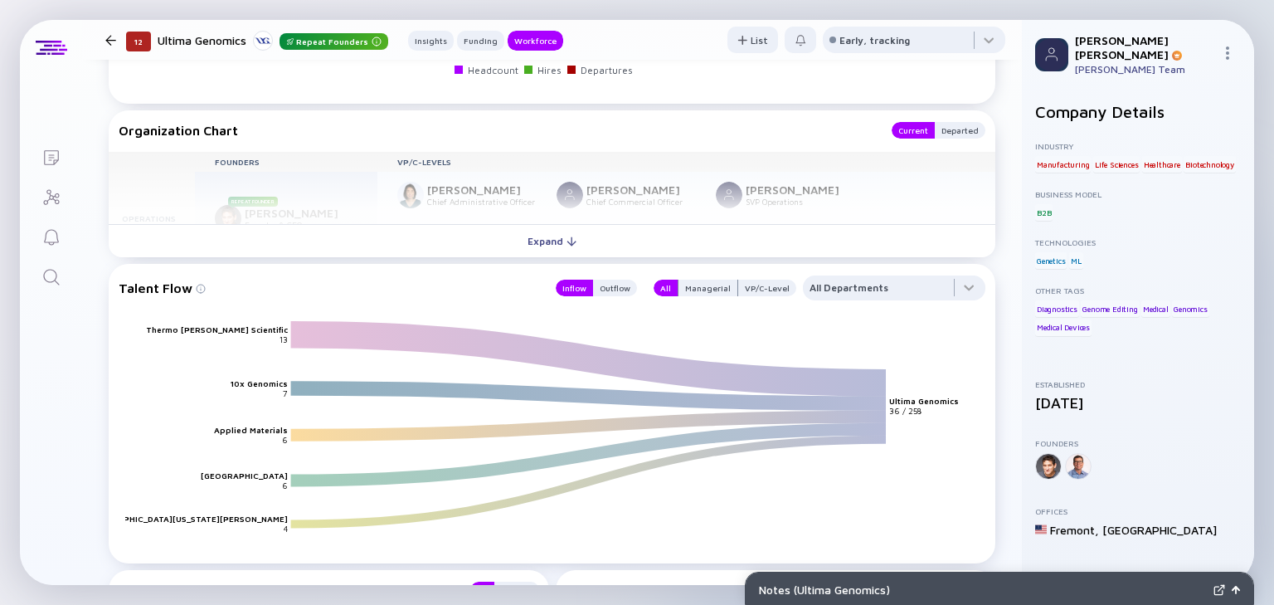
scroll to position [1842, 0]
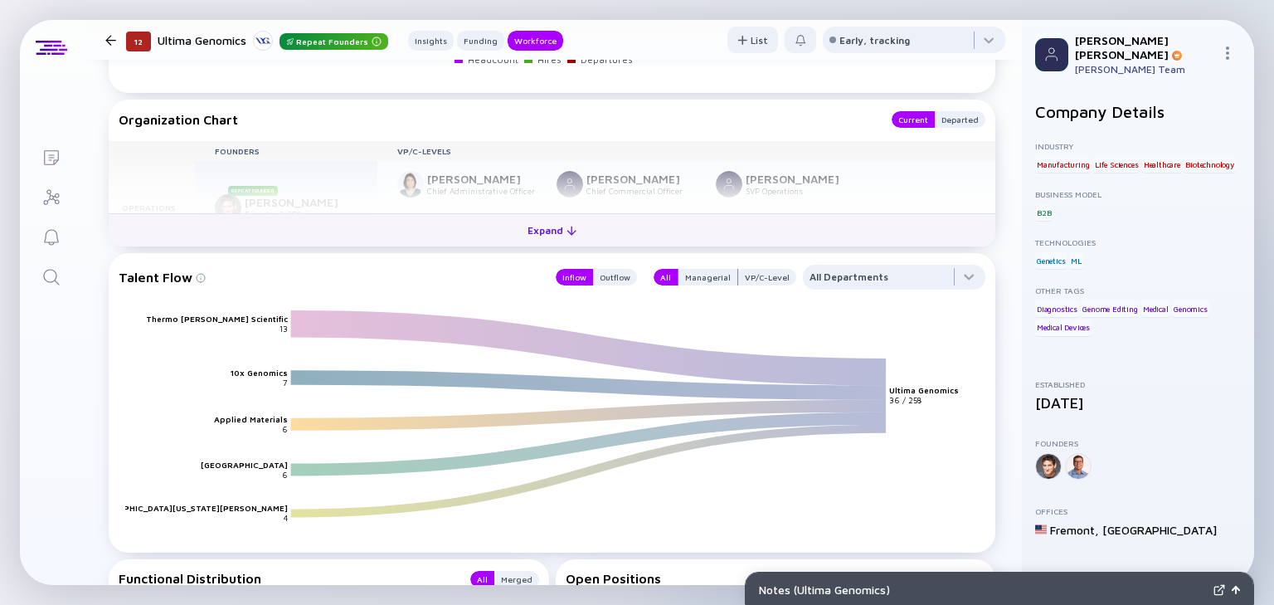
click at [557, 224] on div "Expand" at bounding box center [552, 230] width 69 height 26
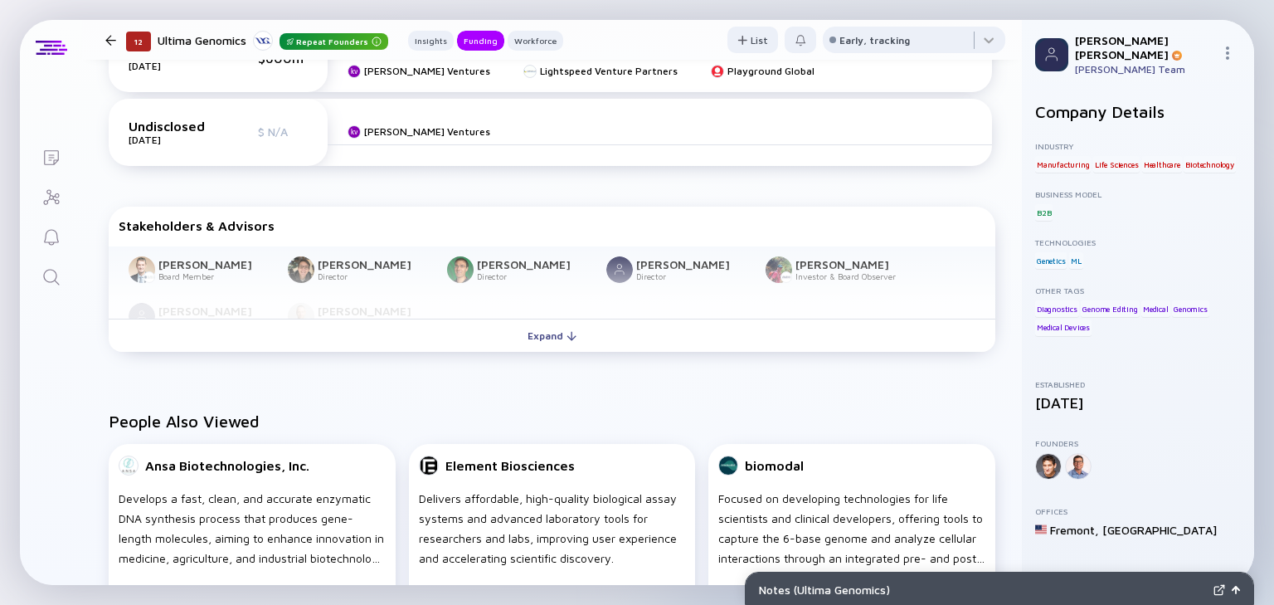
scroll to position [676, 0]
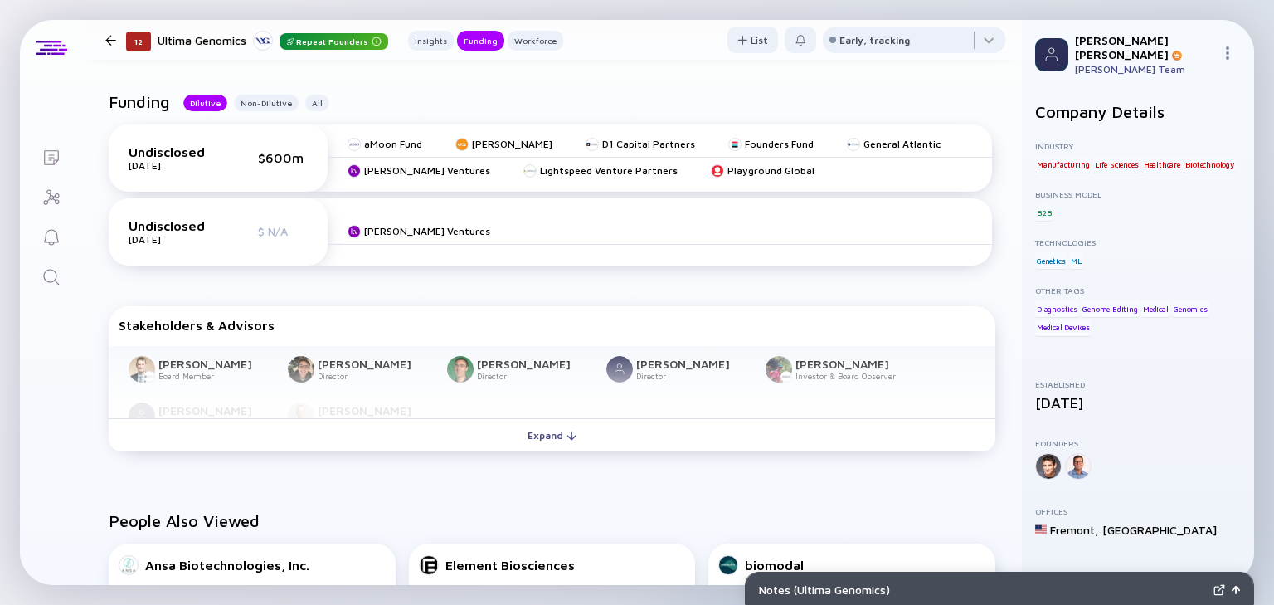
click at [40, 275] on link "Search" at bounding box center [51, 275] width 62 height 40
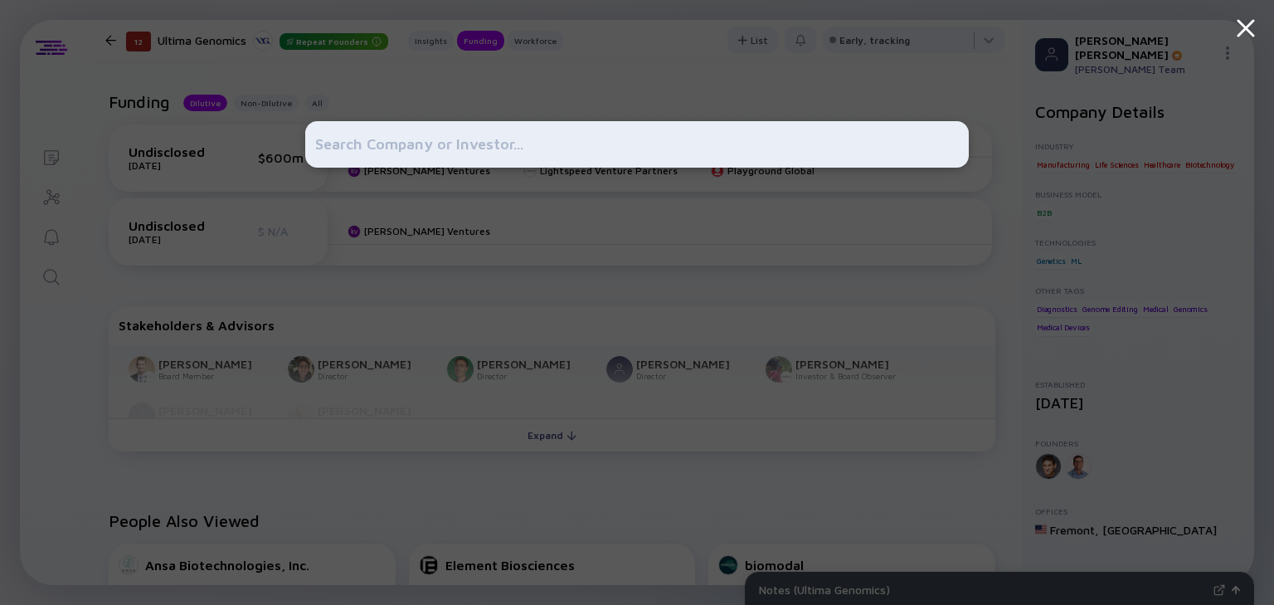
click at [335, 139] on input "text" at bounding box center [637, 144] width 644 height 30
click at [73, 174] on div at bounding box center [637, 302] width 1274 height 605
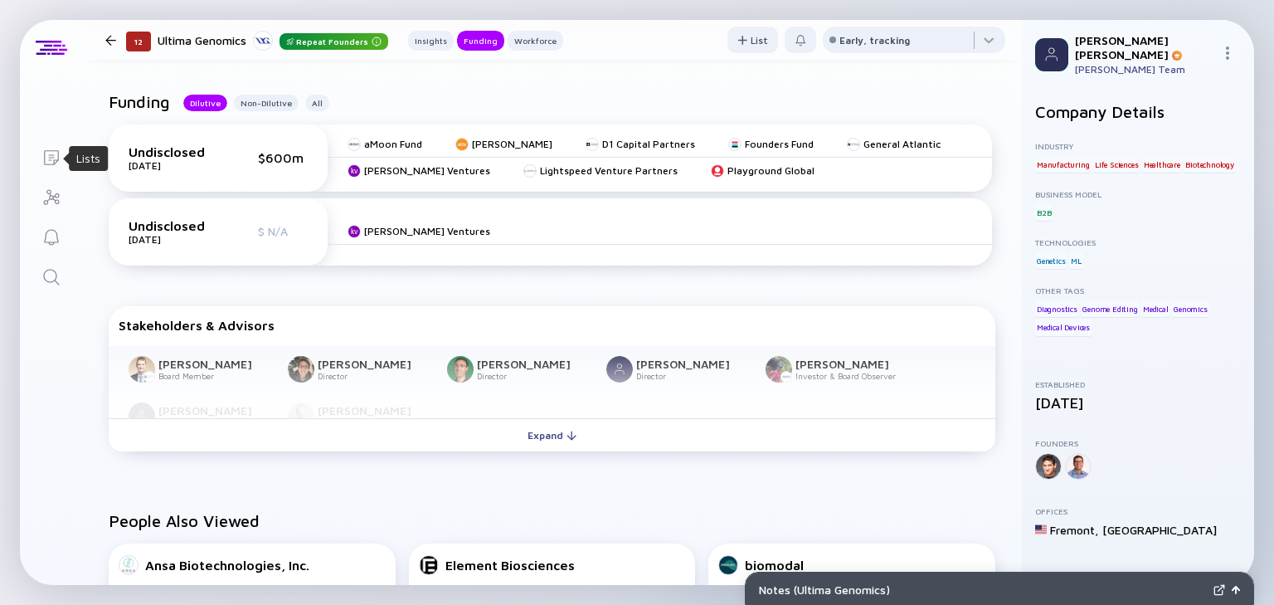
click at [56, 155] on icon "Lists" at bounding box center [51, 158] width 20 height 20
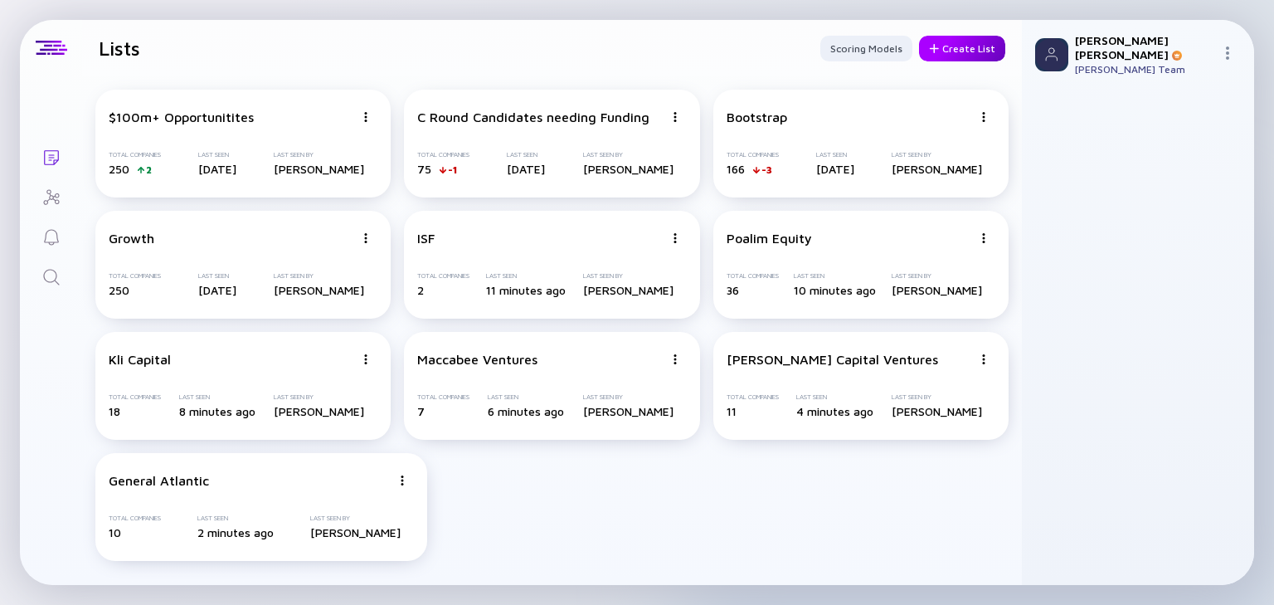
click at [962, 46] on div "Create List" at bounding box center [962, 49] width 86 height 26
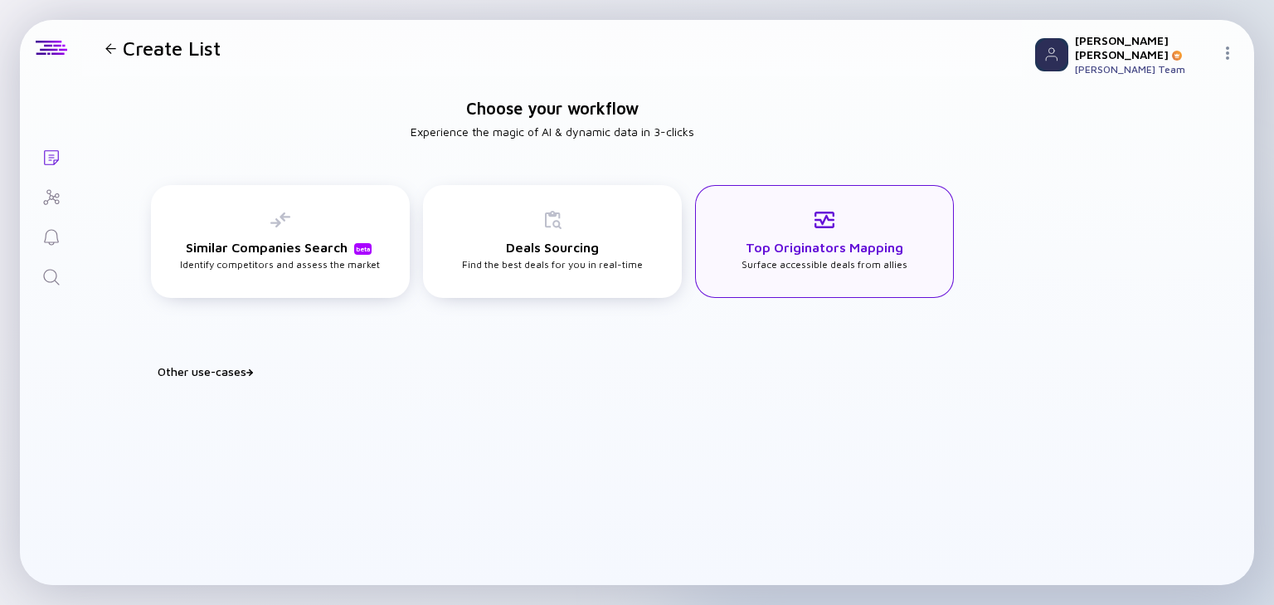
click at [799, 246] on h3 "Top Originators Mapping" at bounding box center [825, 247] width 158 height 15
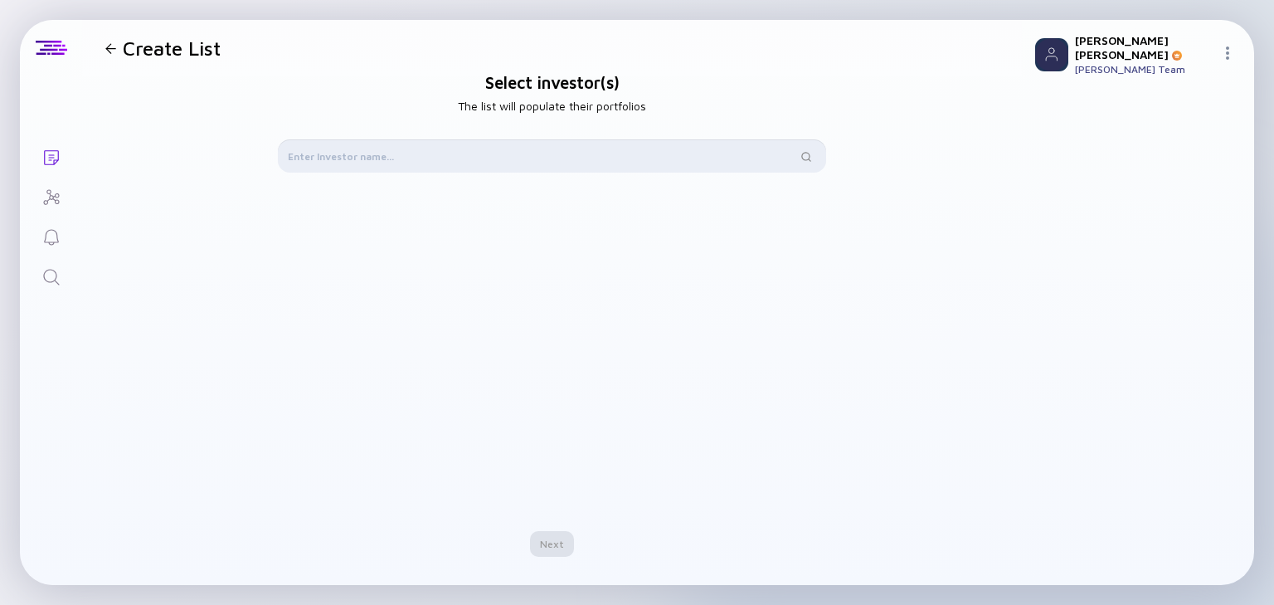
click at [451, 163] on input "text" at bounding box center [542, 156] width 509 height 17
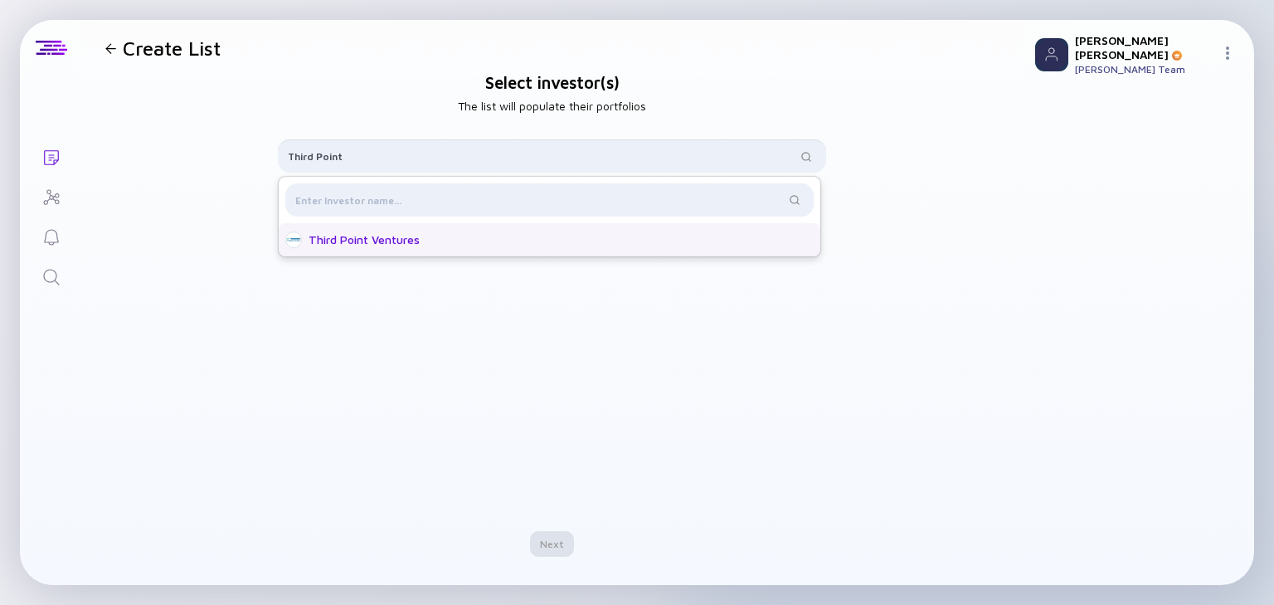
type input "Third Point"
click at [434, 241] on div "Third Point Ventures" at bounding box center [555, 239] width 492 height 17
click at [553, 538] on div "Next" at bounding box center [552, 544] width 44 height 26
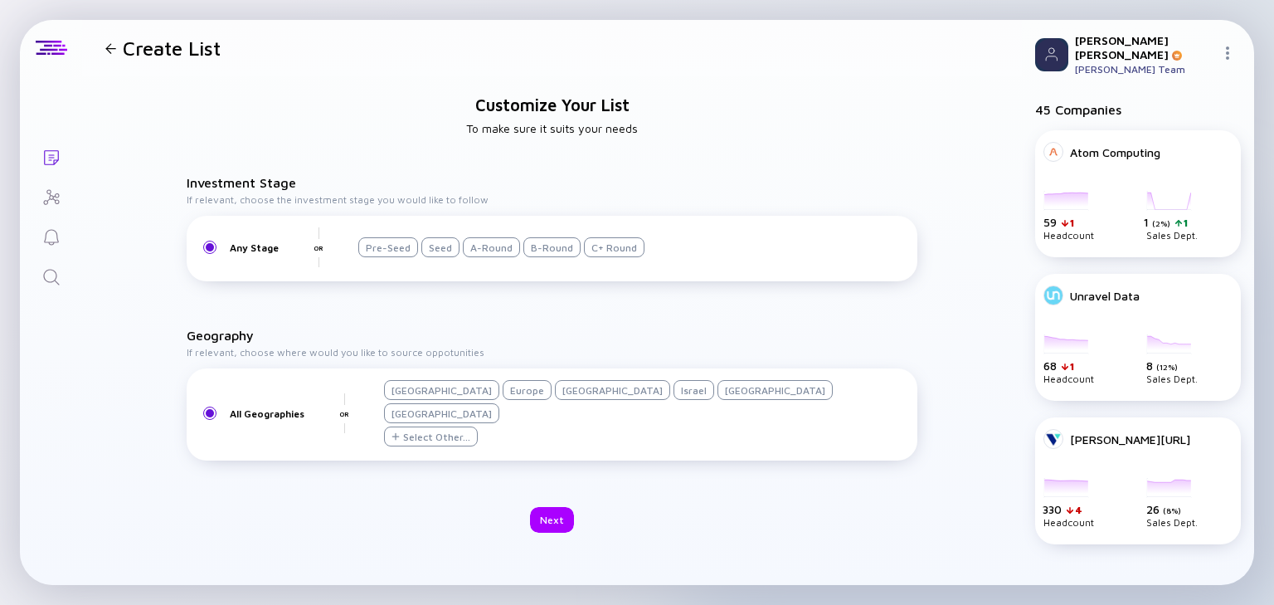
click at [674, 400] on div "Israel" at bounding box center [694, 390] width 41 height 20
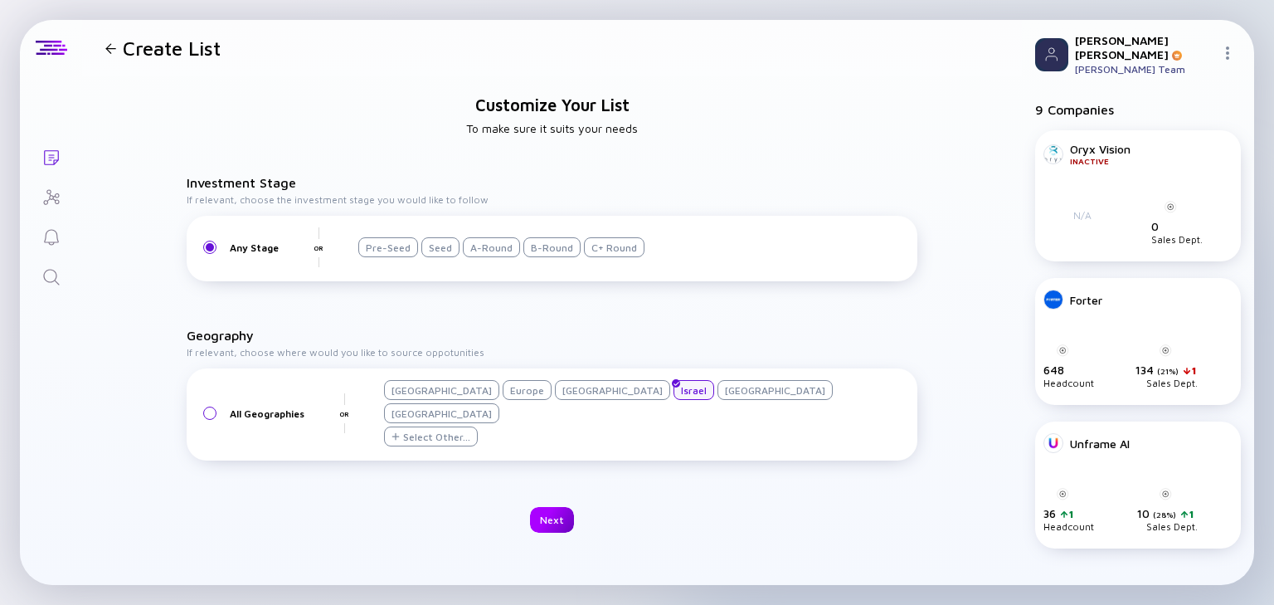
click at [555, 511] on div "Next" at bounding box center [552, 520] width 44 height 26
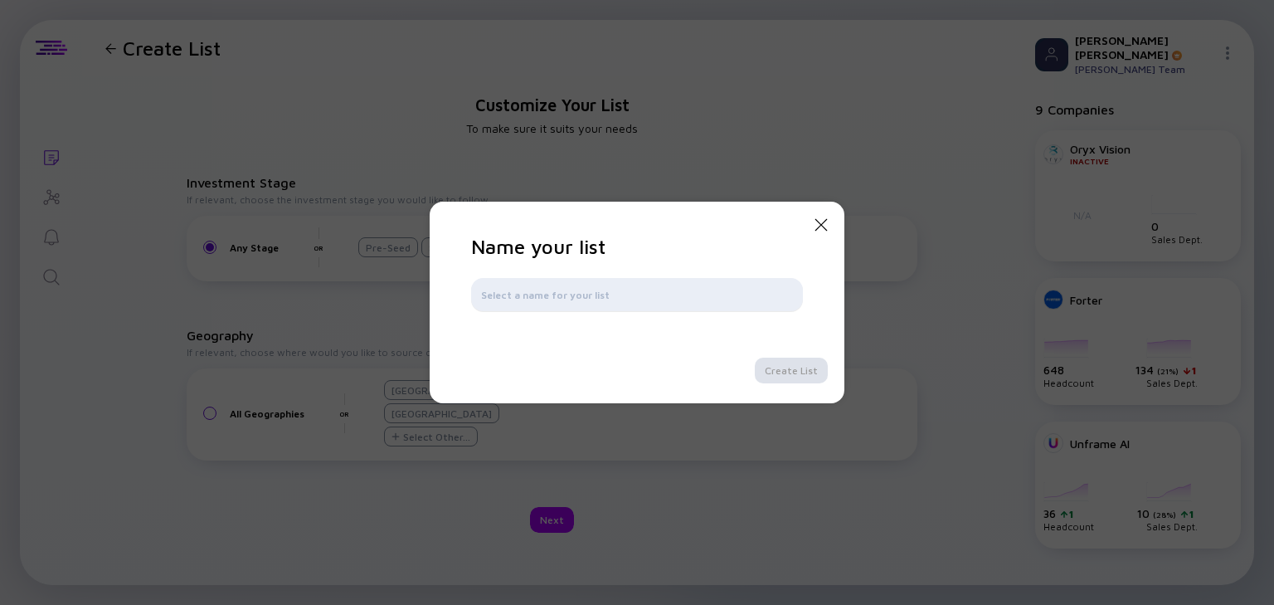
click at [501, 290] on input "text" at bounding box center [637, 294] width 312 height 17
type input "Third Point"
click at [776, 372] on div "Create List" at bounding box center [791, 371] width 73 height 26
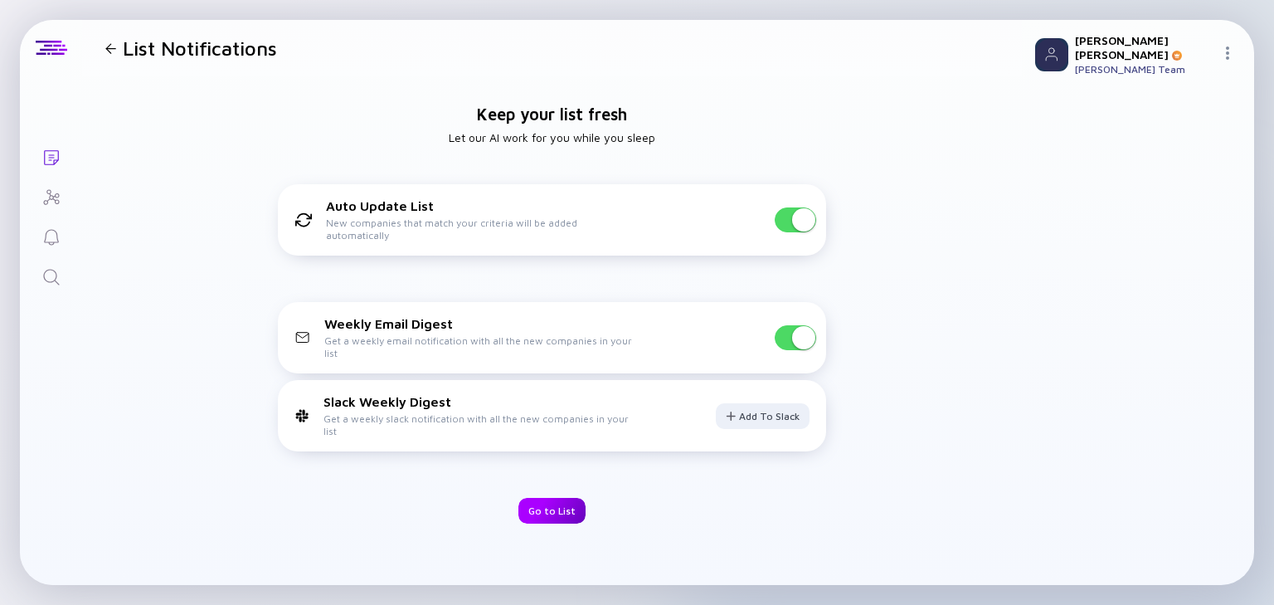
click at [555, 506] on div "Go to List" at bounding box center [551, 511] width 67 height 26
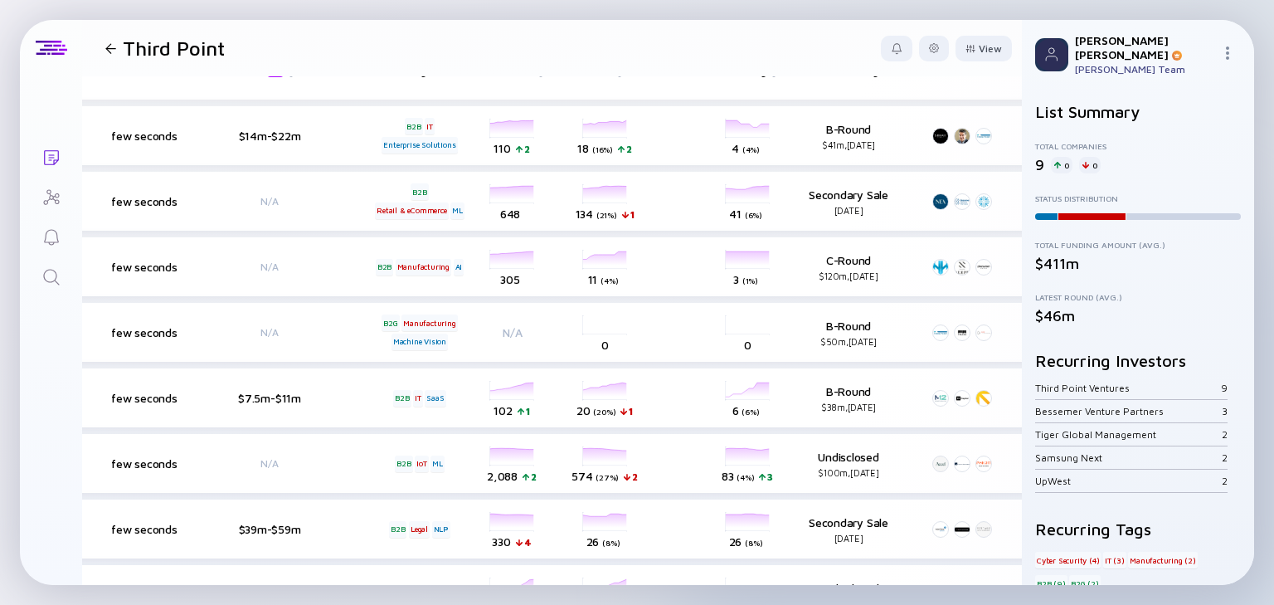
scroll to position [33, 630]
